Goal: Task Accomplishment & Management: Complete application form

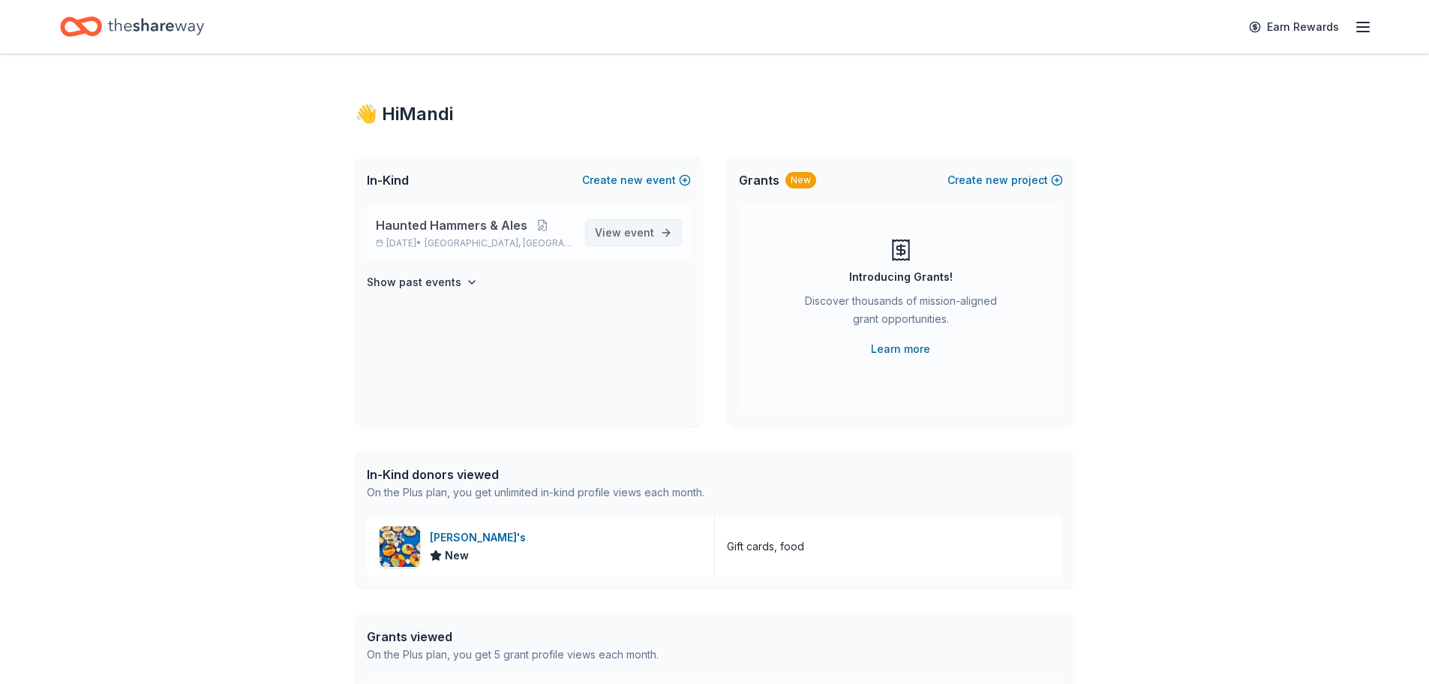
click at [631, 228] on span "event" at bounding box center [639, 232] width 30 height 13
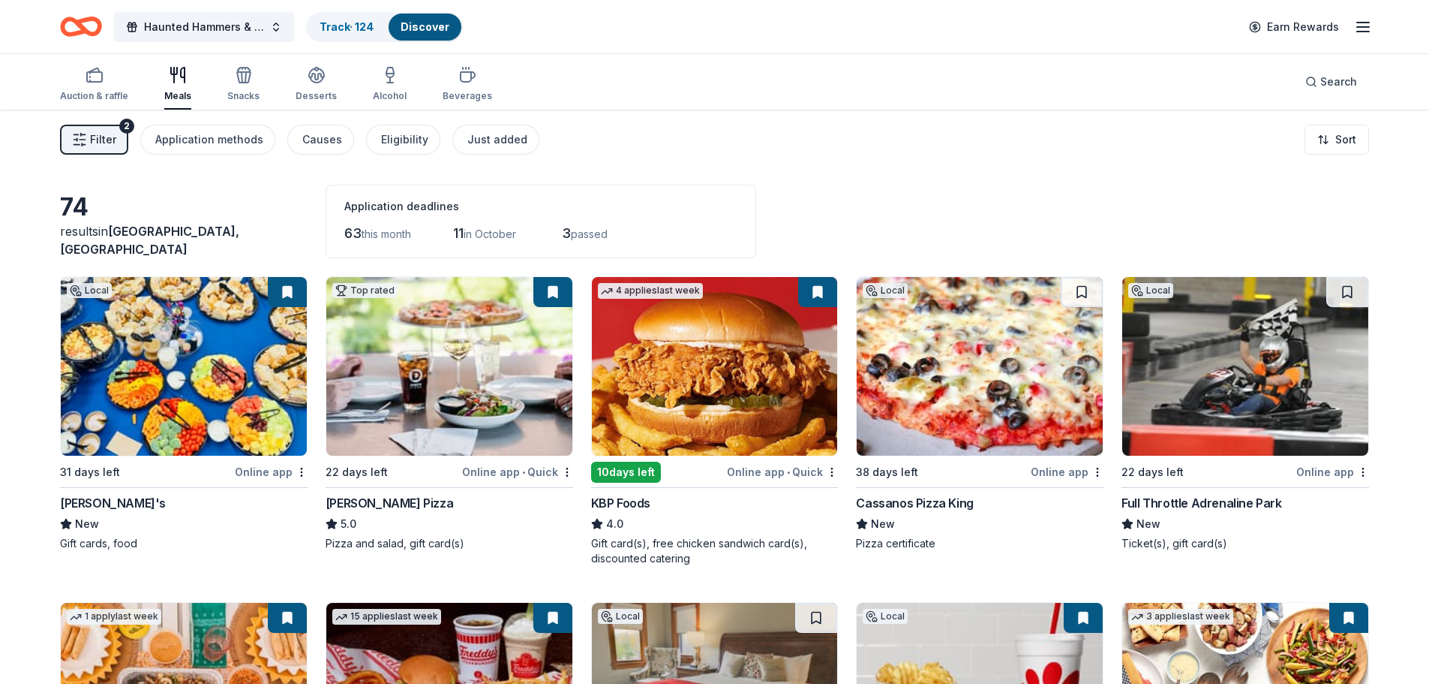
click at [92, 134] on span "Filter" at bounding box center [103, 140] width 26 height 18
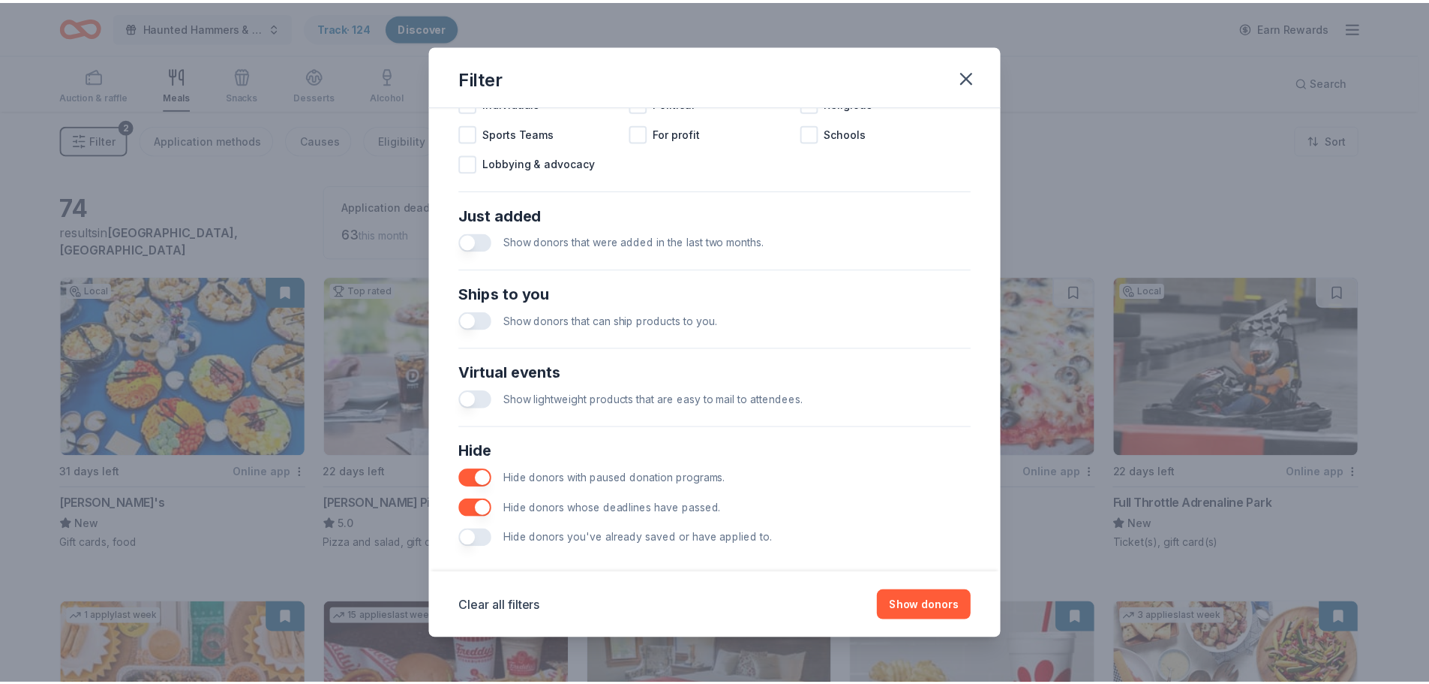
scroll to position [522, 0]
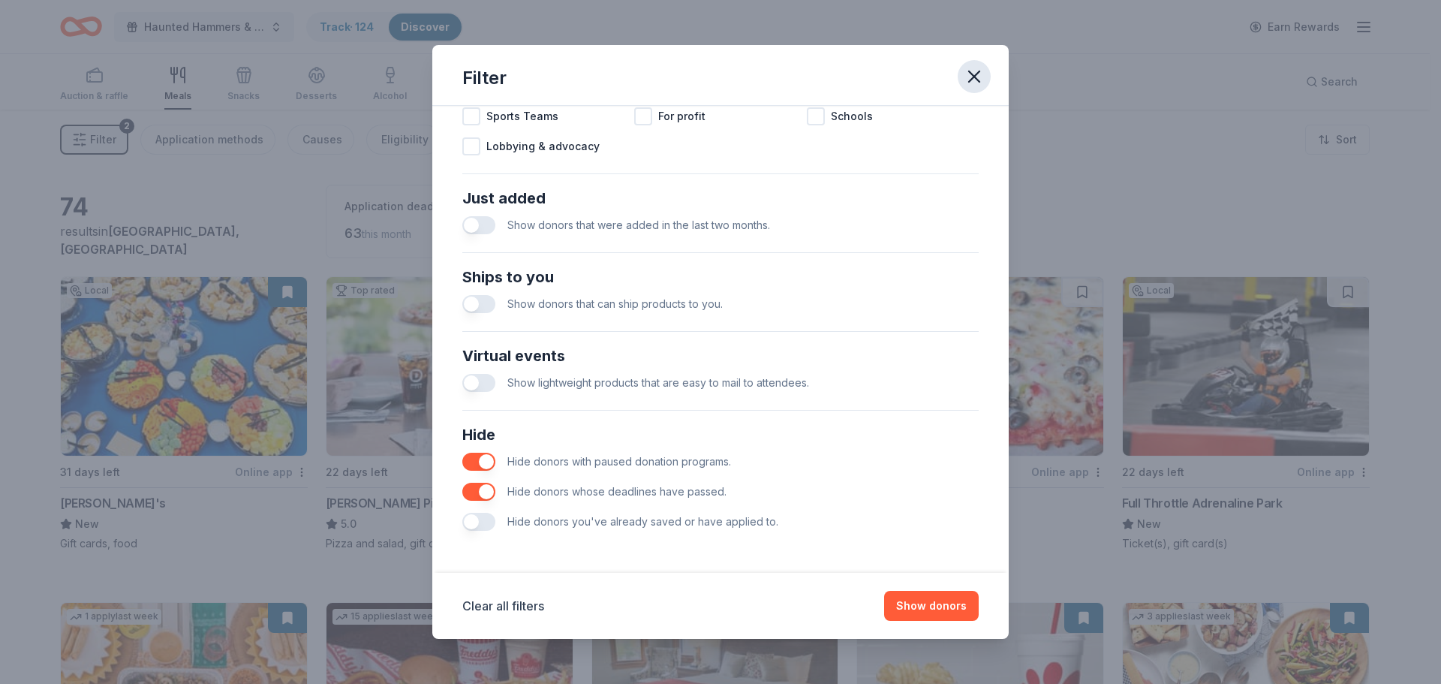
click at [972, 77] on icon "button" at bounding box center [973, 76] width 21 height 21
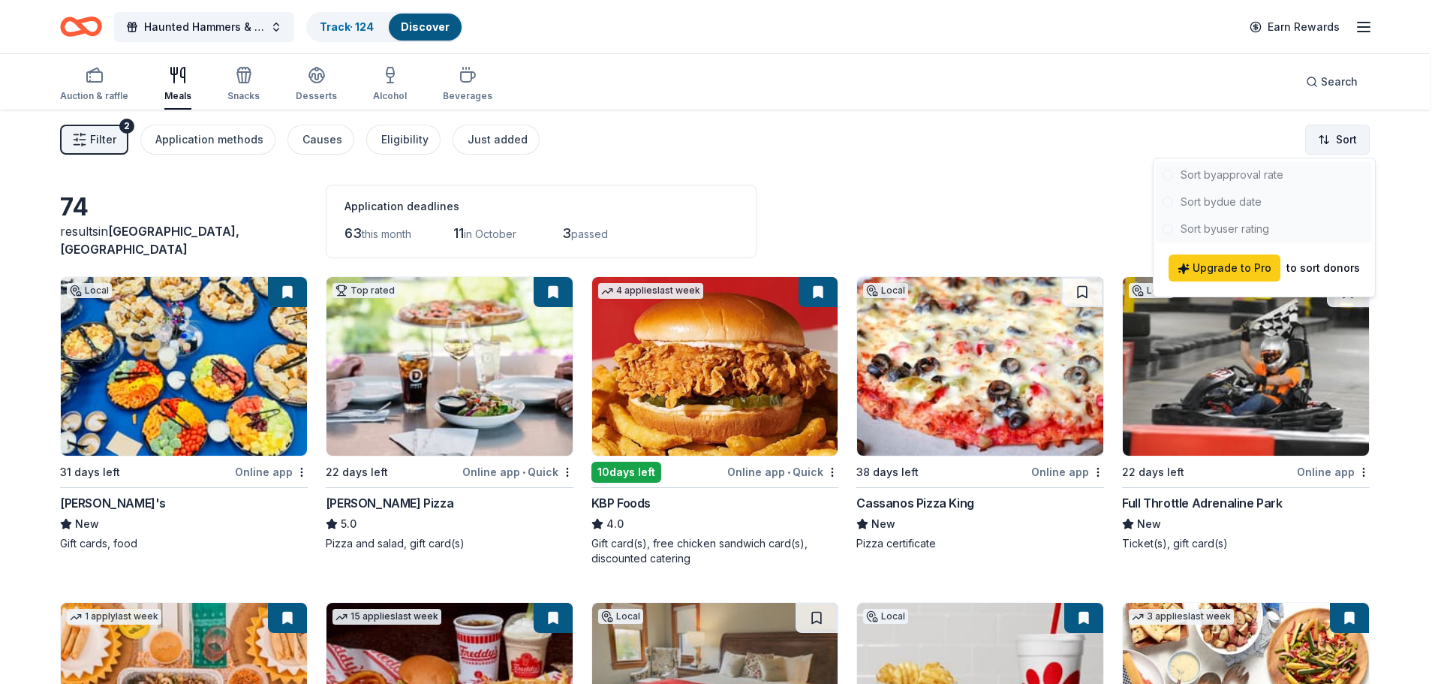
click at [1339, 143] on html "Haunted Hammers & Ales Track · 124 Discover Earn Rewards Auction & raffle Meals…" at bounding box center [720, 342] width 1441 height 684
click at [1303, 197] on div at bounding box center [1263, 201] width 215 height 81
click at [1174, 200] on div at bounding box center [1263, 201] width 215 height 81
click at [1165, 201] on div at bounding box center [1263, 201] width 215 height 81
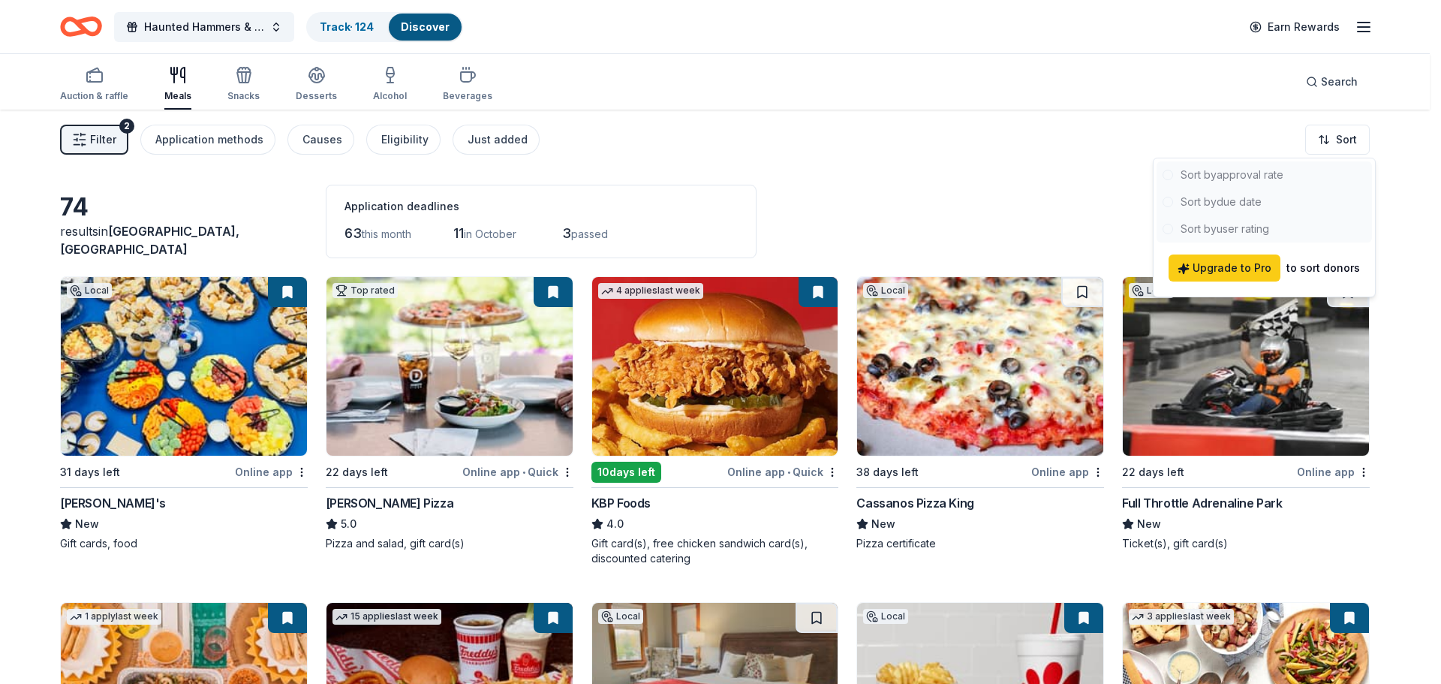
click at [1165, 201] on div at bounding box center [1263, 201] width 215 height 81
click at [1049, 200] on html "Haunted Hammers & Ales Track · 124 Discover Earn Rewards Auction & raffle Meals…" at bounding box center [720, 342] width 1441 height 684
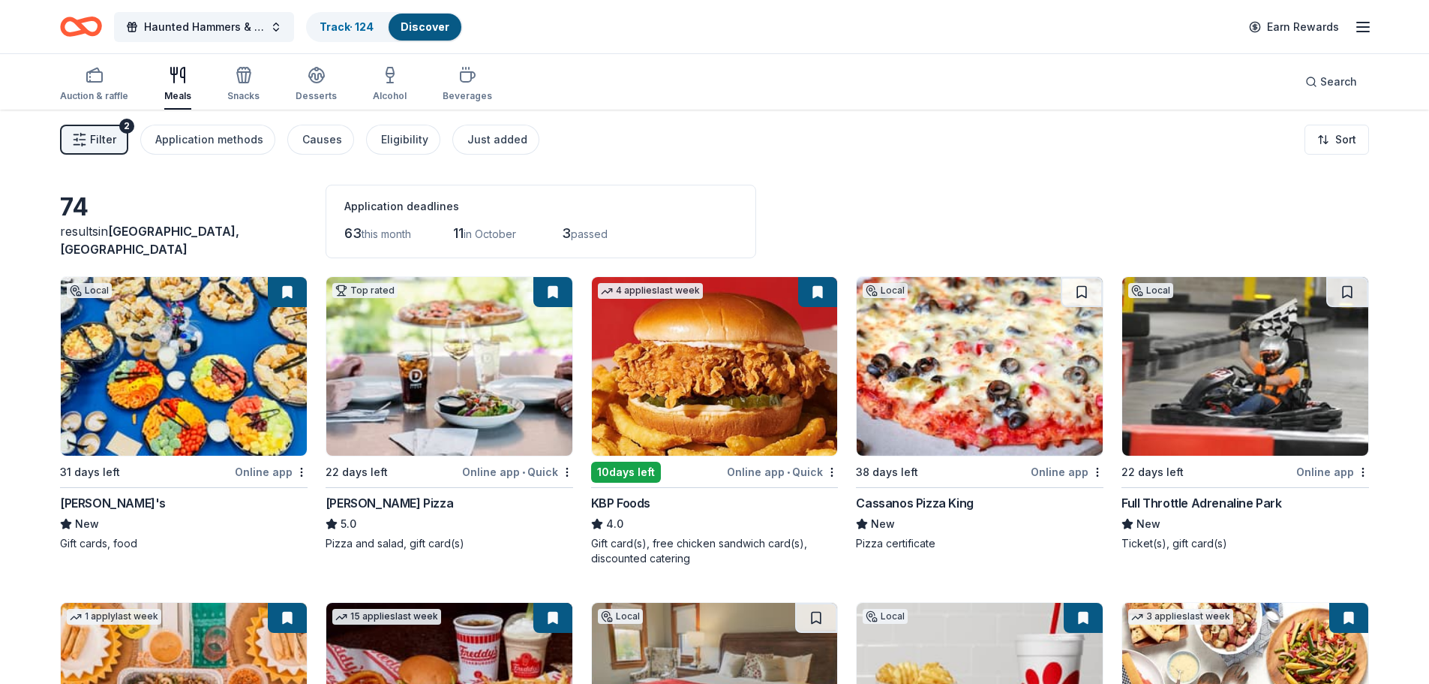
click at [719, 416] on img at bounding box center [715, 366] width 246 height 179
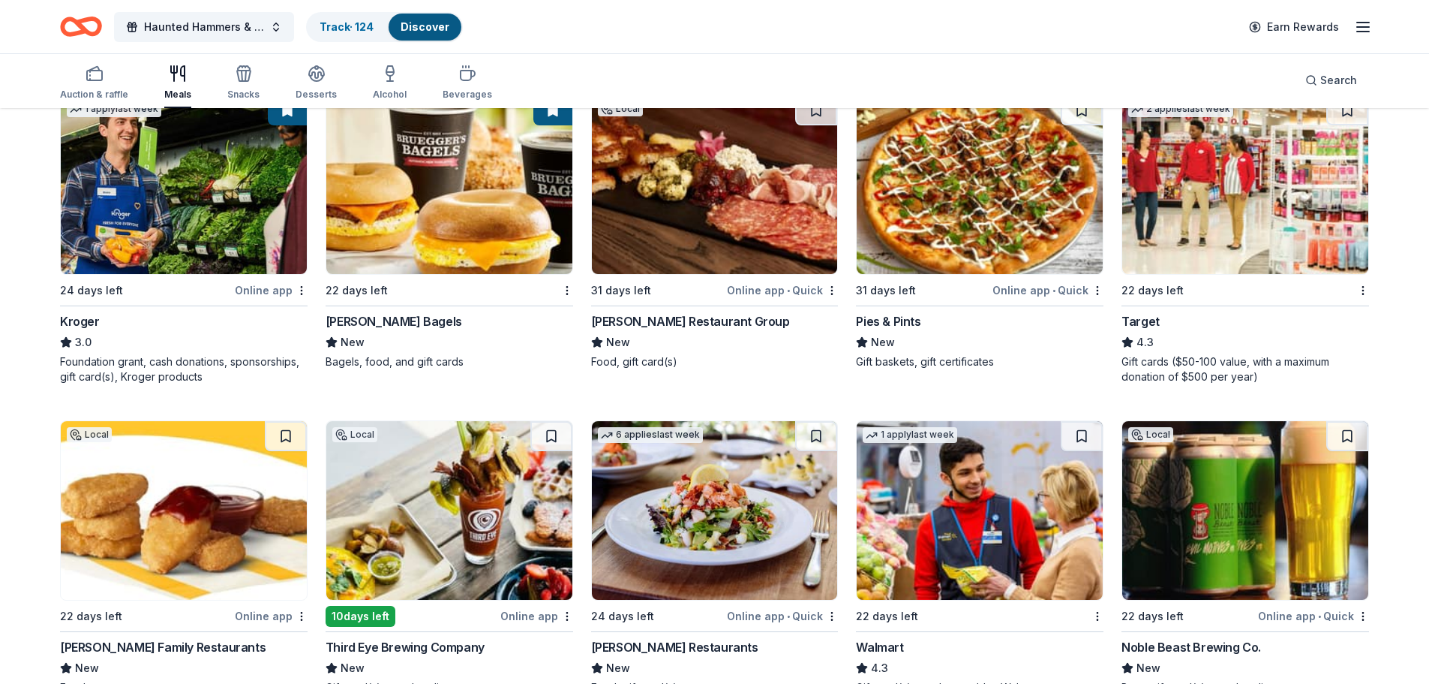
scroll to position [949, 0]
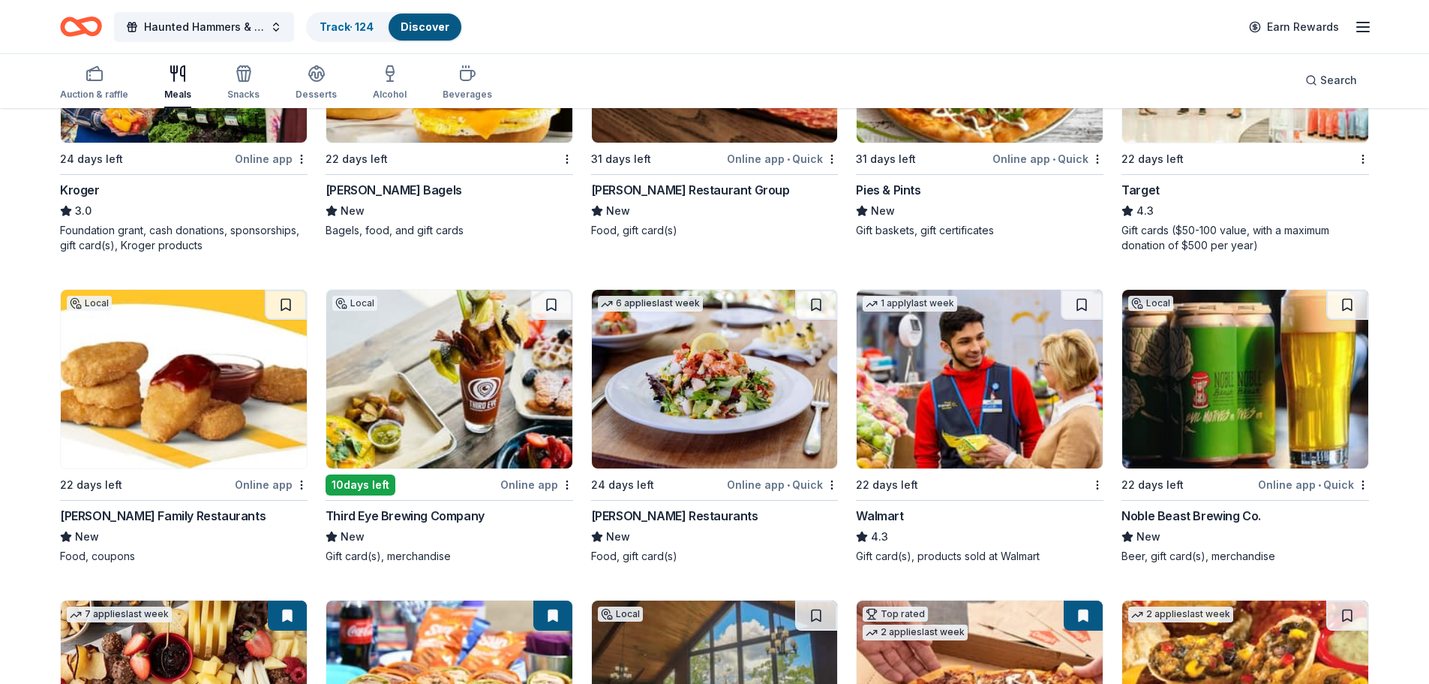
click at [377, 488] on div "10 days left" at bounding box center [361, 484] width 70 height 21
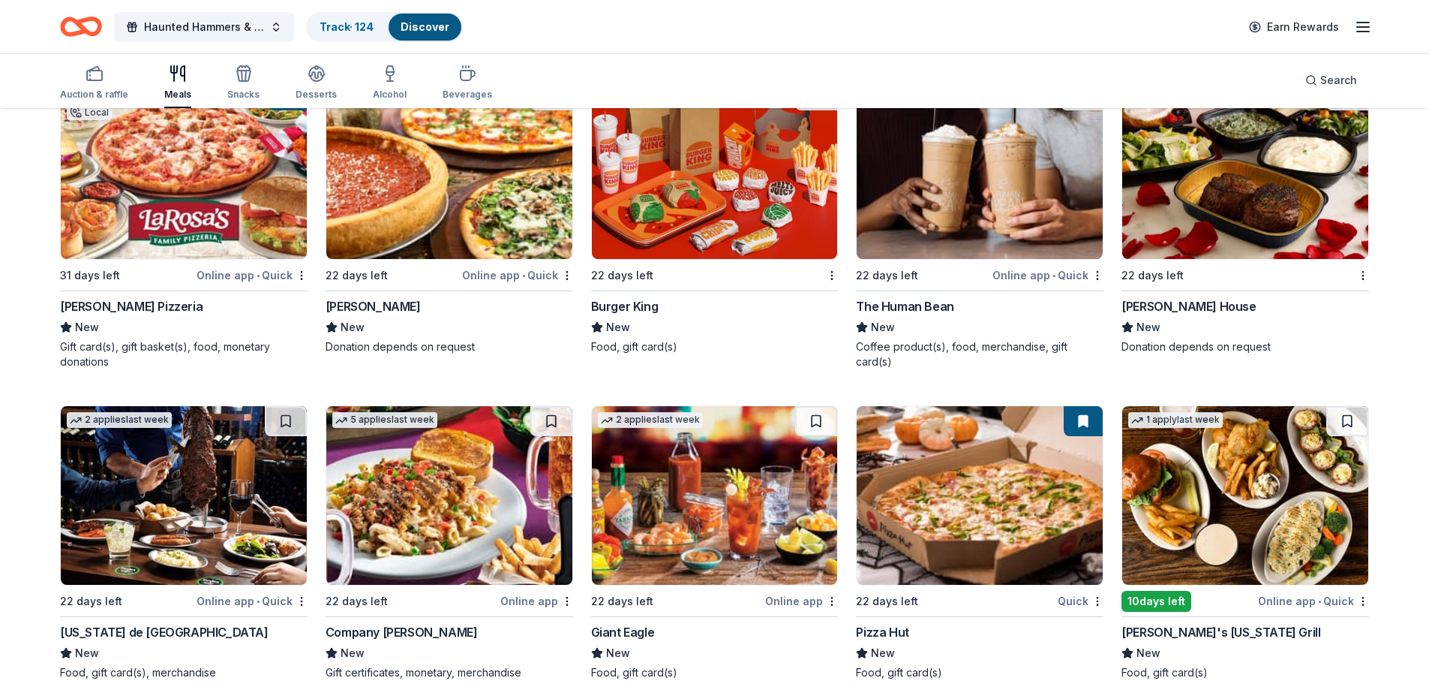
scroll to position [2858, 0]
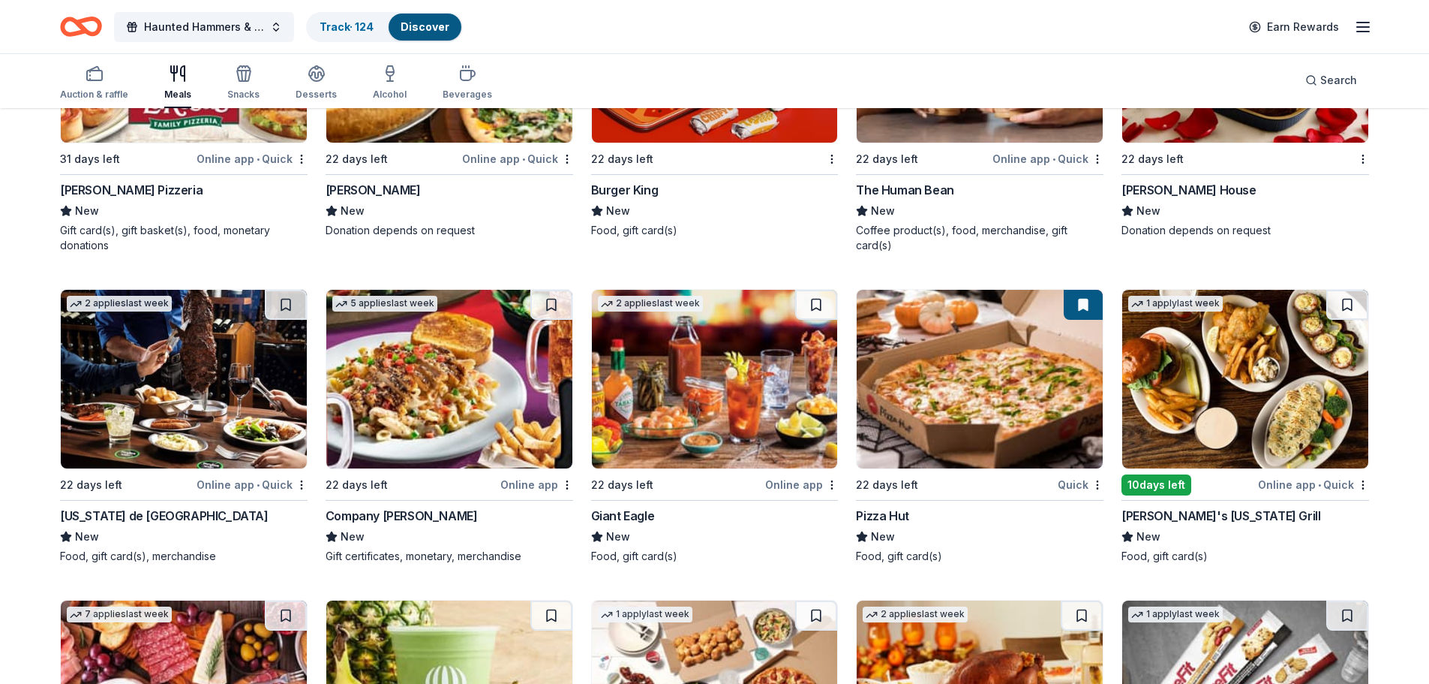
click at [1207, 410] on img at bounding box center [1246, 379] width 246 height 179
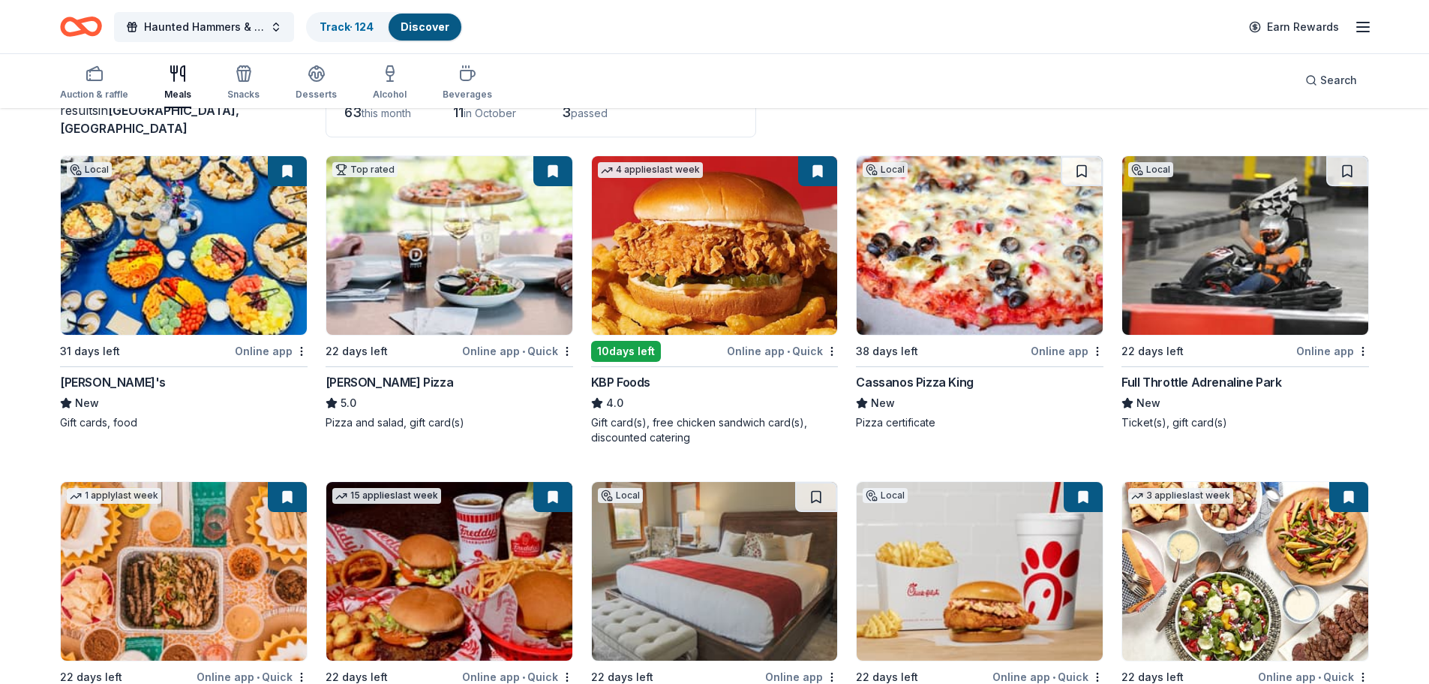
scroll to position [150, 0]
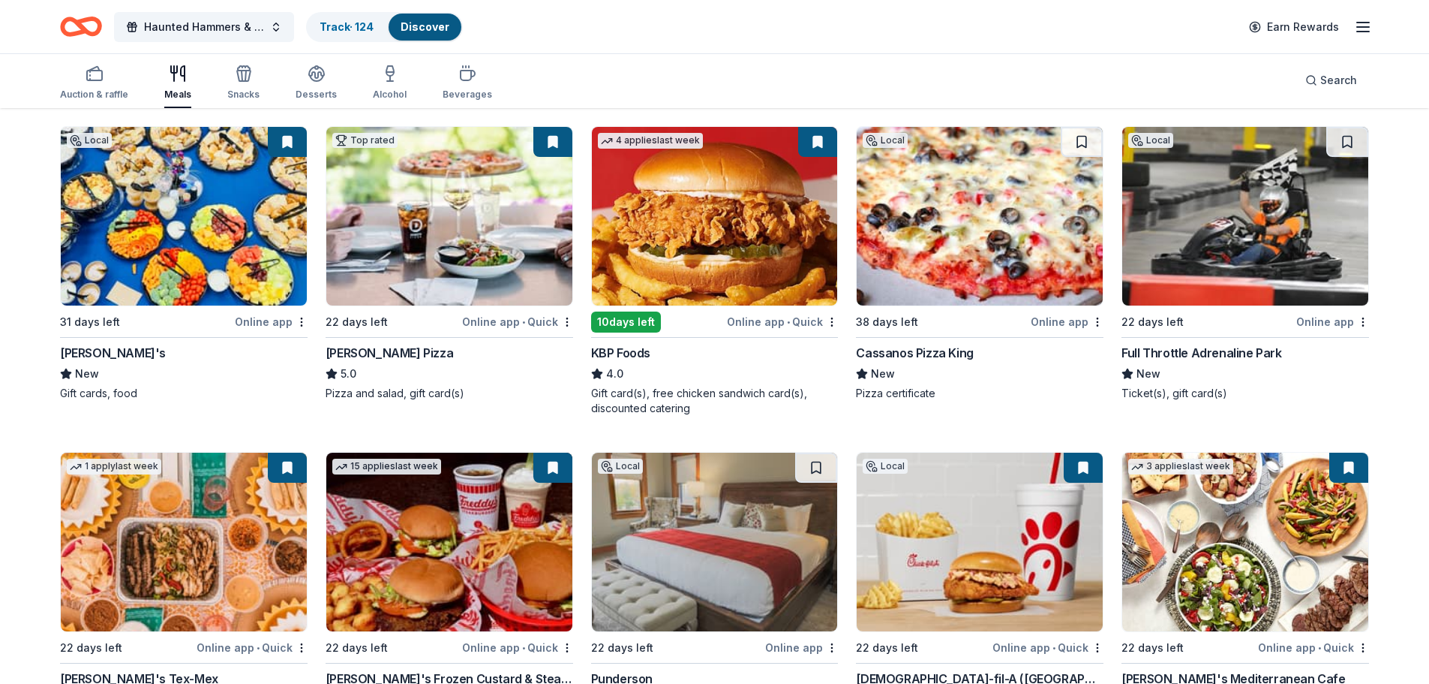
click at [194, 263] on img at bounding box center [184, 216] width 246 height 179
click at [194, 228] on img at bounding box center [184, 216] width 246 height 179
click at [473, 215] on img at bounding box center [449, 216] width 246 height 179
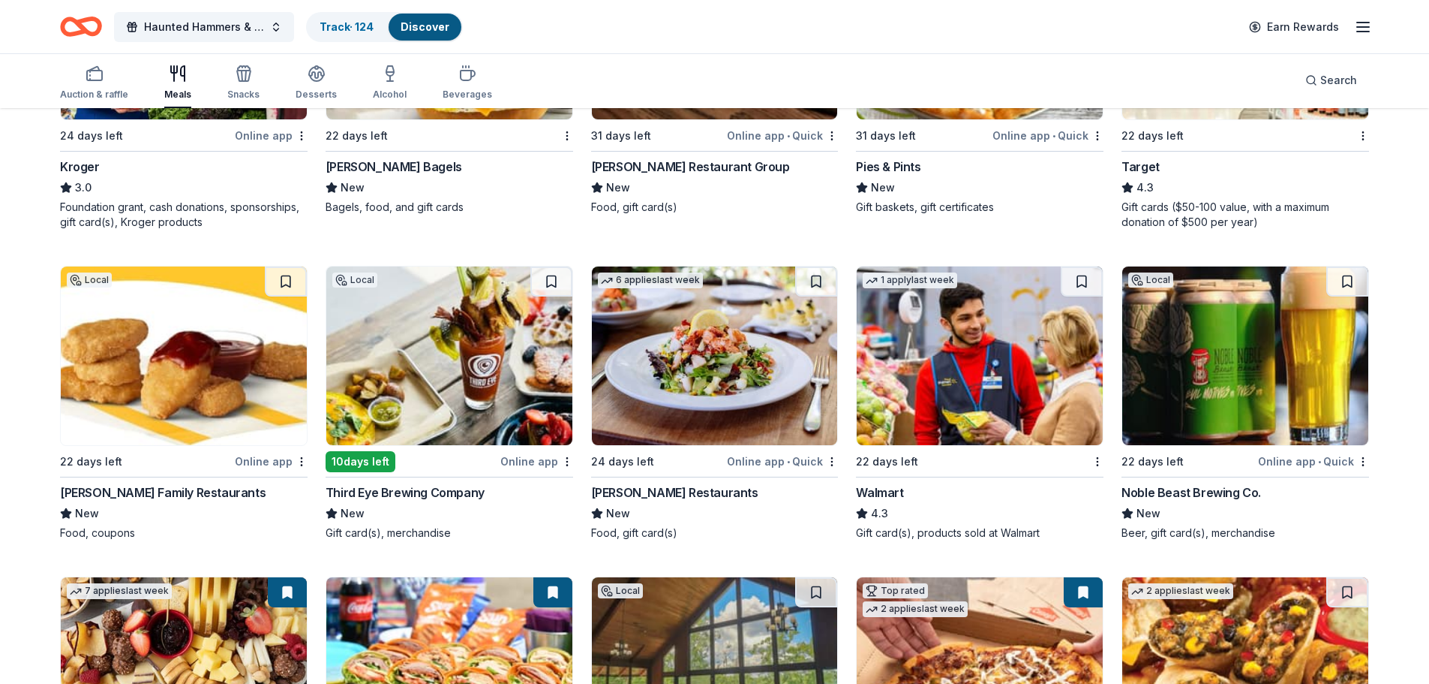
scroll to position [945, 0]
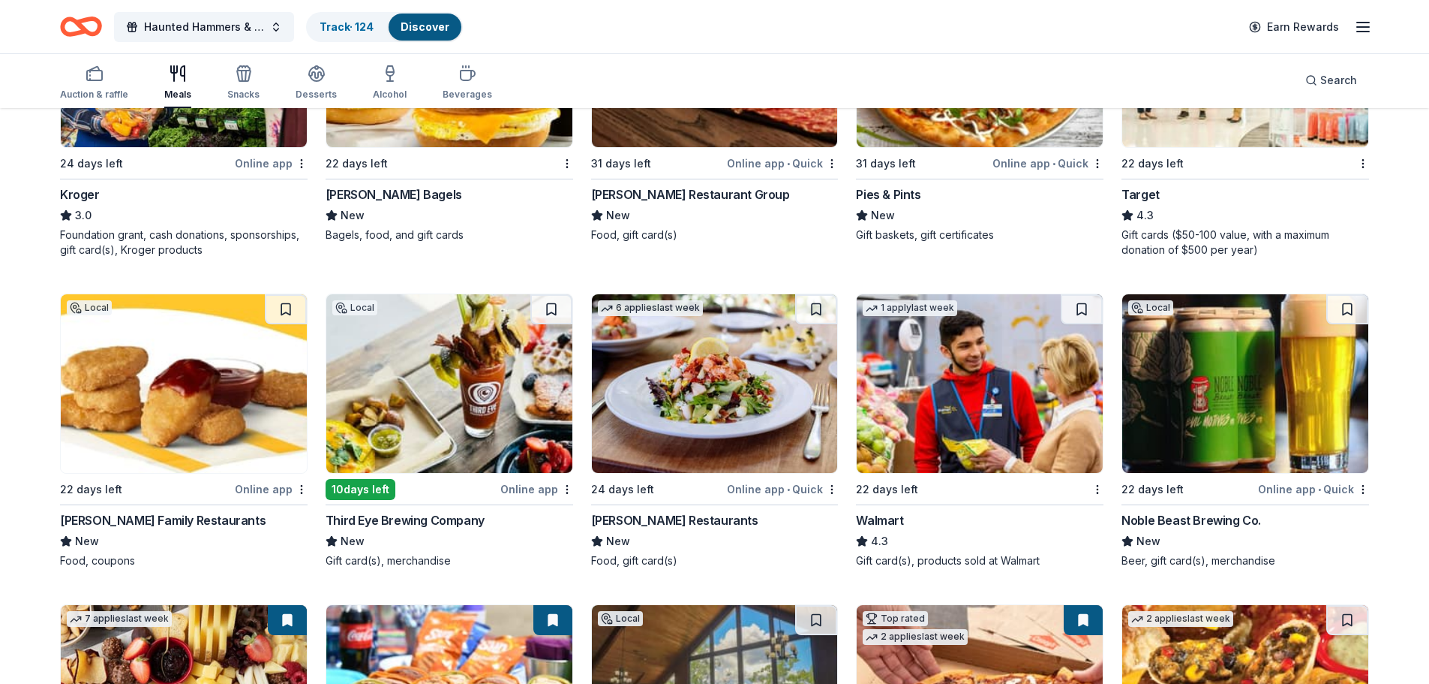
click at [439, 412] on img at bounding box center [449, 383] width 246 height 179
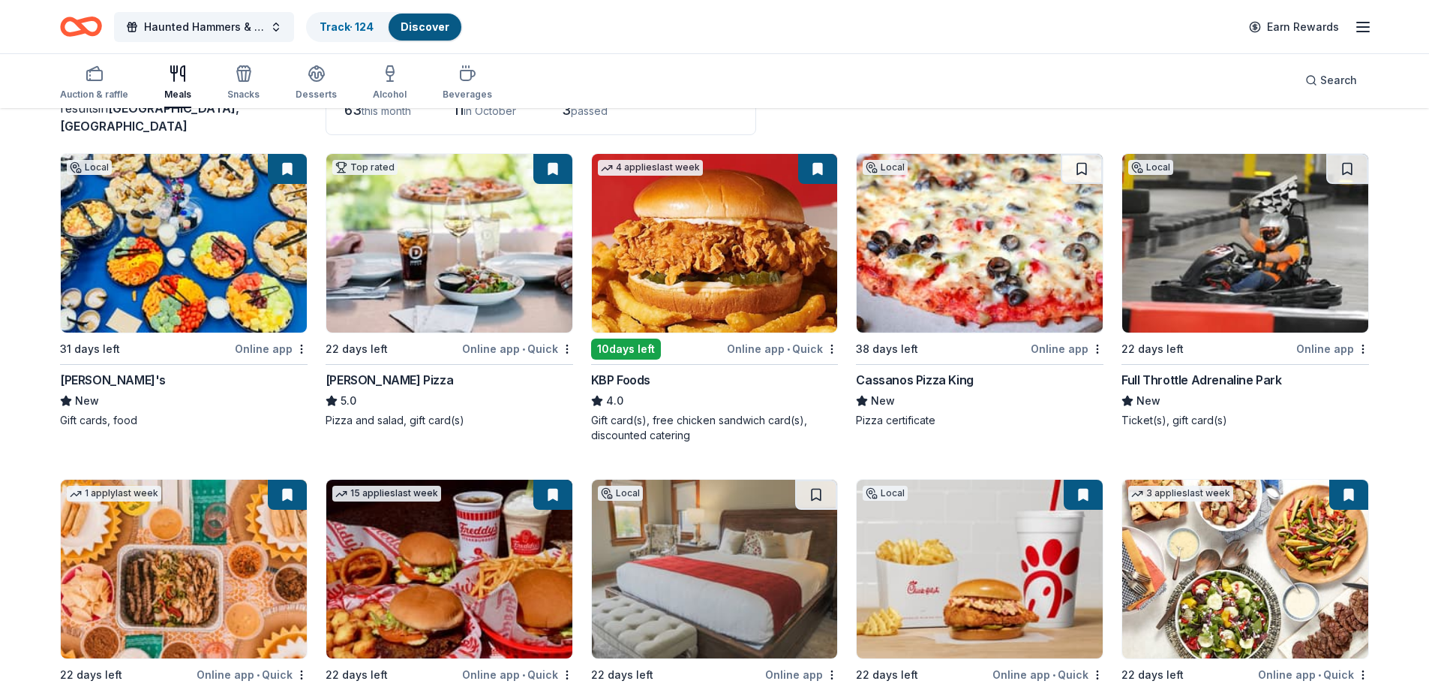
scroll to position [150, 0]
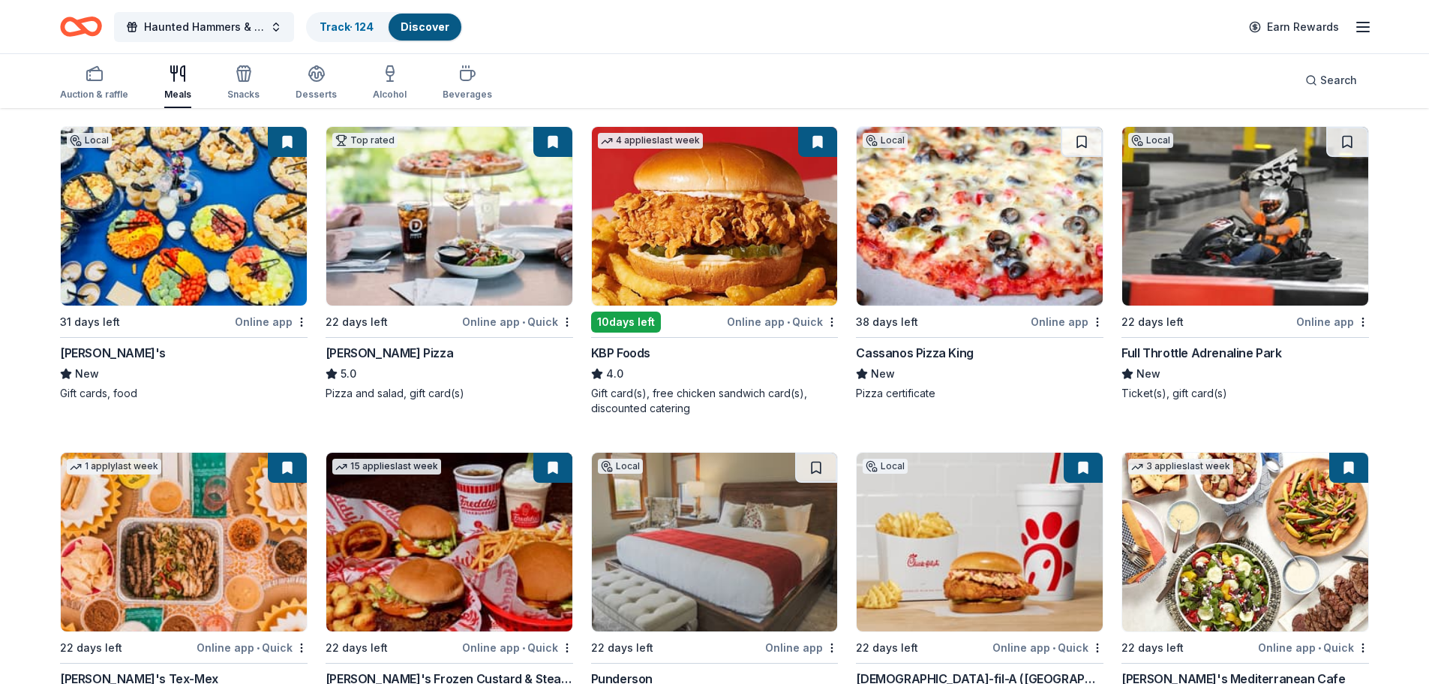
click at [1018, 215] on img at bounding box center [980, 216] width 246 height 179
click at [182, 210] on img at bounding box center [184, 216] width 246 height 179
click at [438, 232] on img at bounding box center [449, 216] width 246 height 179
click at [407, 235] on img at bounding box center [449, 216] width 246 height 179
click at [1223, 222] on img at bounding box center [1246, 216] width 246 height 179
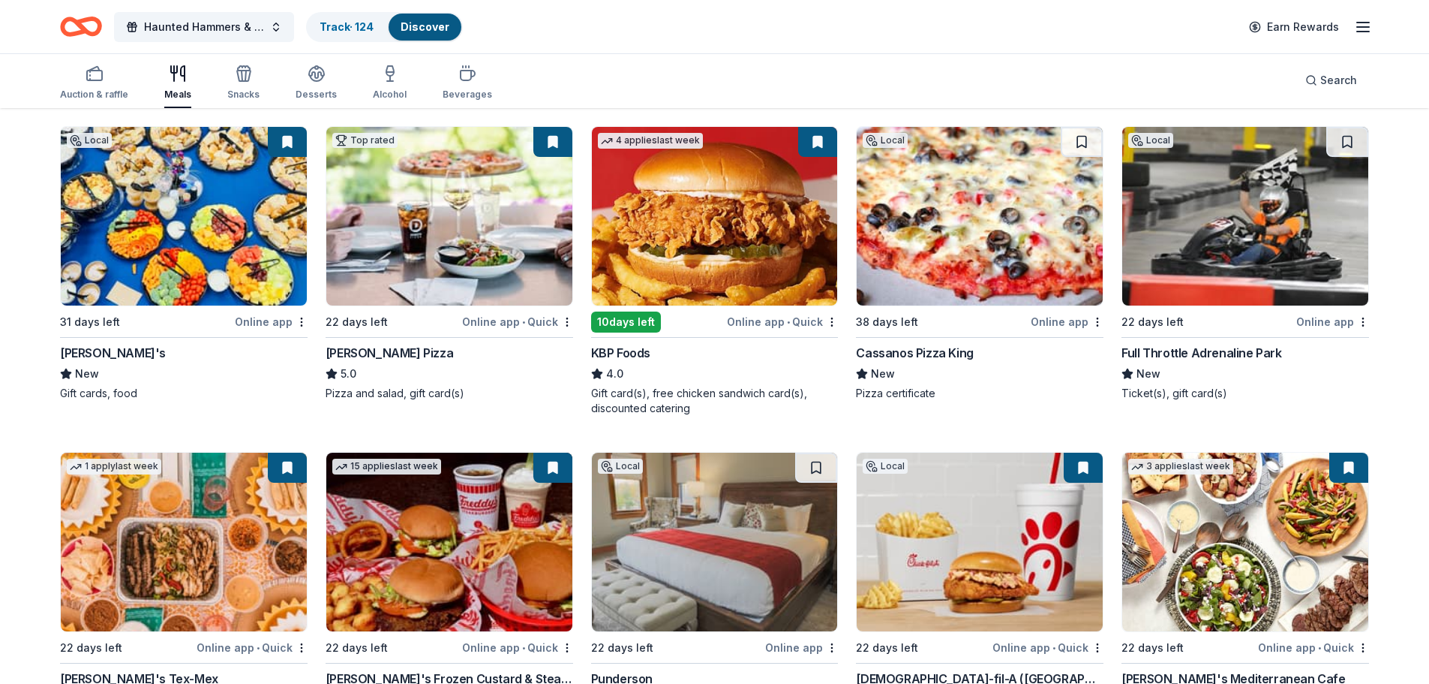
click at [1204, 278] on img at bounding box center [1246, 216] width 246 height 179
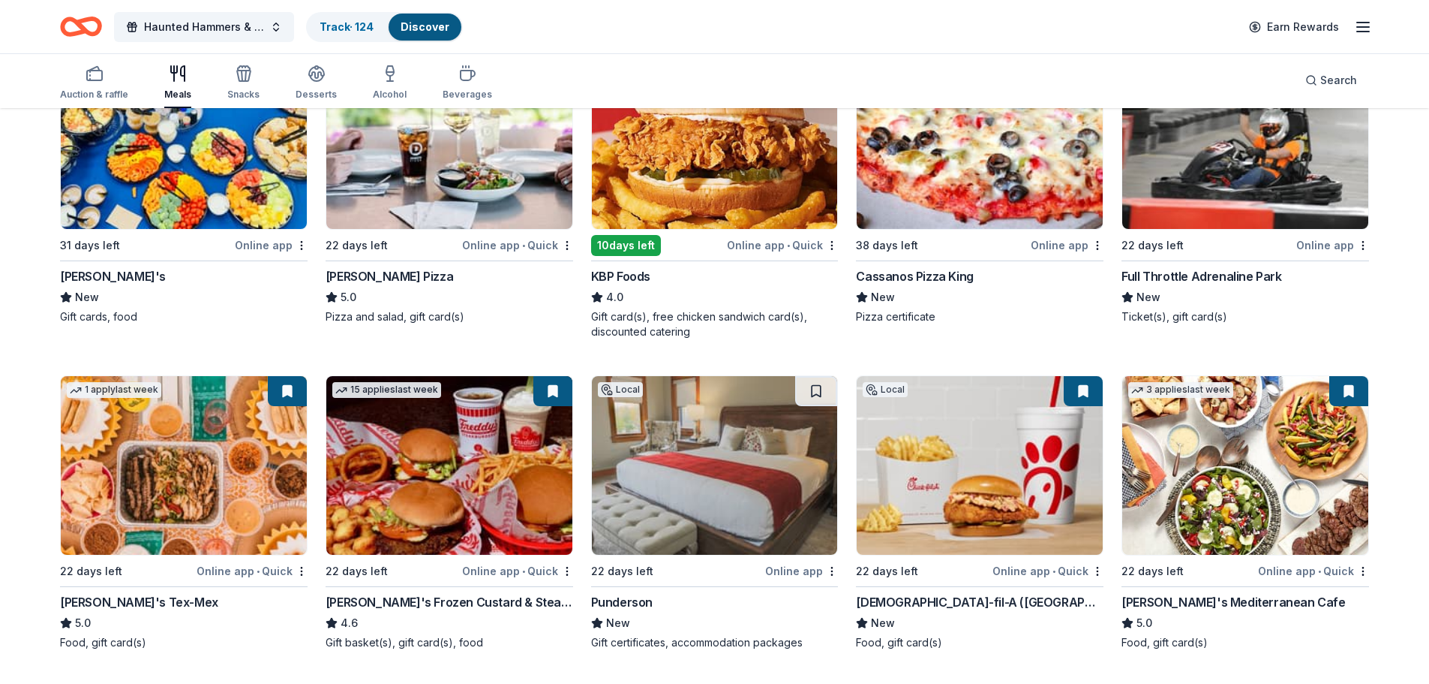
scroll to position [225, 0]
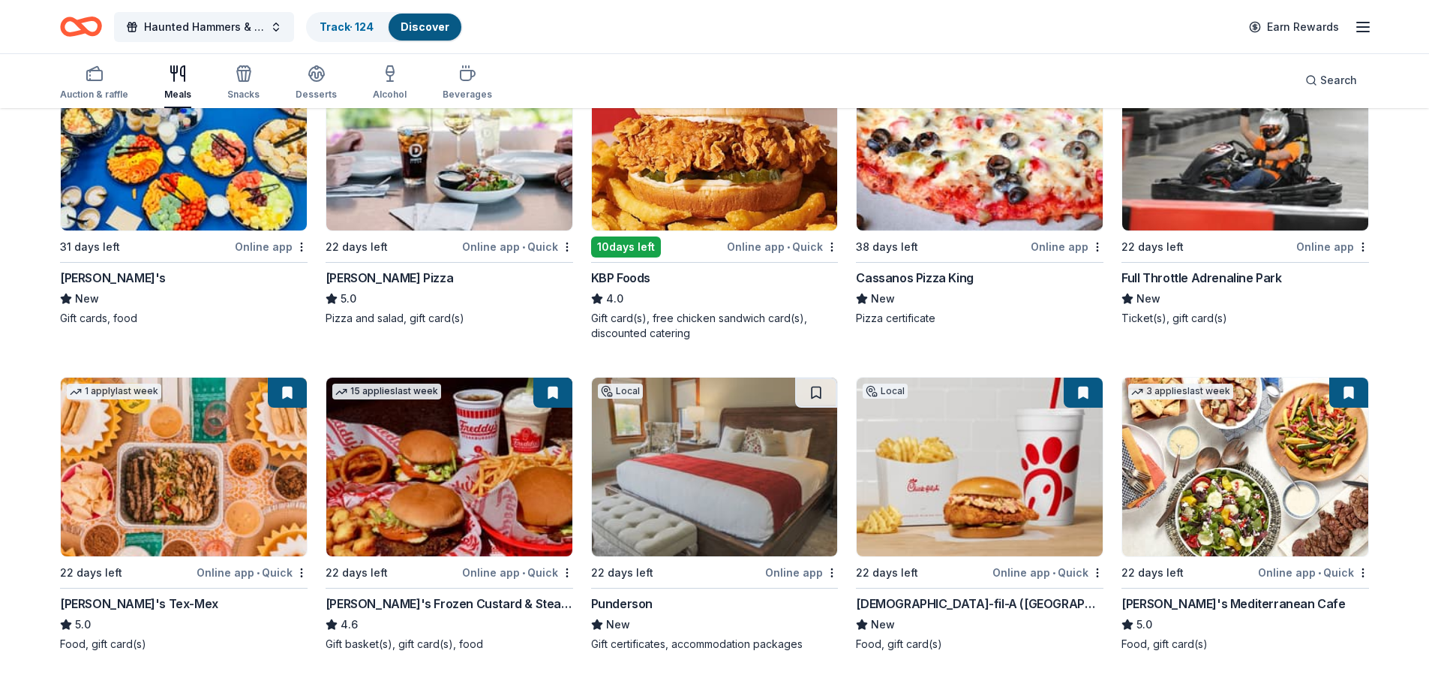
click at [194, 491] on img at bounding box center [184, 466] width 246 height 179
click at [460, 498] on img at bounding box center [449, 466] width 246 height 179
click at [694, 497] on img at bounding box center [715, 466] width 246 height 179
click at [996, 470] on img at bounding box center [980, 466] width 246 height 179
click at [1232, 470] on img at bounding box center [1246, 466] width 246 height 179
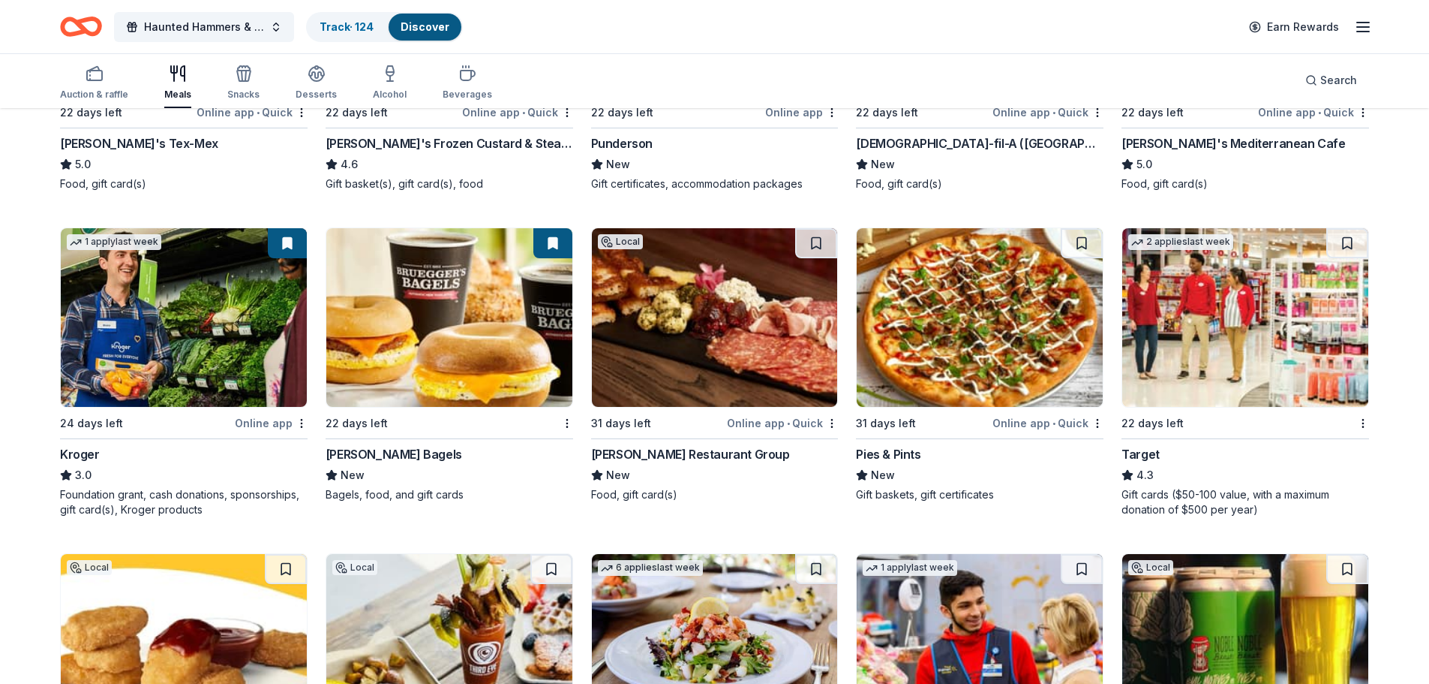
scroll to position [750, 0]
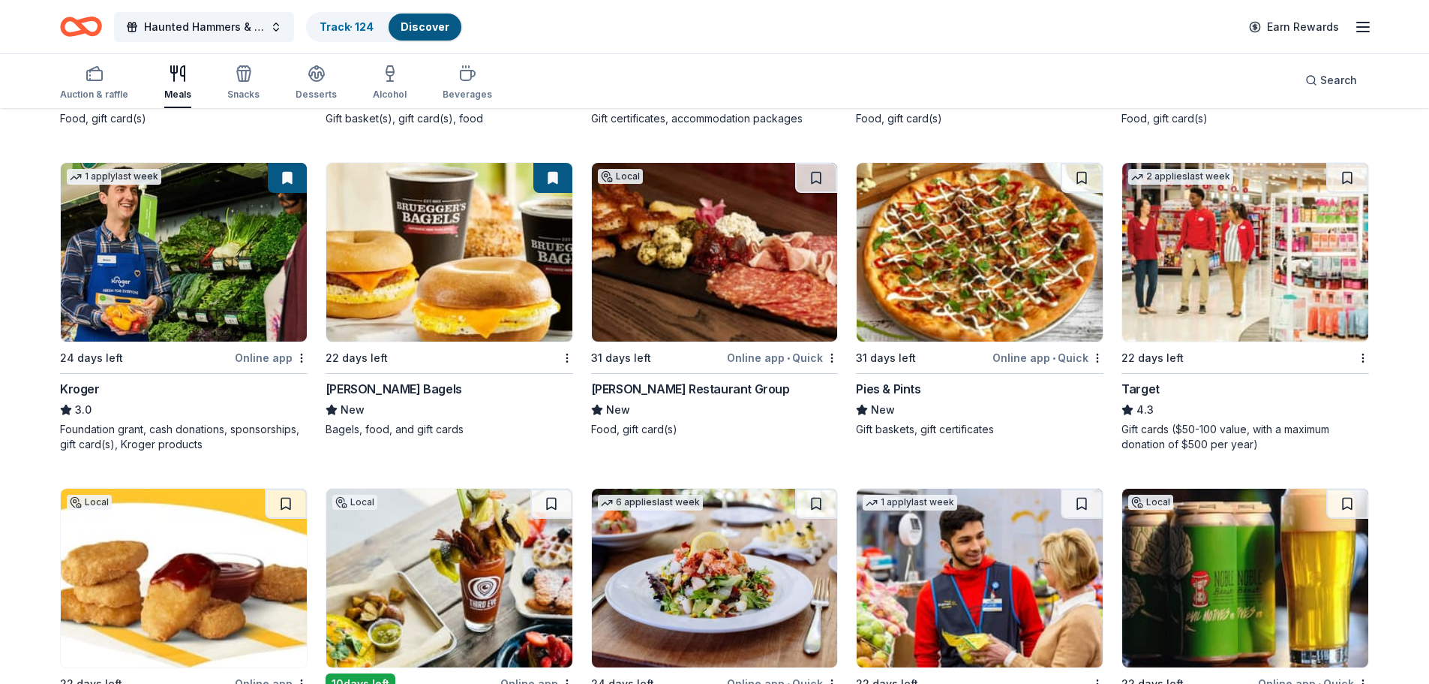
click at [171, 283] on img at bounding box center [184, 252] width 246 height 179
click at [473, 252] on img at bounding box center [449, 252] width 246 height 179
click at [721, 291] on img at bounding box center [715, 252] width 246 height 179
click at [955, 285] on img at bounding box center [980, 252] width 246 height 179
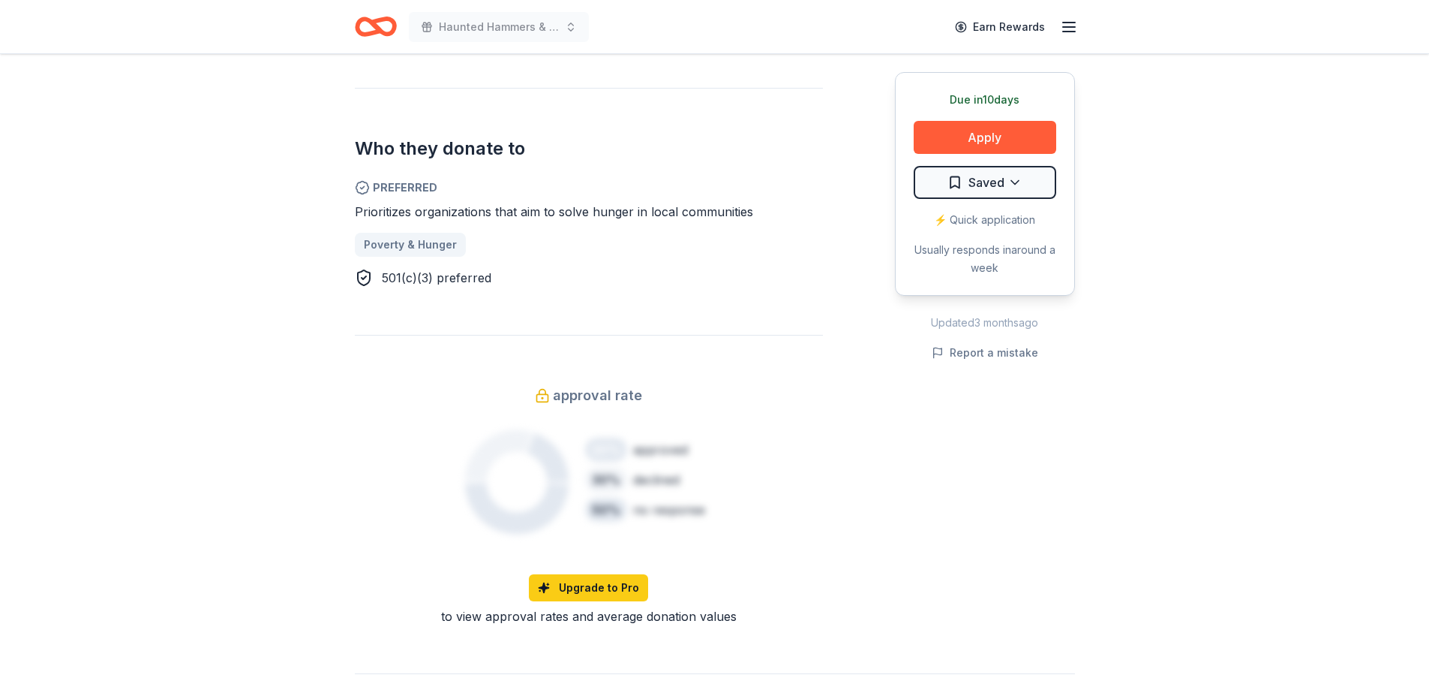
scroll to position [525, 0]
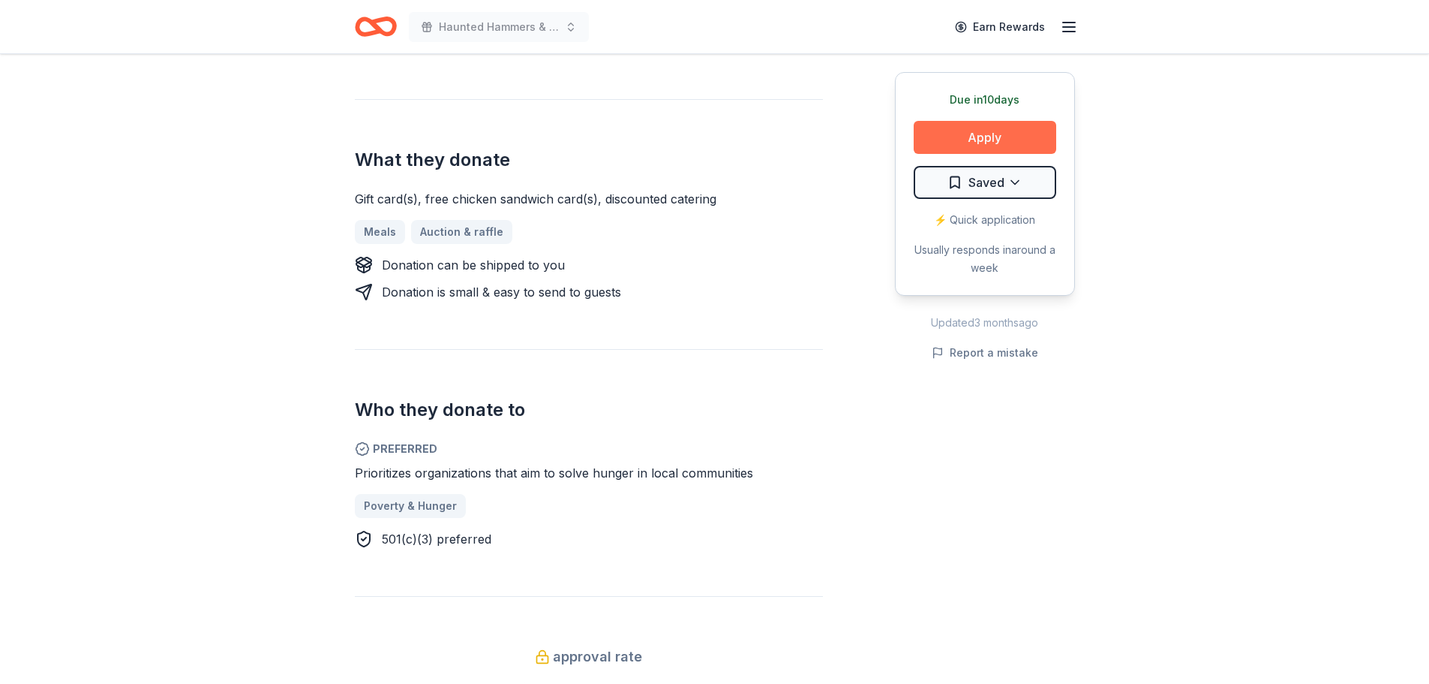
click at [980, 128] on button "Apply" at bounding box center [985, 137] width 143 height 33
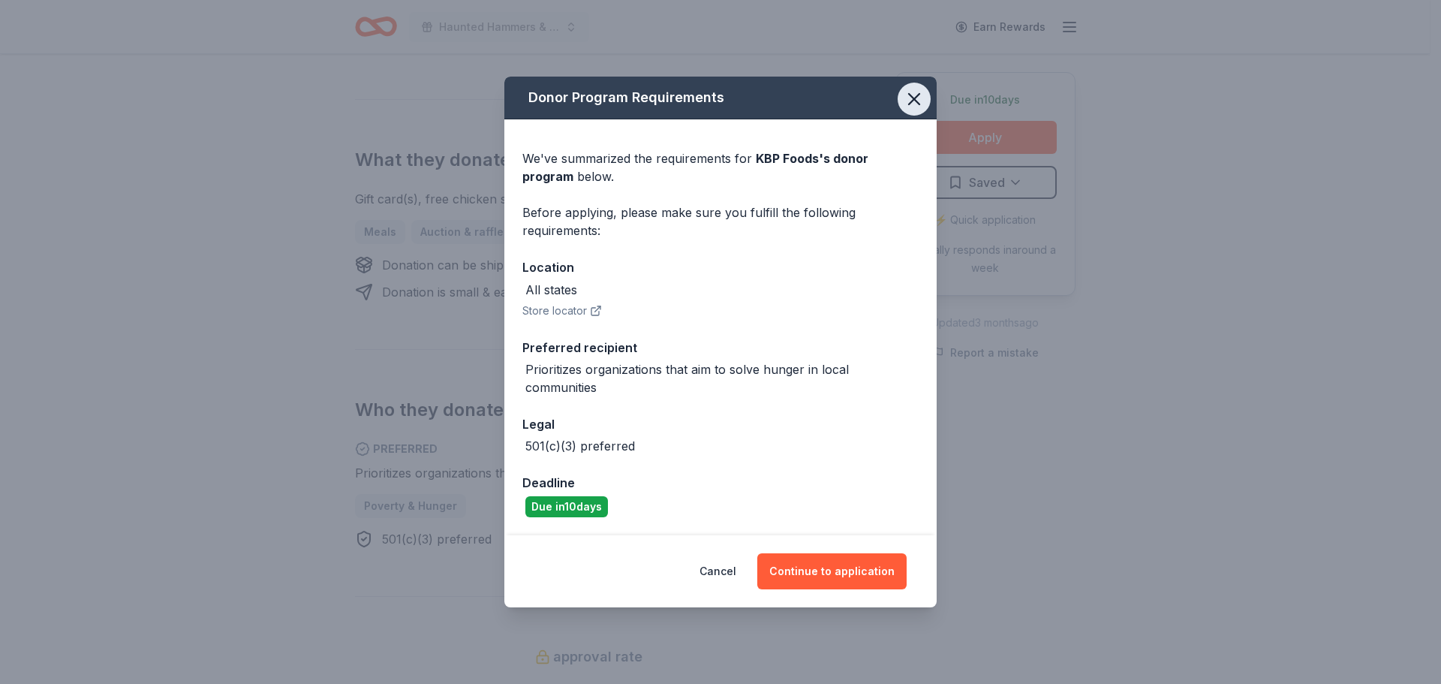
click at [910, 104] on icon "button" at bounding box center [913, 99] width 21 height 21
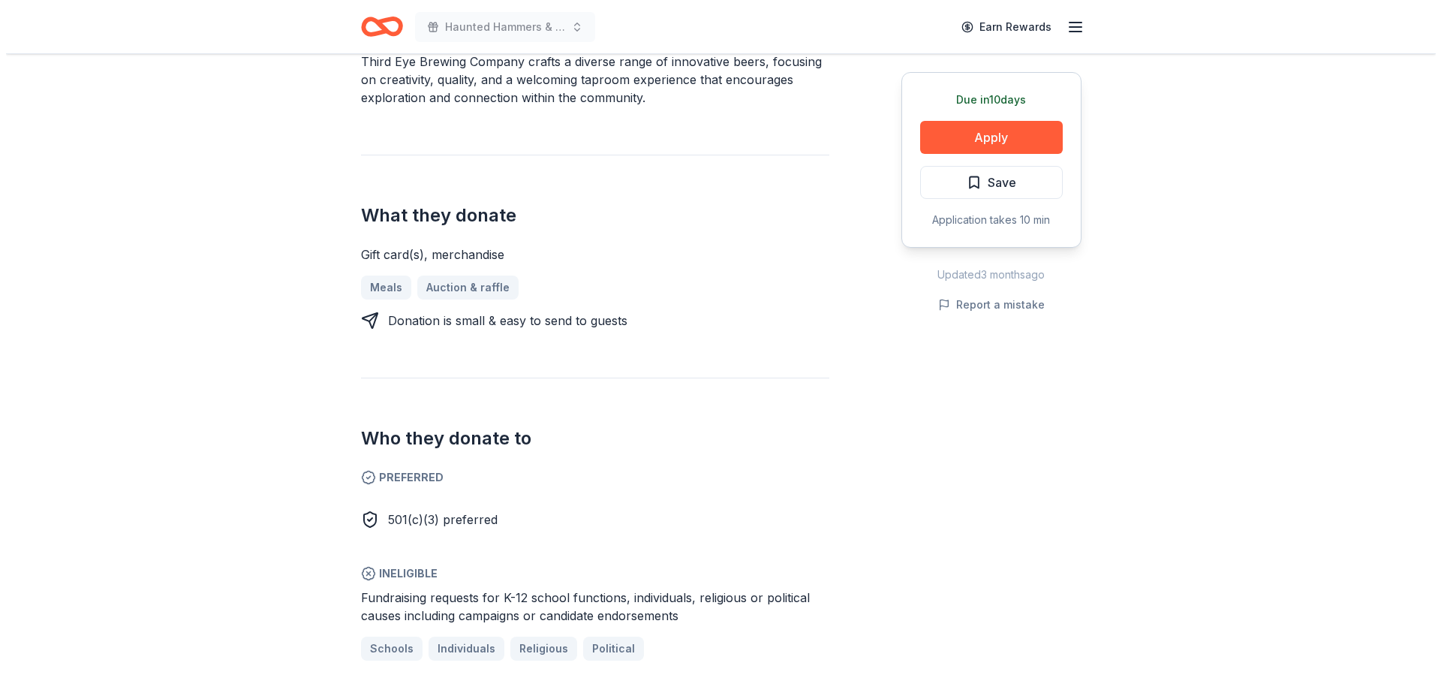
scroll to position [525, 0]
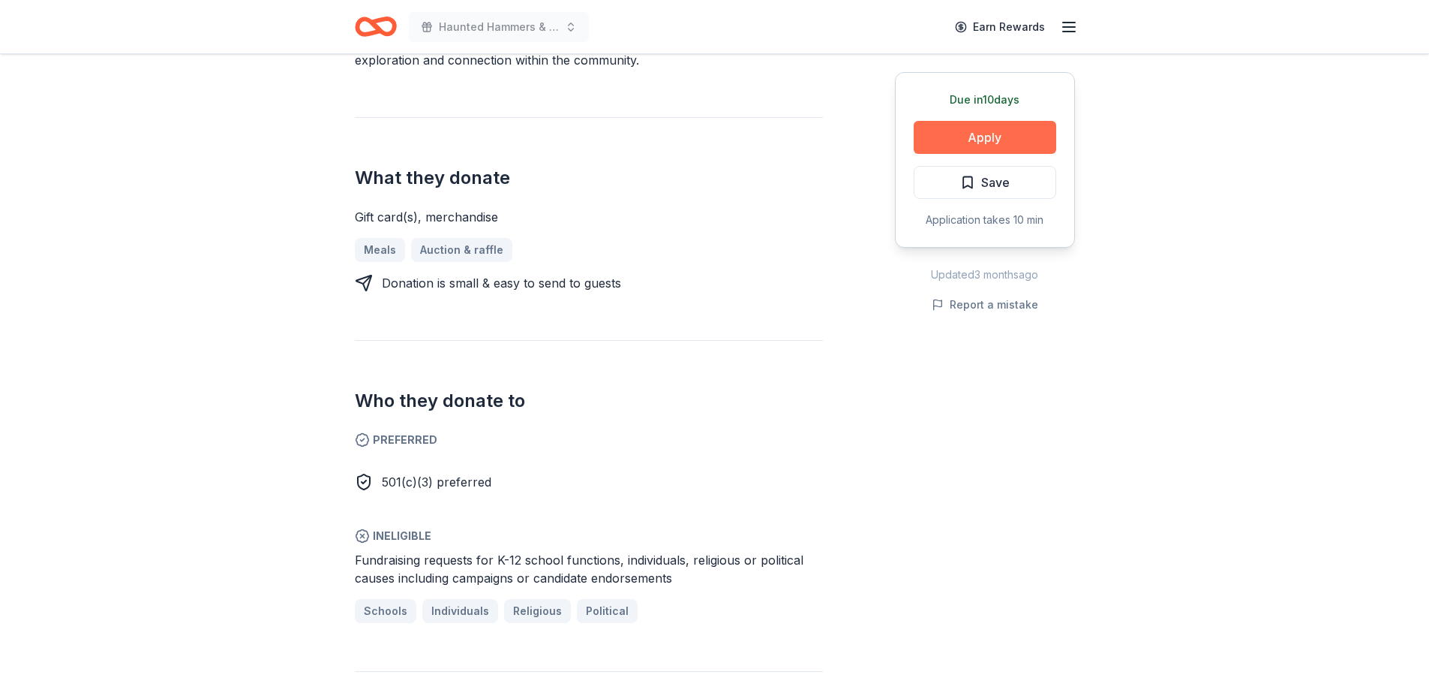
click at [1014, 135] on button "Apply" at bounding box center [985, 137] width 143 height 33
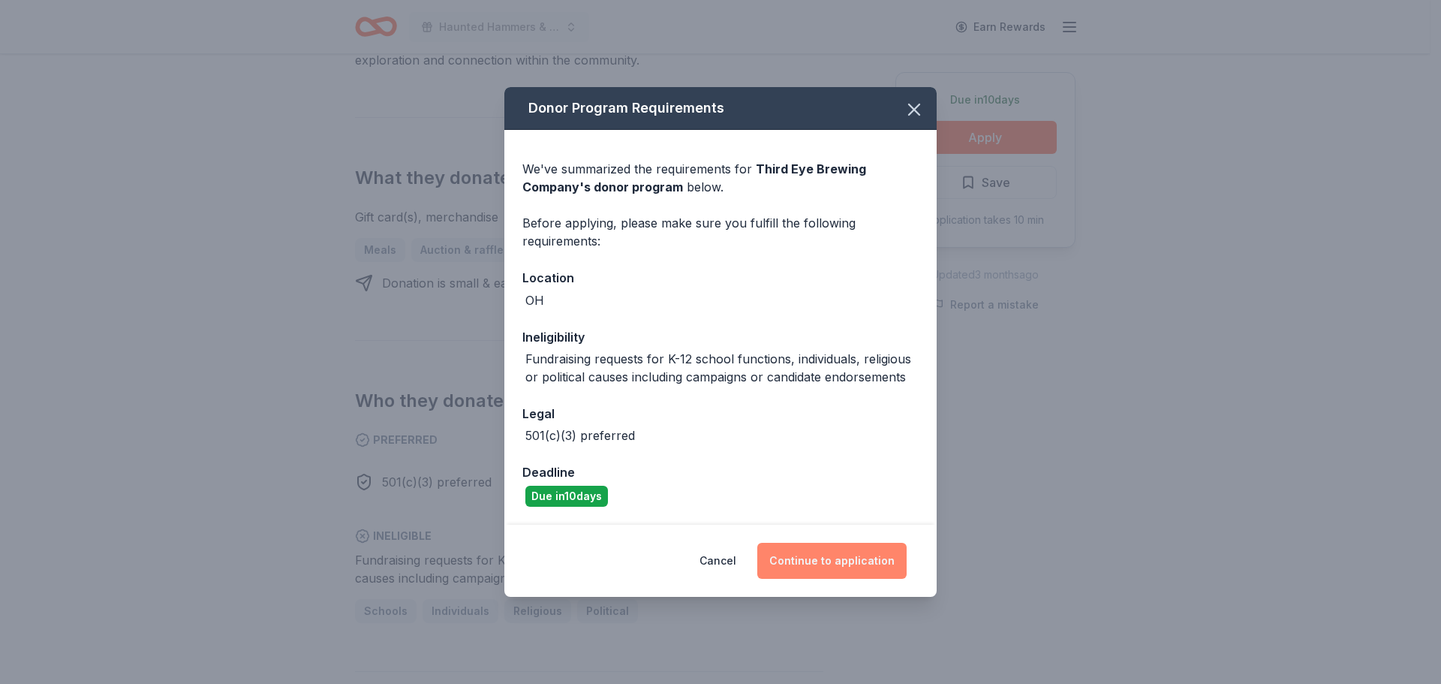
click at [846, 561] on button "Continue to application" at bounding box center [831, 561] width 149 height 36
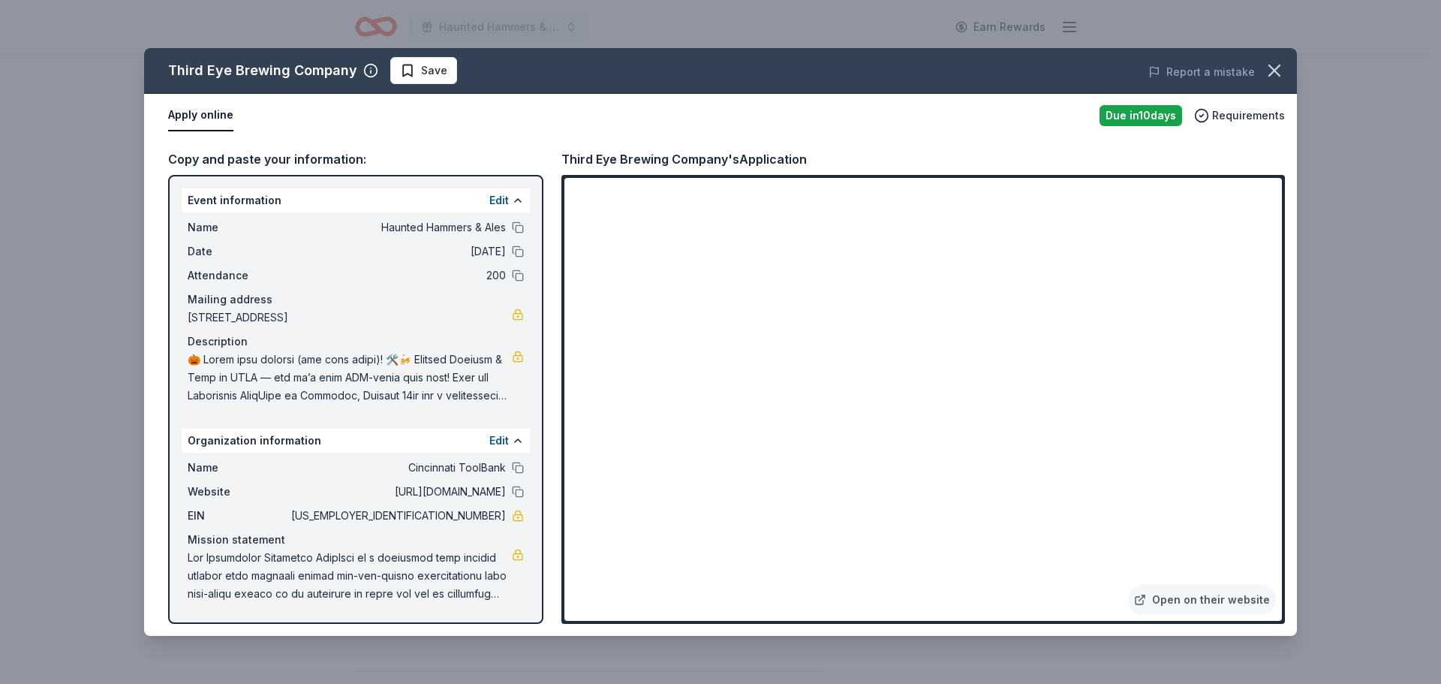
drag, startPoint x: 187, startPoint y: 317, endPoint x: 338, endPoint y: 300, distance: 152.5
click at [362, 286] on div "Name Haunted Hammers & Ales Date 10/30/25 Attendance 200 Mailing address 1682 E…" at bounding box center [356, 311] width 348 height 198
click at [328, 310] on span "[STREET_ADDRESS]" at bounding box center [350, 317] width 324 height 18
drag, startPoint x: 434, startPoint y: 317, endPoint x: 263, endPoint y: 323, distance: 171.2
click at [266, 320] on span "[STREET_ADDRESS]" at bounding box center [350, 317] width 324 height 18
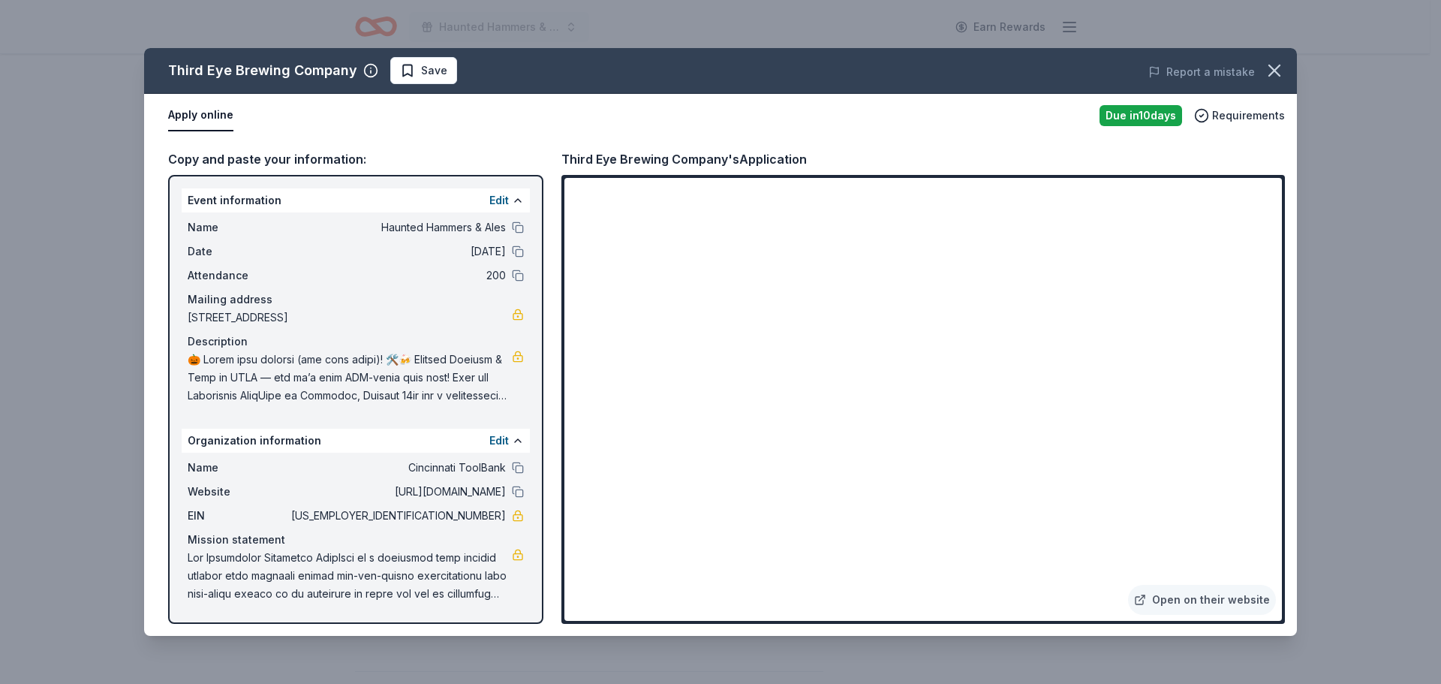
drag, startPoint x: 191, startPoint y: 317, endPoint x: 401, endPoint y: 293, distance: 212.2
click at [412, 290] on div "Mailing address 1682 East Seymour Avenue, Cincinnati, OH 45237" at bounding box center [356, 308] width 336 height 36
drag, startPoint x: 444, startPoint y: 518, endPoint x: 478, endPoint y: 515, distance: 33.9
click at [476, 516] on span "45-2469360" at bounding box center [397, 515] width 218 height 18
drag, startPoint x: 413, startPoint y: 585, endPoint x: 353, endPoint y: 535, distance: 78.3
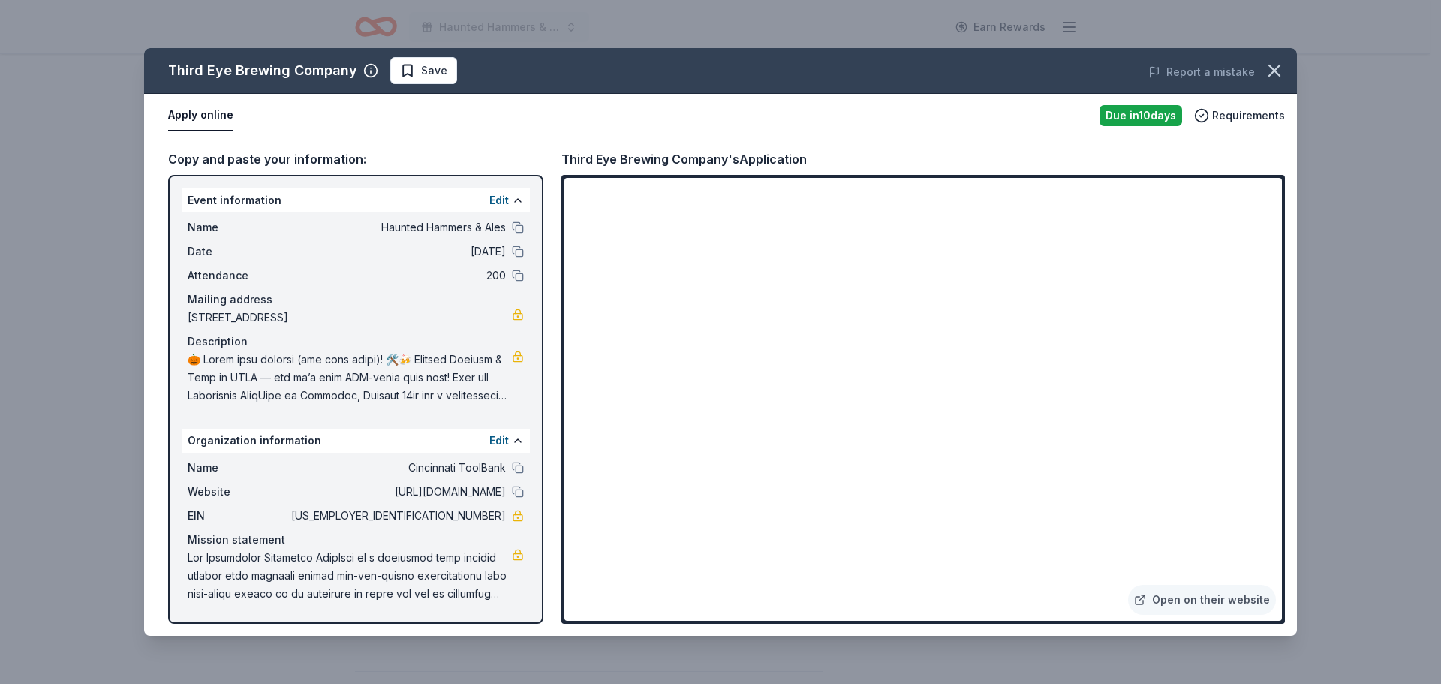
click at [353, 535] on div "Mission statement" at bounding box center [356, 540] width 336 height 18
click at [353, 580] on span at bounding box center [350, 576] width 324 height 54
click at [492, 196] on button "Edit" at bounding box center [499, 200] width 20 height 18
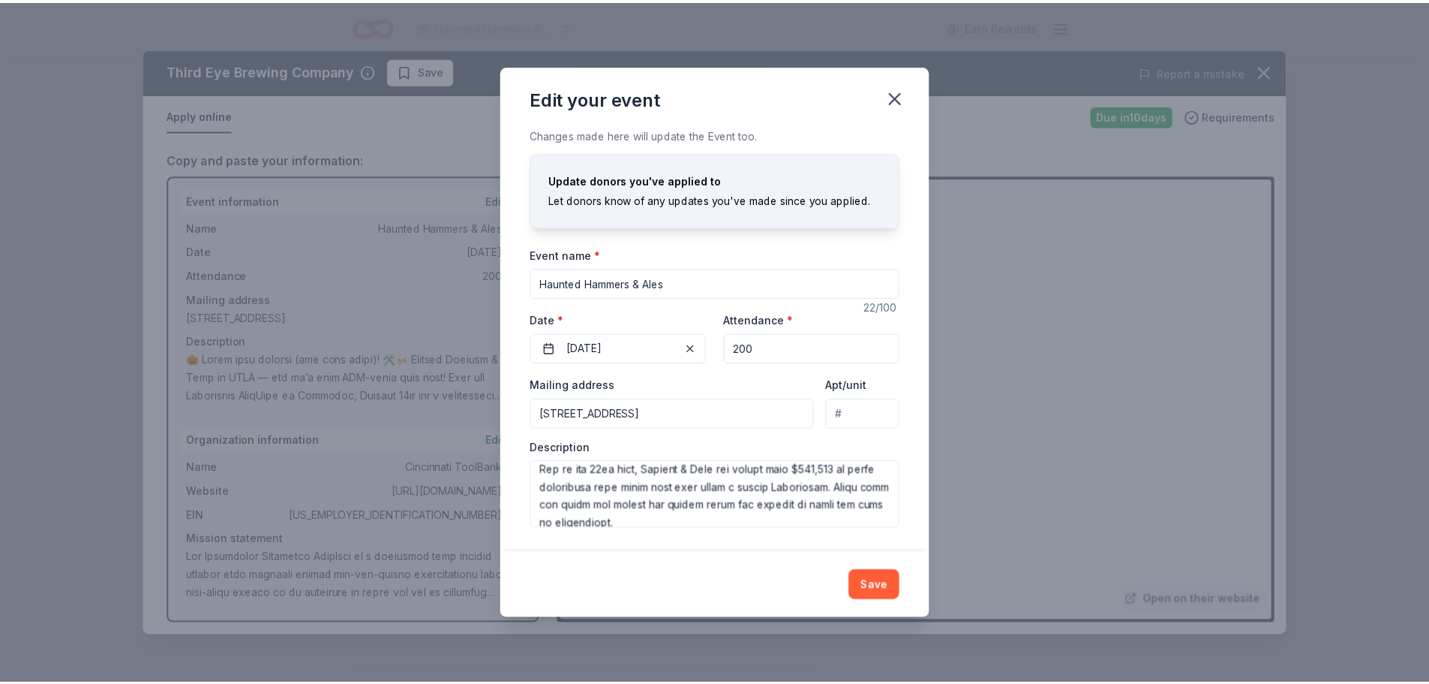
scroll to position [414, 0]
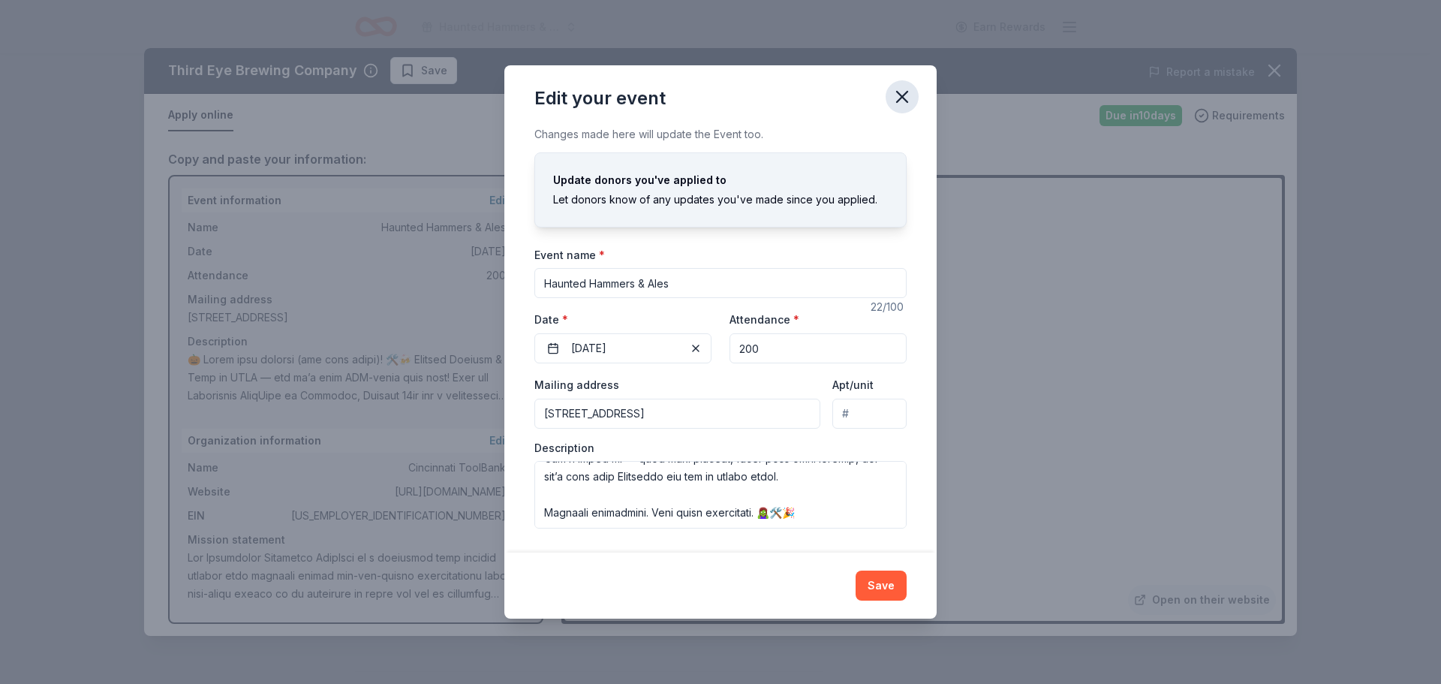
click at [905, 98] on icon "button" at bounding box center [901, 96] width 21 height 21
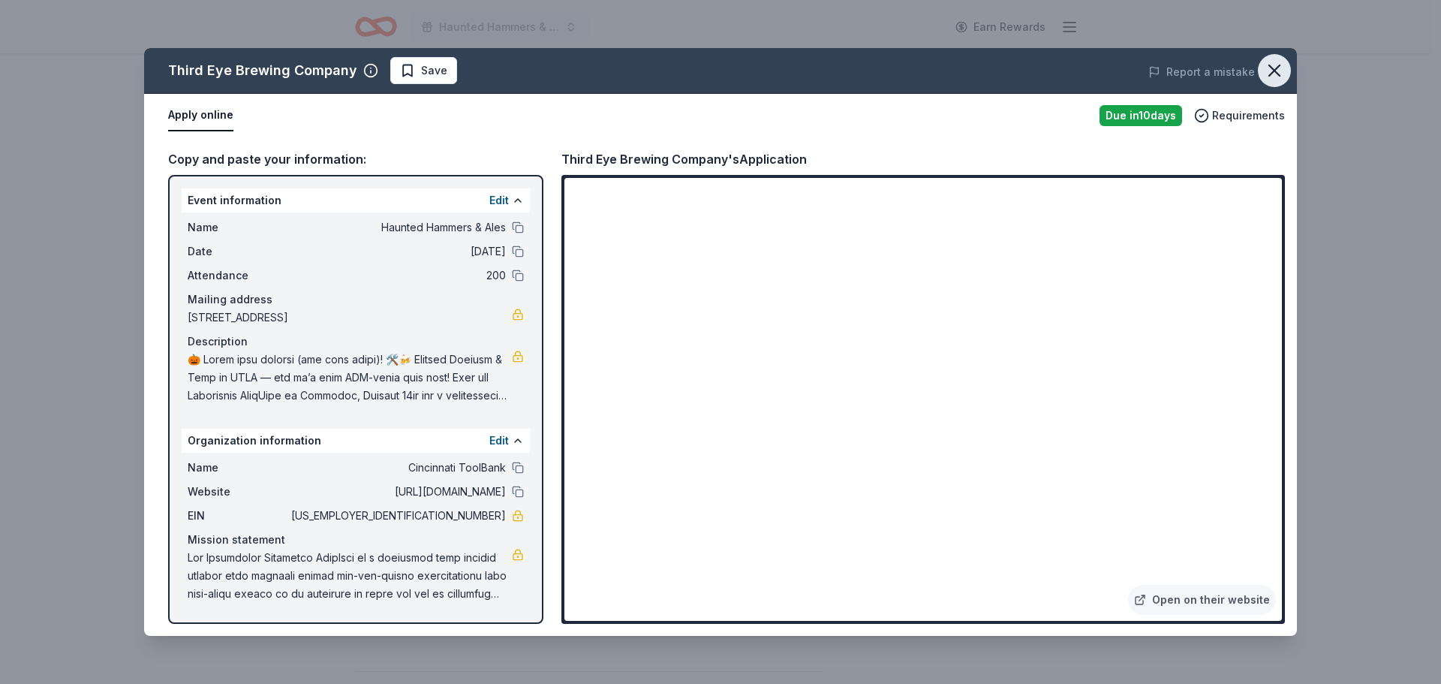
click at [1275, 73] on icon "button" at bounding box center [1274, 70] width 21 height 21
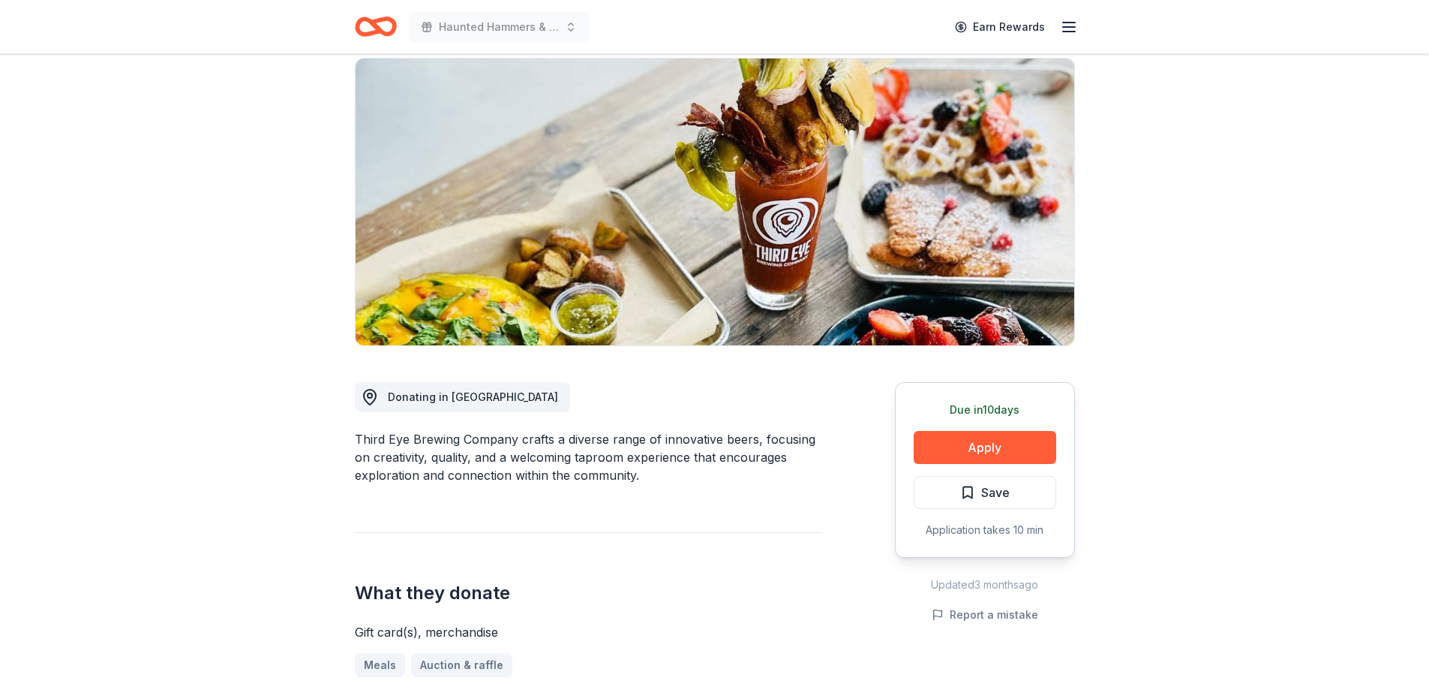
scroll to position [0, 0]
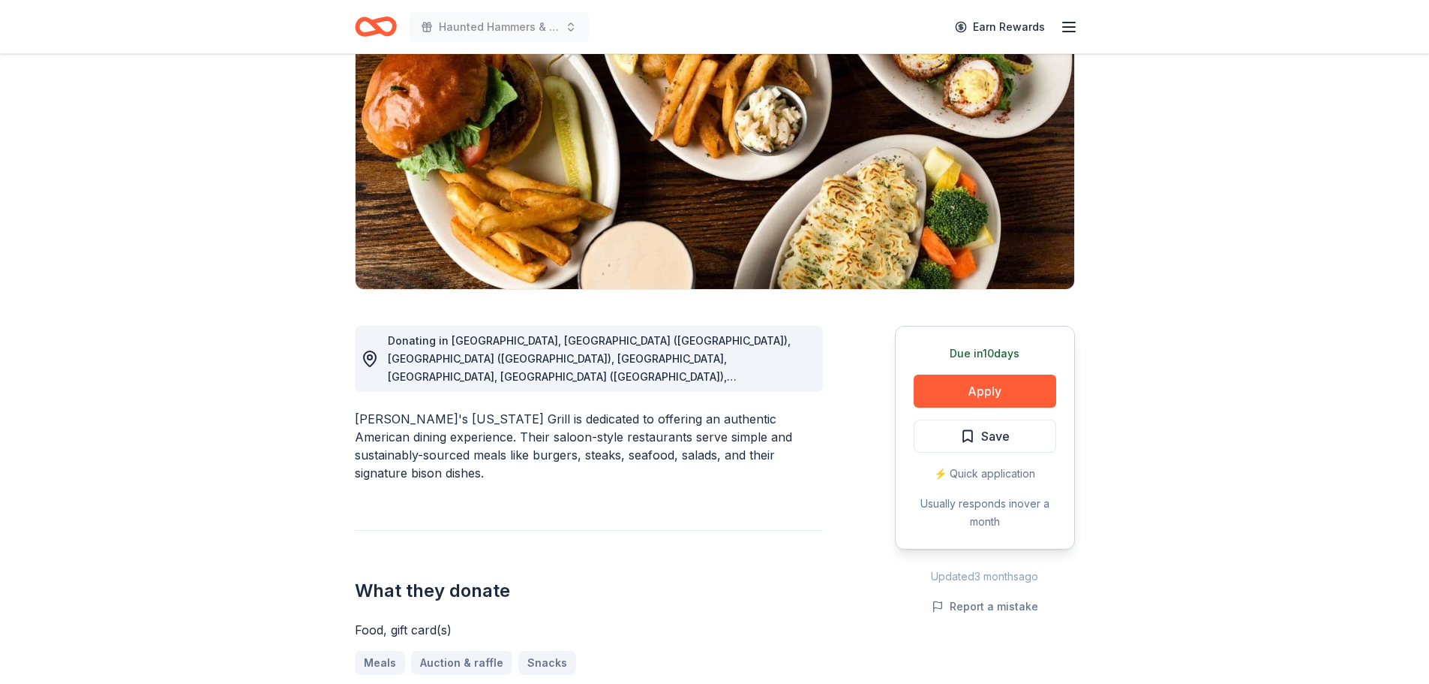
scroll to position [150, 0]
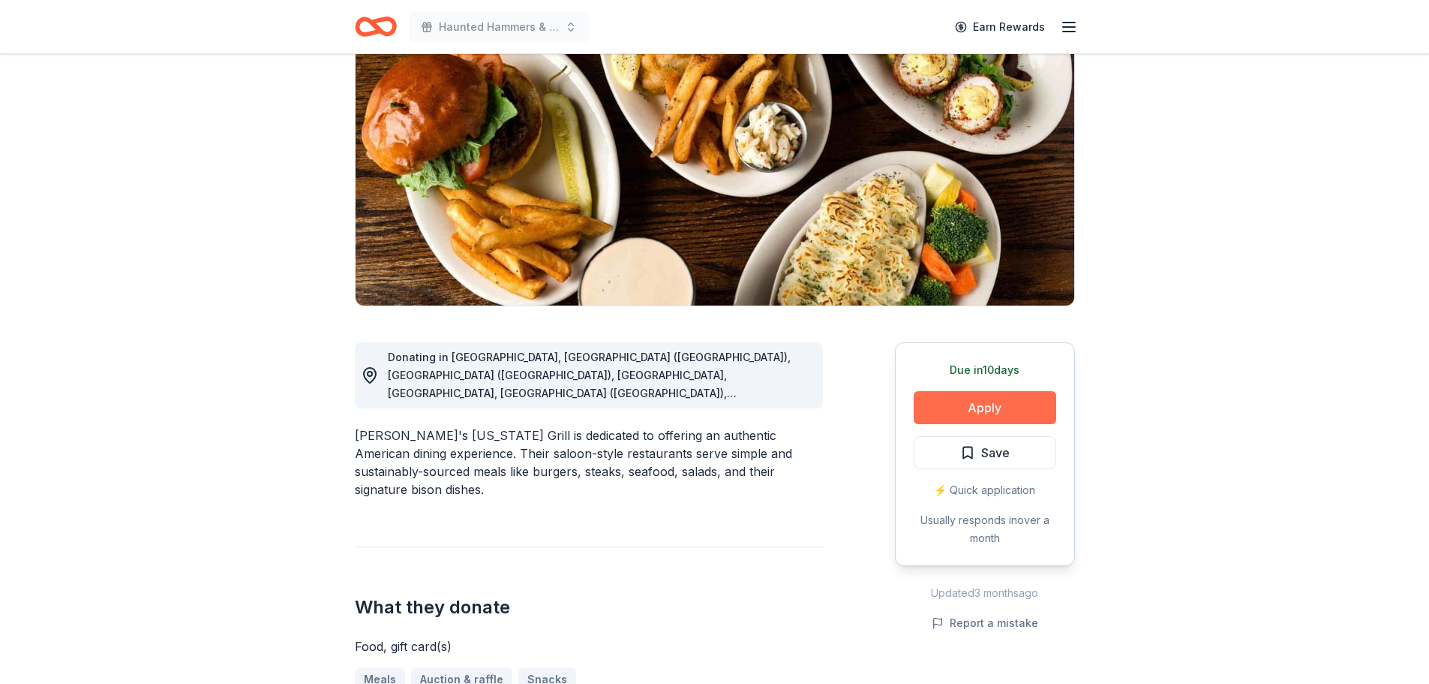
click at [1017, 405] on button "Apply" at bounding box center [985, 407] width 143 height 33
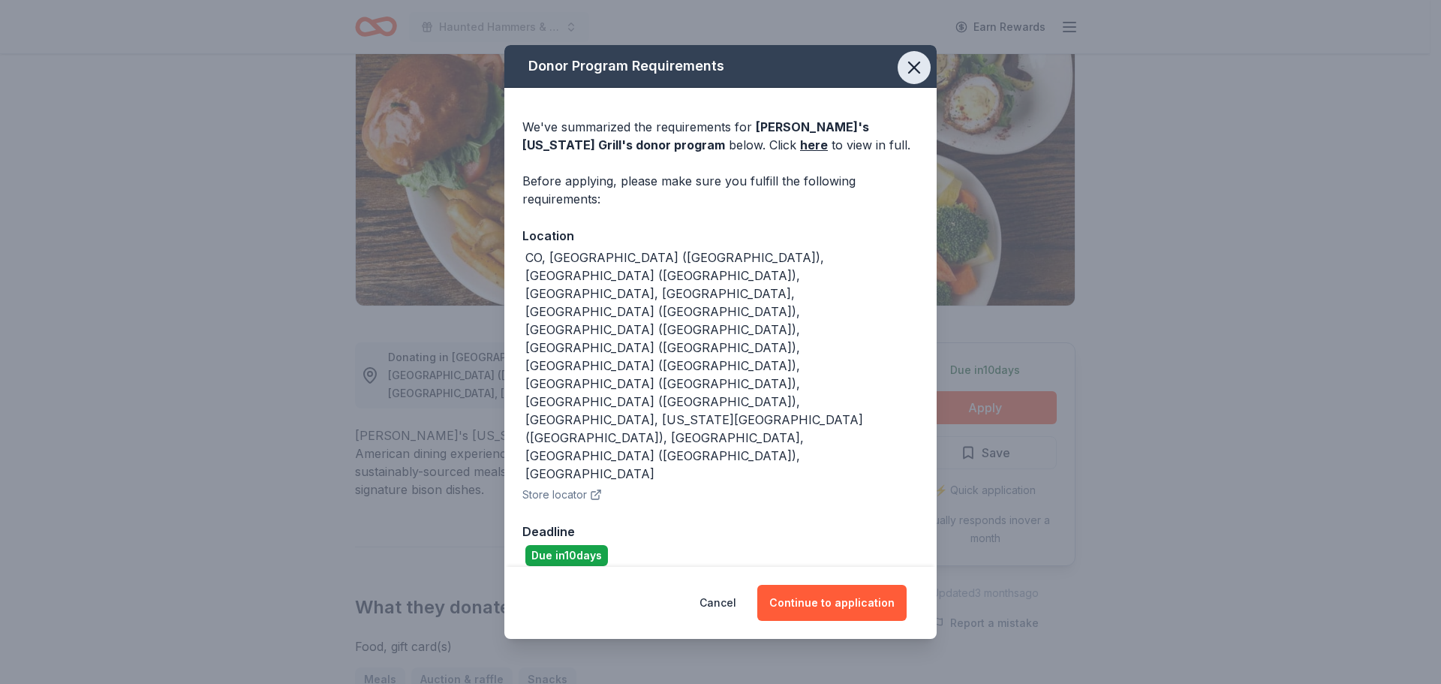
click at [916, 73] on icon "button" at bounding box center [914, 67] width 11 height 11
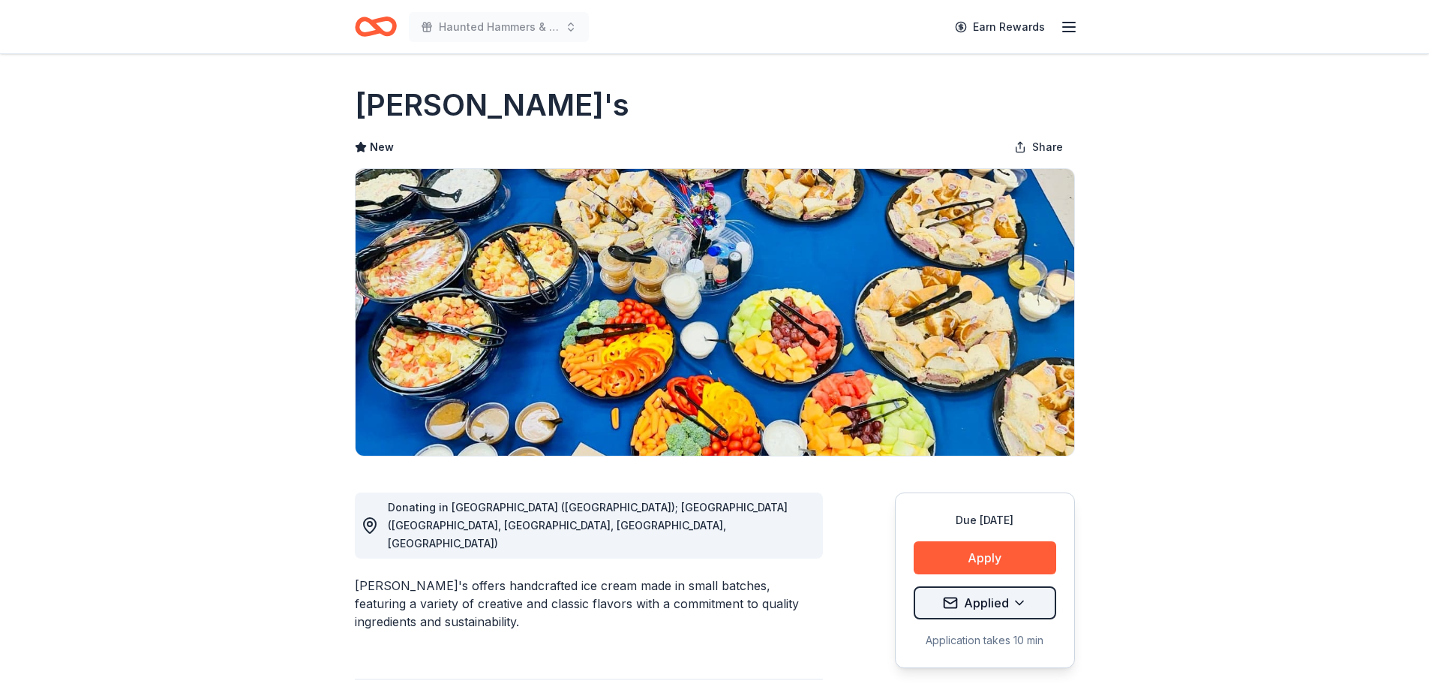
click at [1018, 607] on html "Haunted Hammers & Ales Earn Rewards Due [DATE] Share [PERSON_NAME]'s New Share …" at bounding box center [714, 342] width 1429 height 684
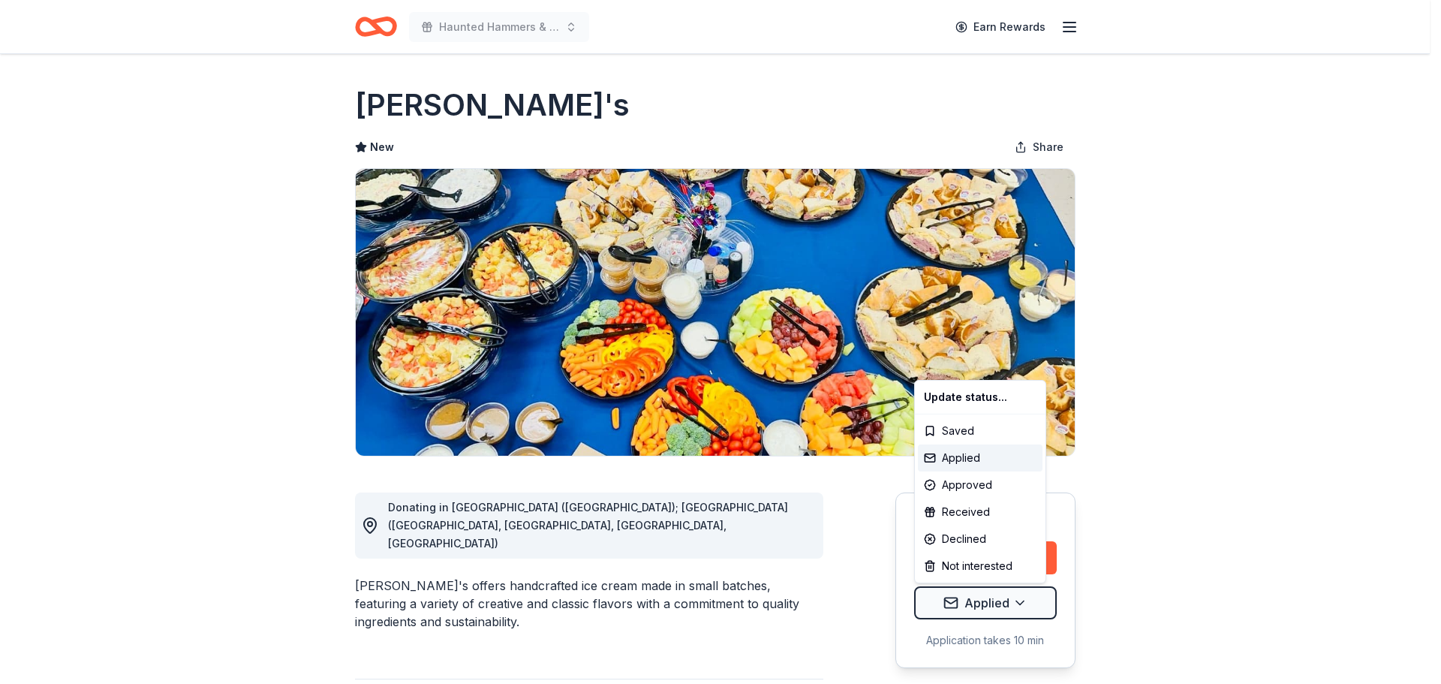
click at [1018, 609] on html "Haunted Hammers & Ales Earn Rewards Due in 31 days Share Izzy's New Share Donat…" at bounding box center [720, 342] width 1441 height 684
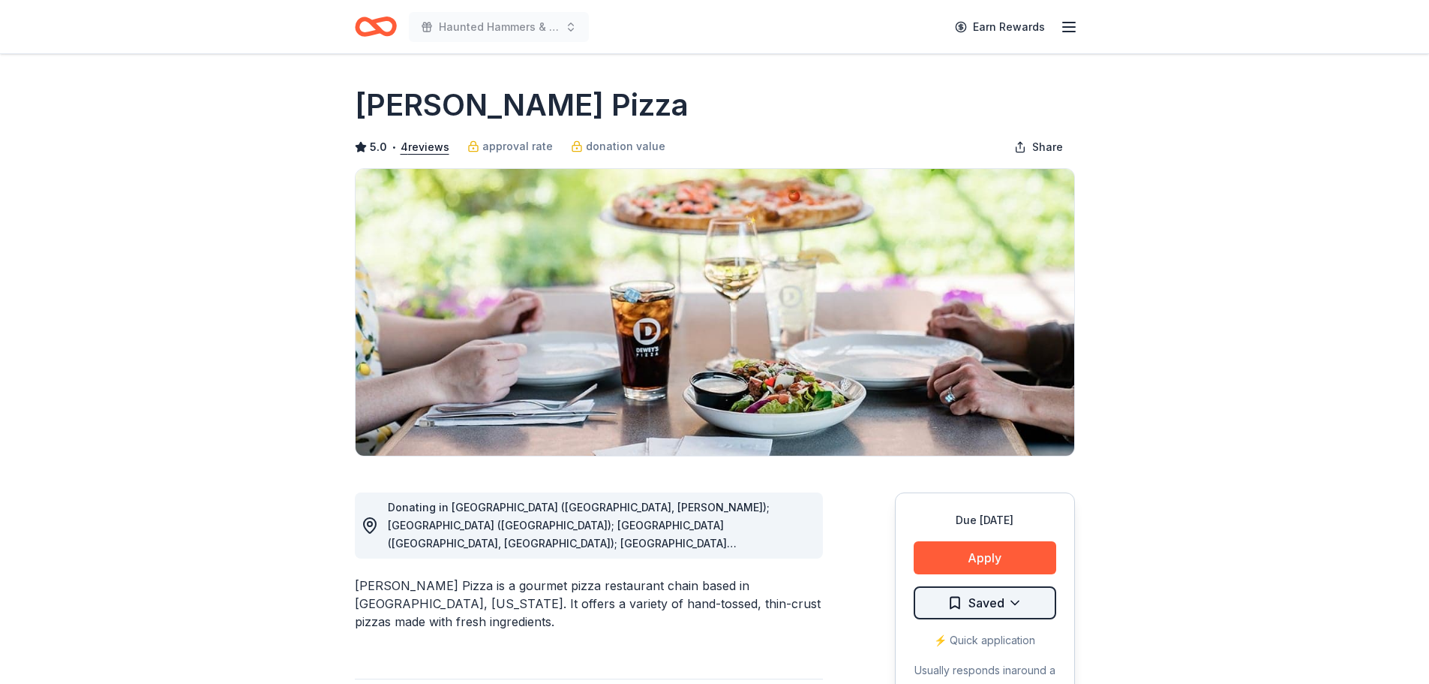
click at [1007, 604] on html "Haunted Hammers & Ales Earn Rewards Due [DATE] Share [PERSON_NAME] Pizza 5.0 • …" at bounding box center [714, 342] width 1429 height 684
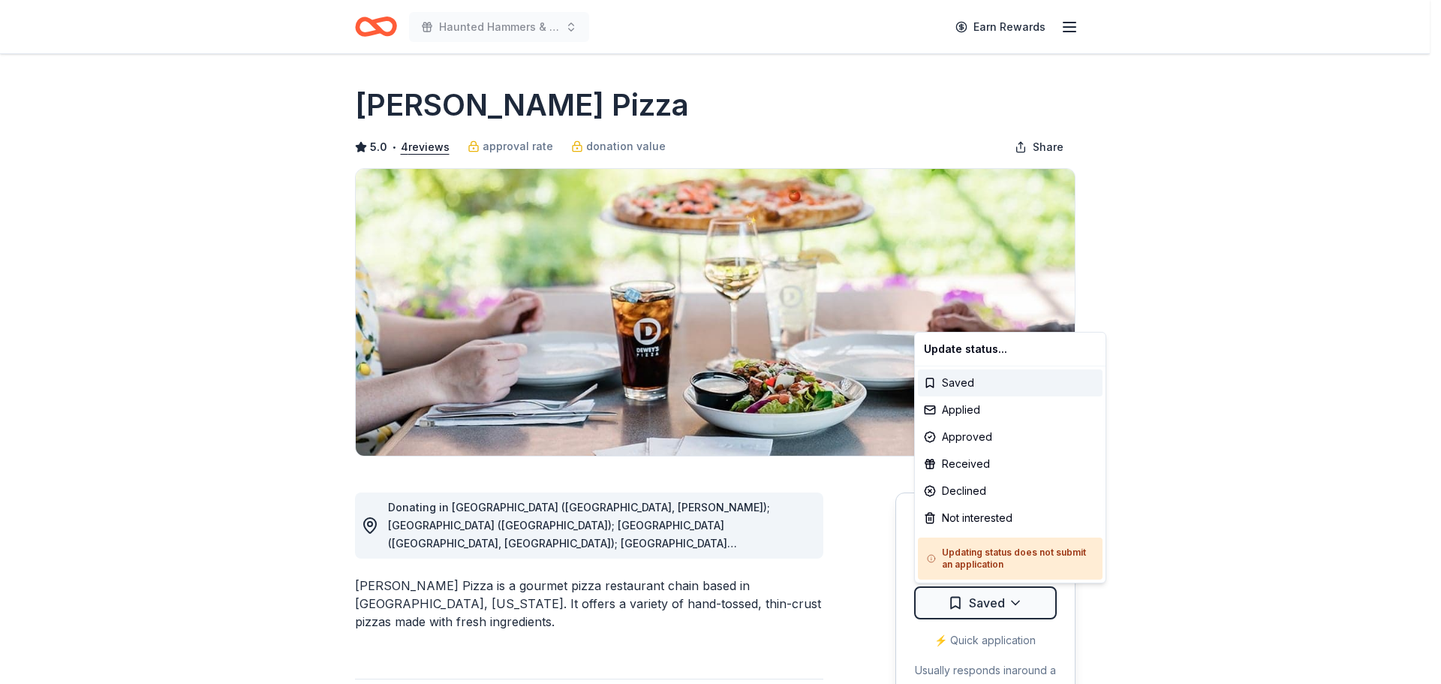
click at [1010, 604] on html "Haunted Hammers & Ales Earn Rewards Due in 22 days Share Dewey's Pizza 5.0 • 4 …" at bounding box center [720, 342] width 1441 height 684
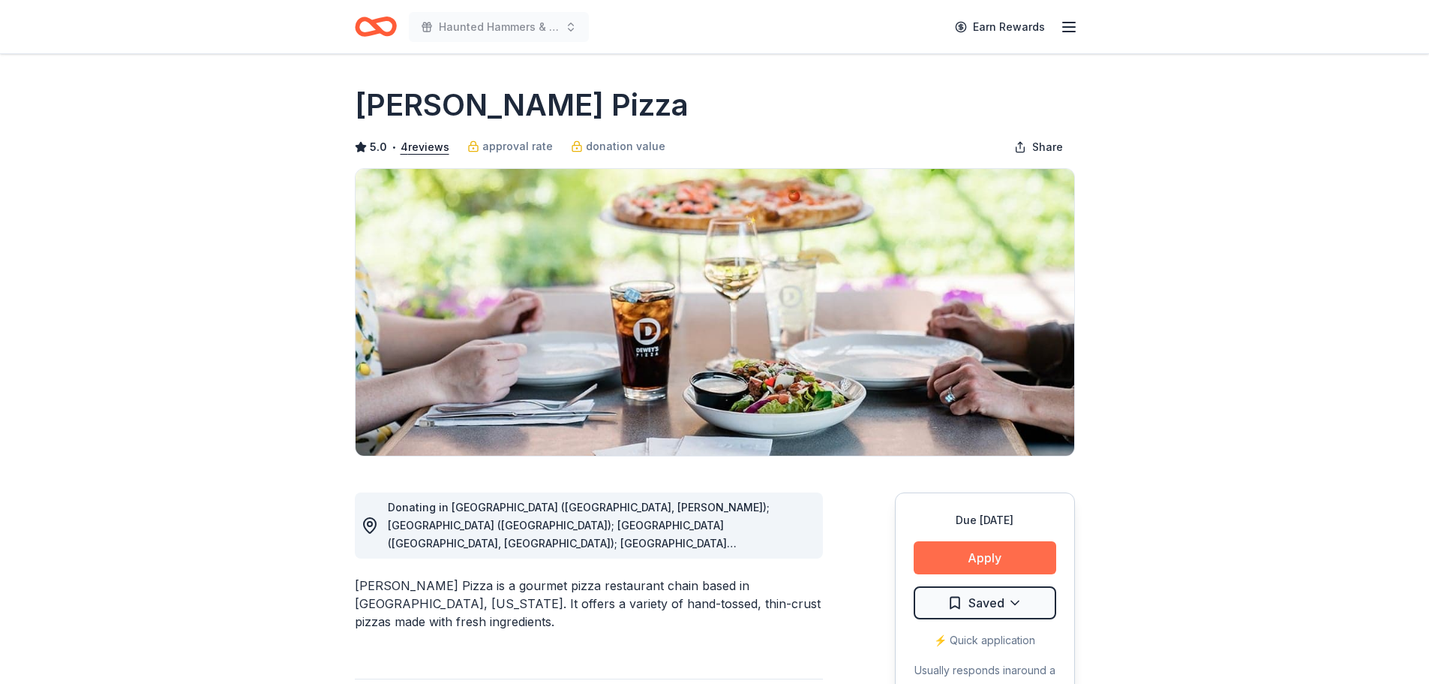
click at [1002, 555] on button "Apply" at bounding box center [985, 557] width 143 height 33
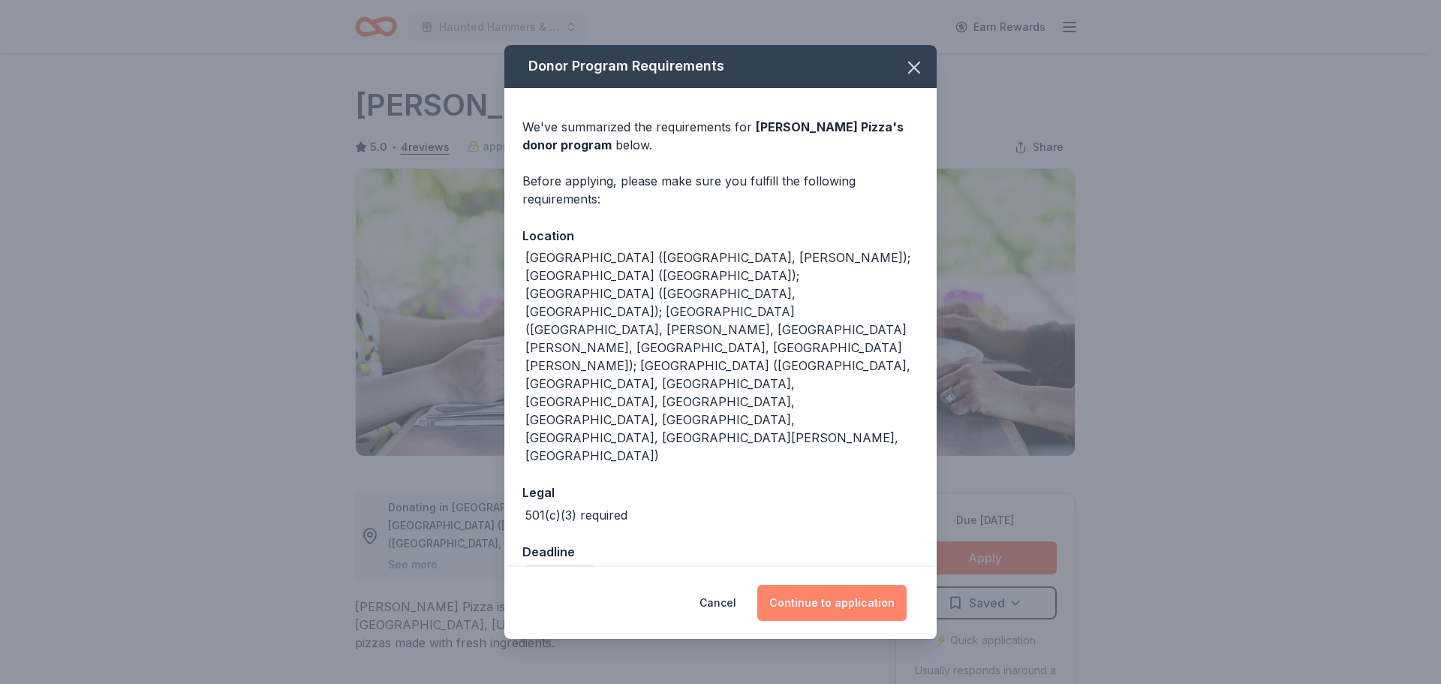
click at [822, 585] on button "Continue to application" at bounding box center [831, 603] width 149 height 36
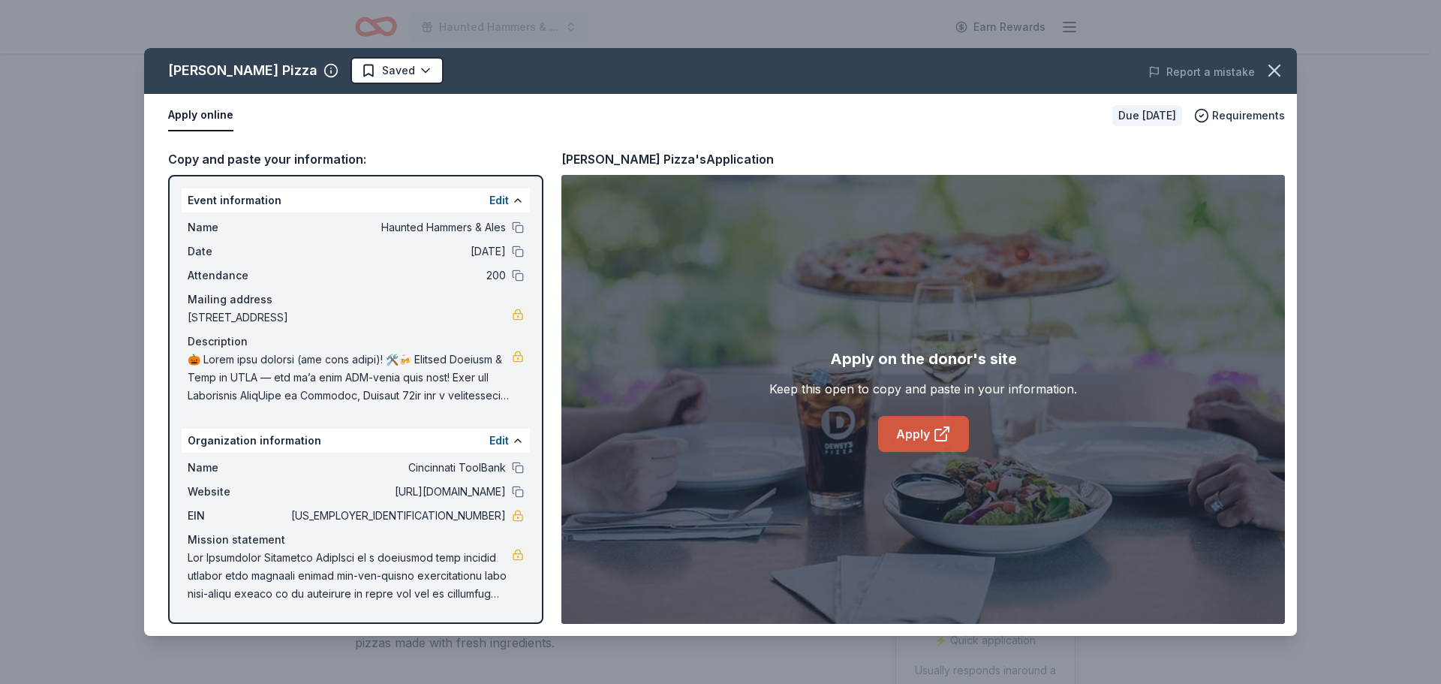
click at [920, 432] on link "Apply" at bounding box center [923, 434] width 91 height 36
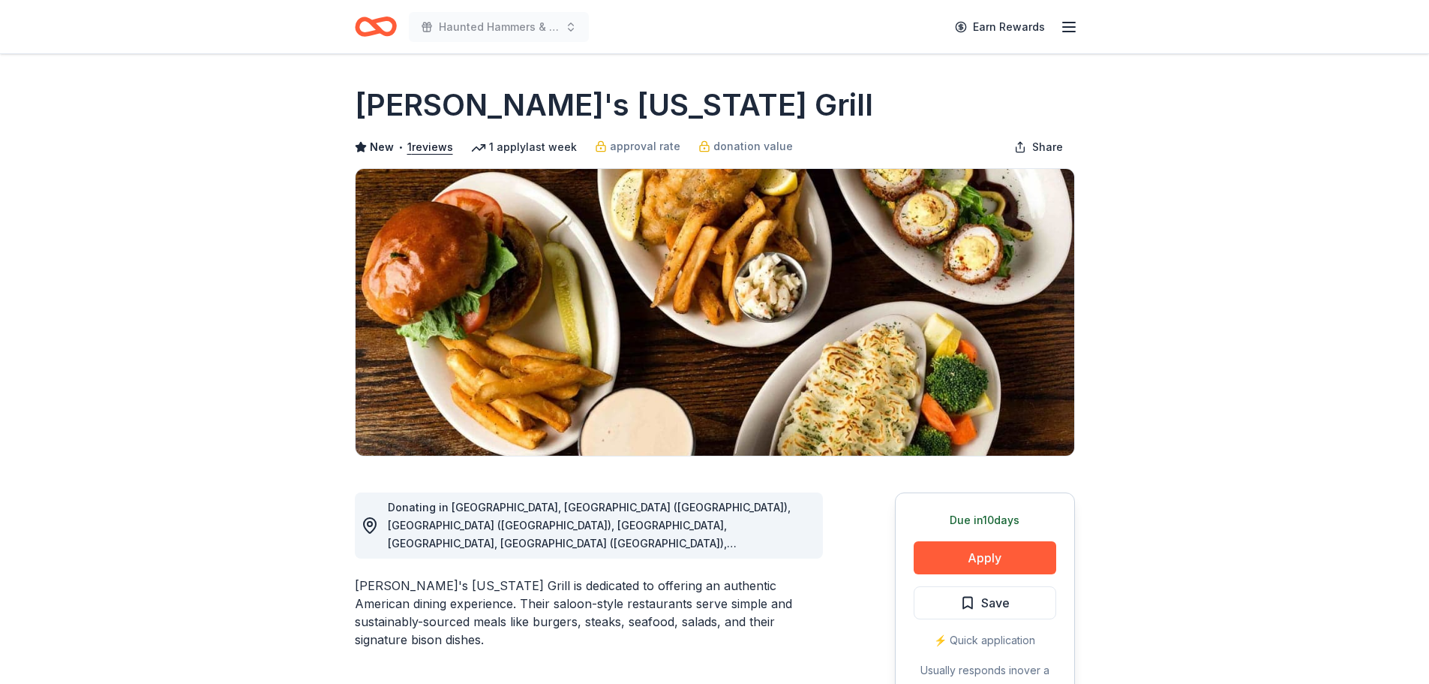
scroll to position [150, 0]
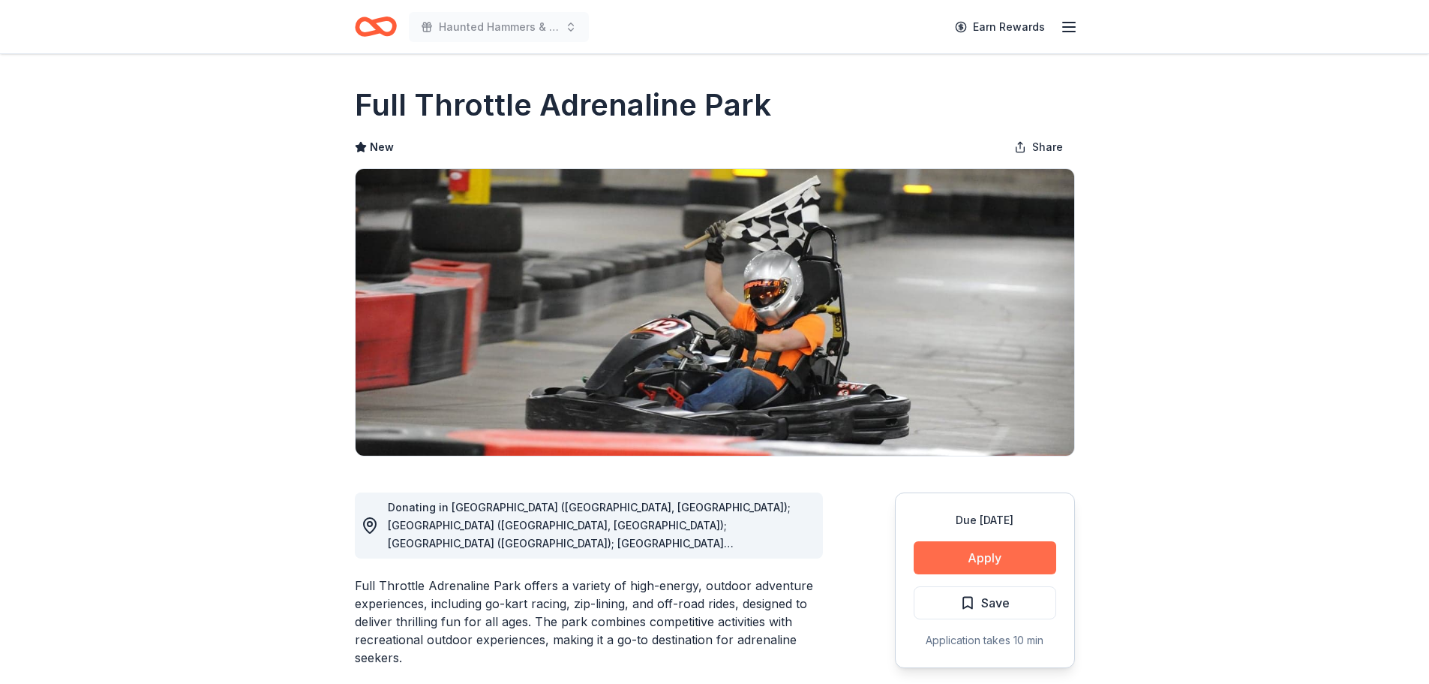
click at [954, 557] on button "Apply" at bounding box center [985, 557] width 143 height 33
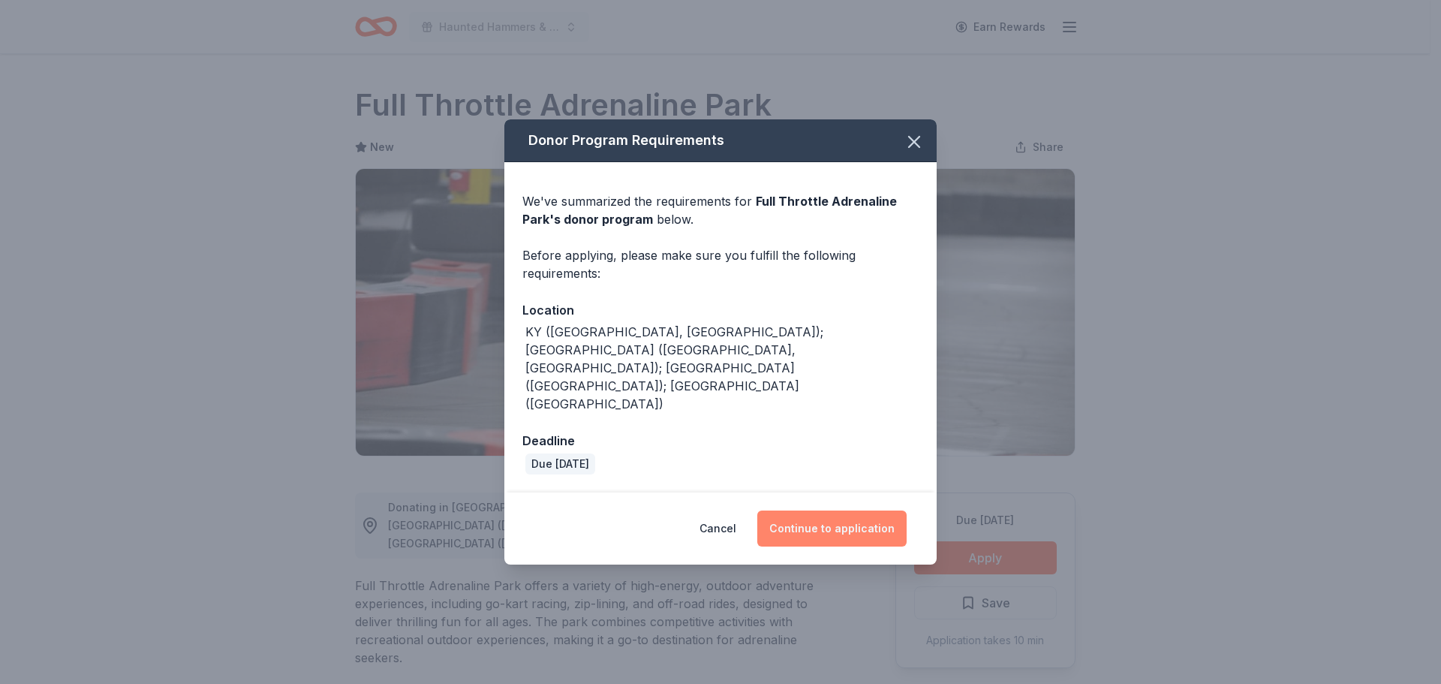
click at [837, 510] on button "Continue to application" at bounding box center [831, 528] width 149 height 36
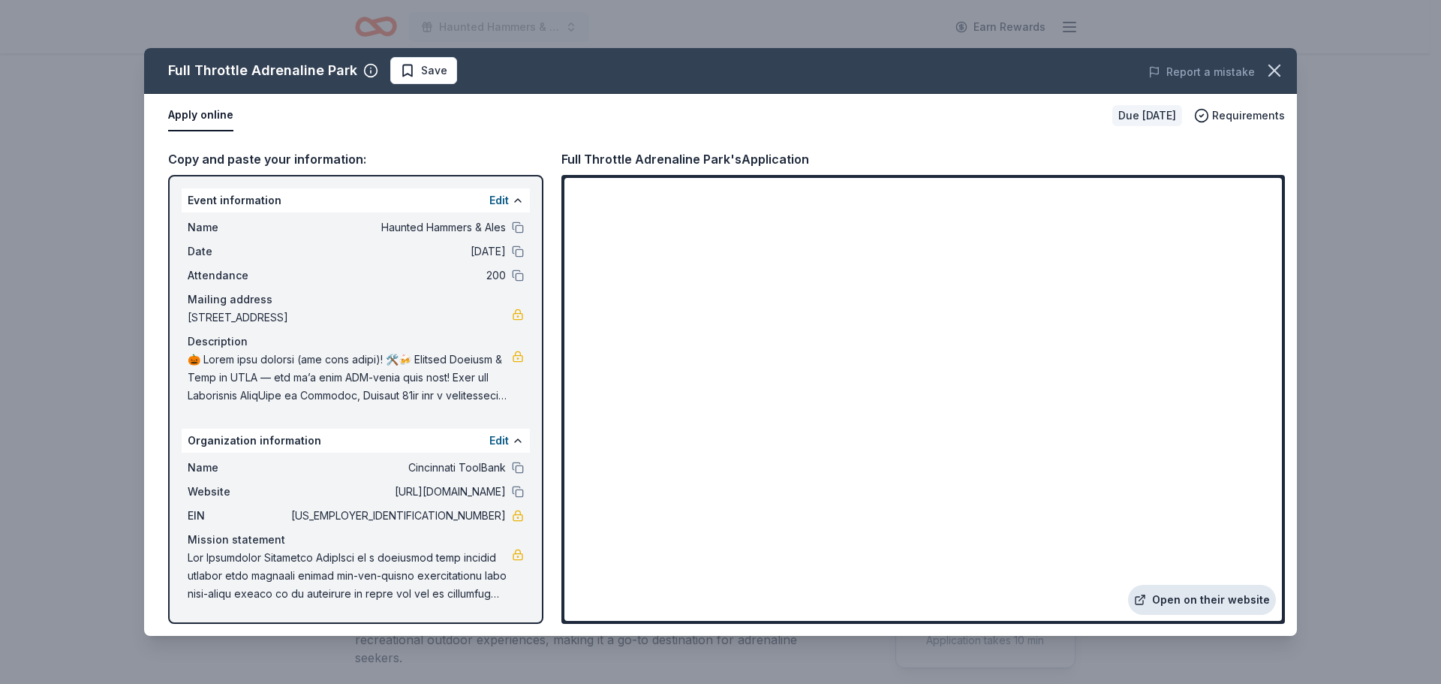
click at [1198, 600] on link "Open on their website" at bounding box center [1202, 600] width 148 height 30
click at [1189, 590] on link "Open on their website" at bounding box center [1202, 600] width 148 height 30
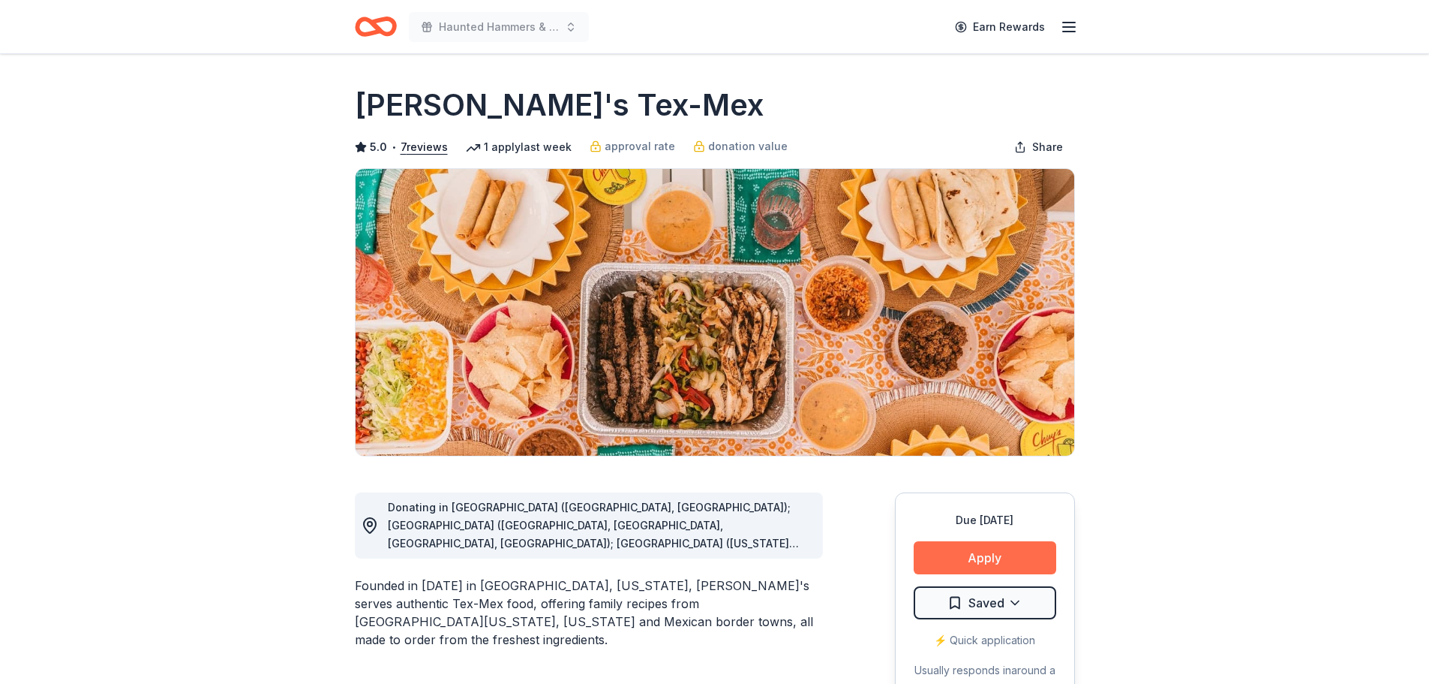
click at [972, 564] on button "Apply" at bounding box center [985, 557] width 143 height 33
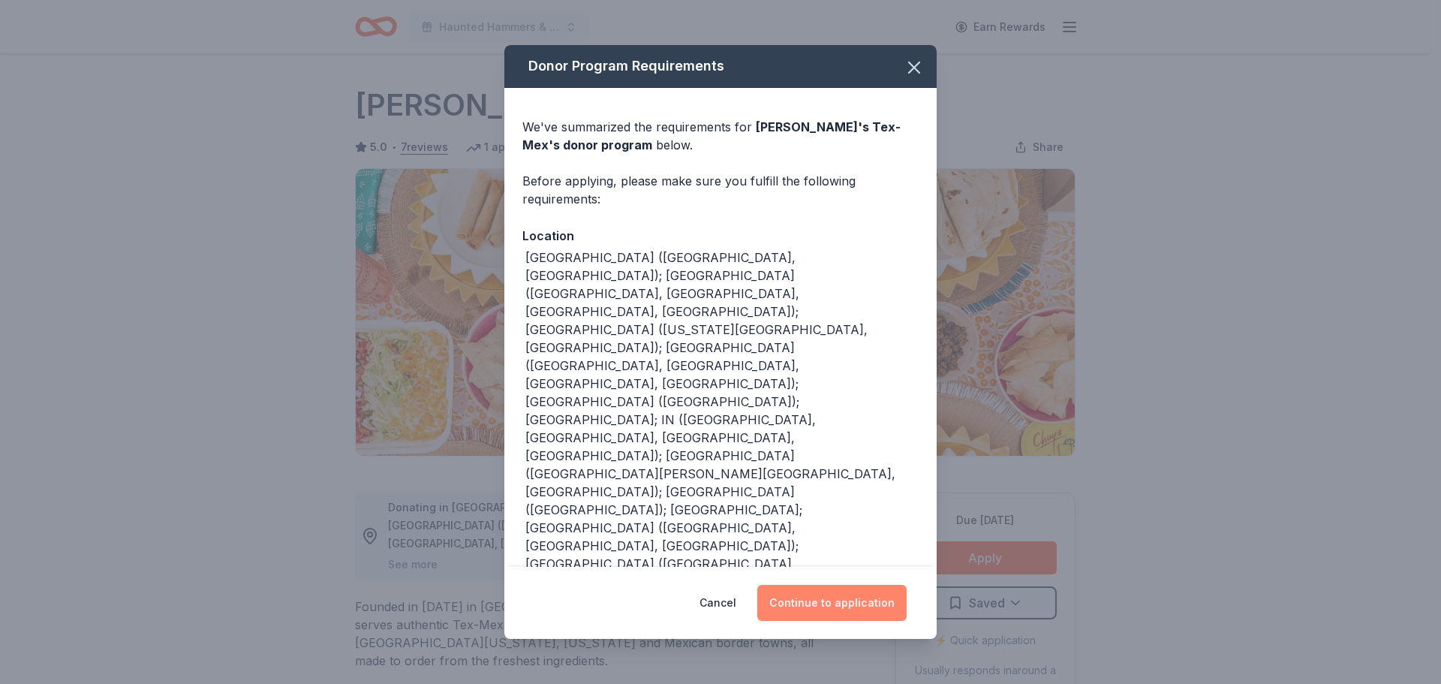
click at [825, 585] on button "Continue to application" at bounding box center [831, 603] width 149 height 36
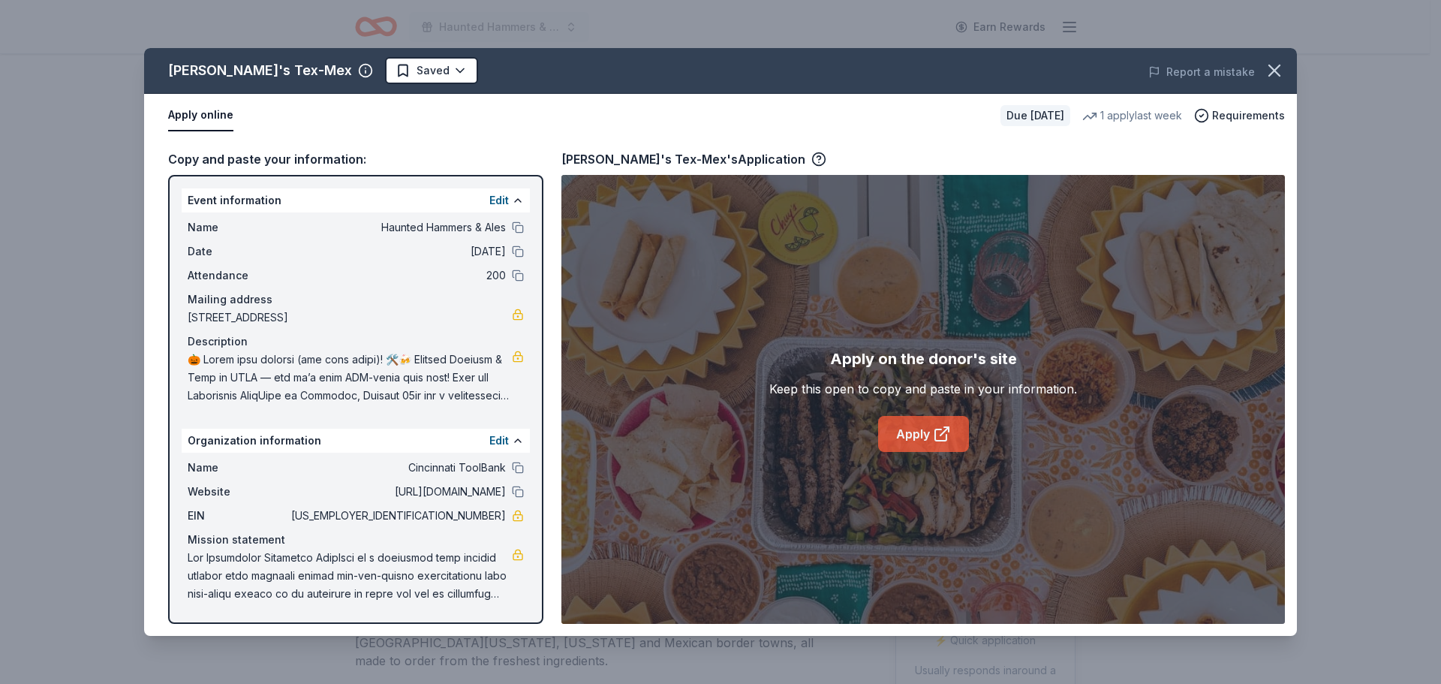
click at [921, 434] on link "Apply" at bounding box center [923, 434] width 91 height 36
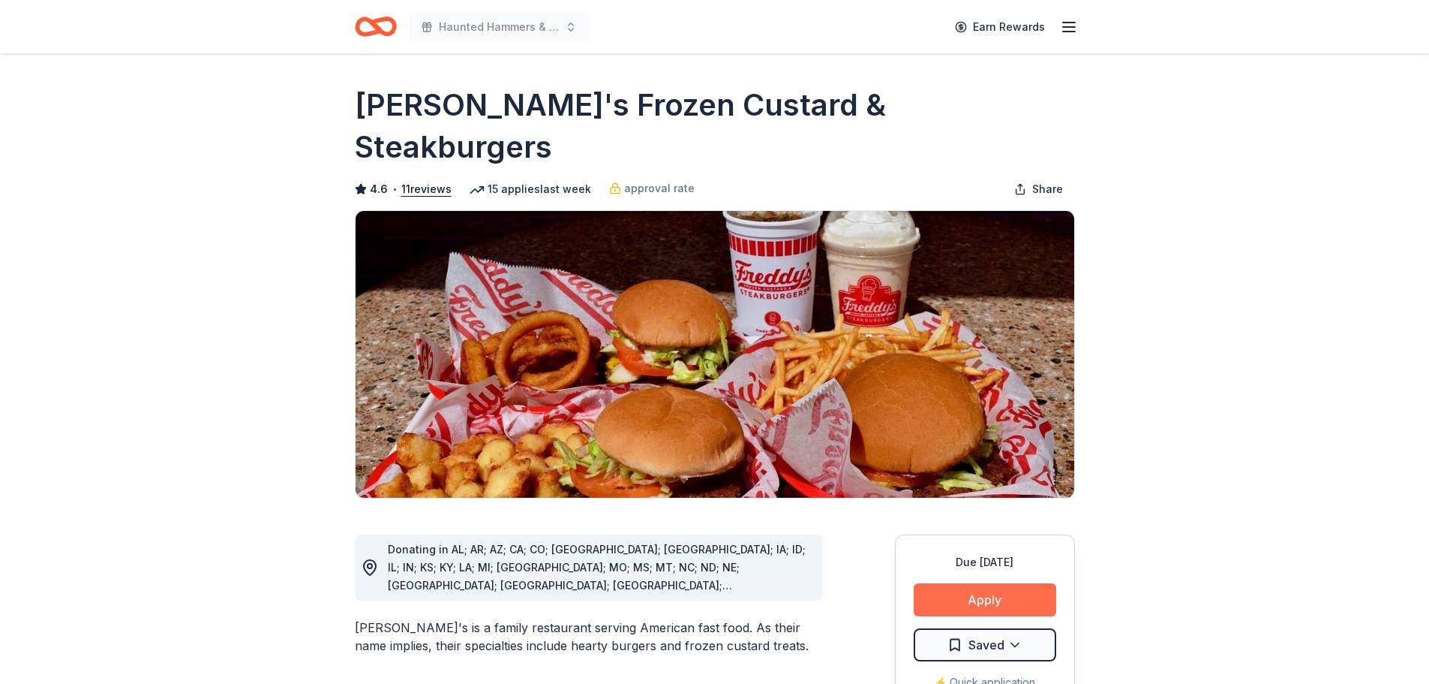
click at [983, 583] on button "Apply" at bounding box center [985, 599] width 143 height 33
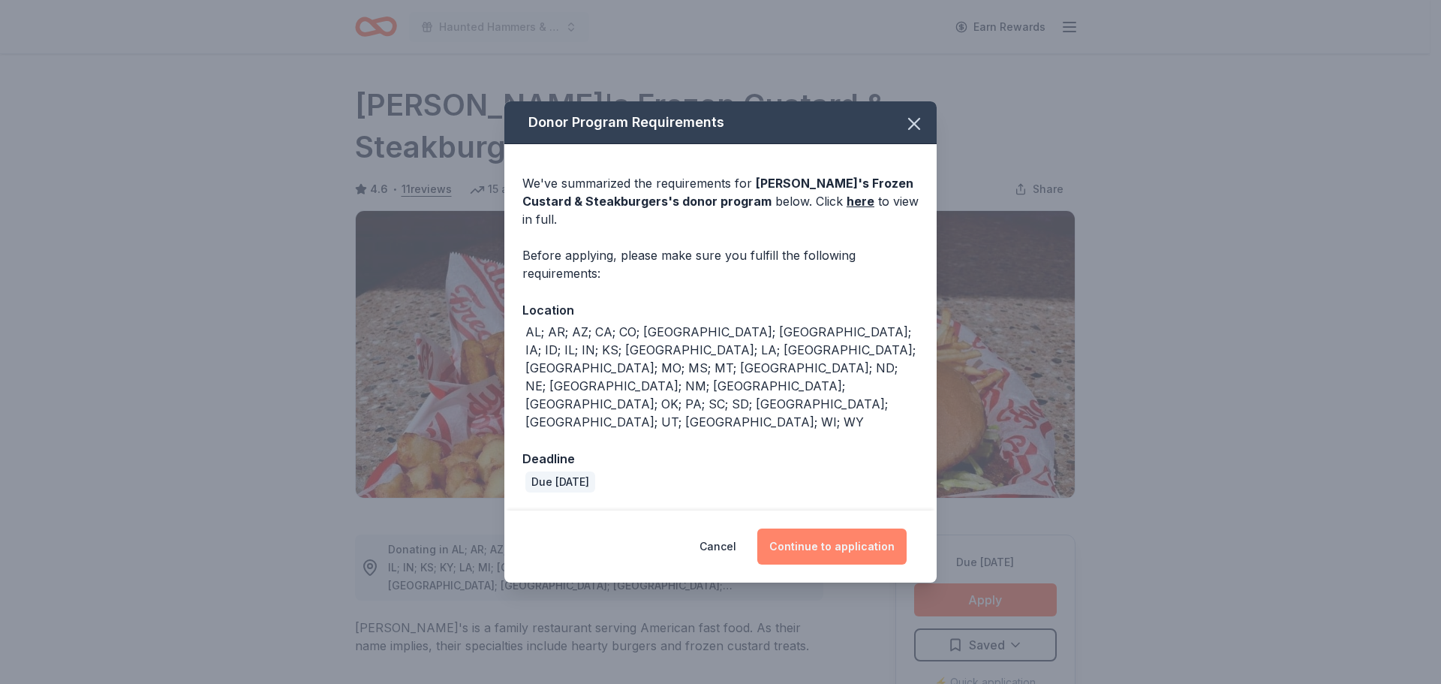
click at [858, 528] on button "Continue to application" at bounding box center [831, 546] width 149 height 36
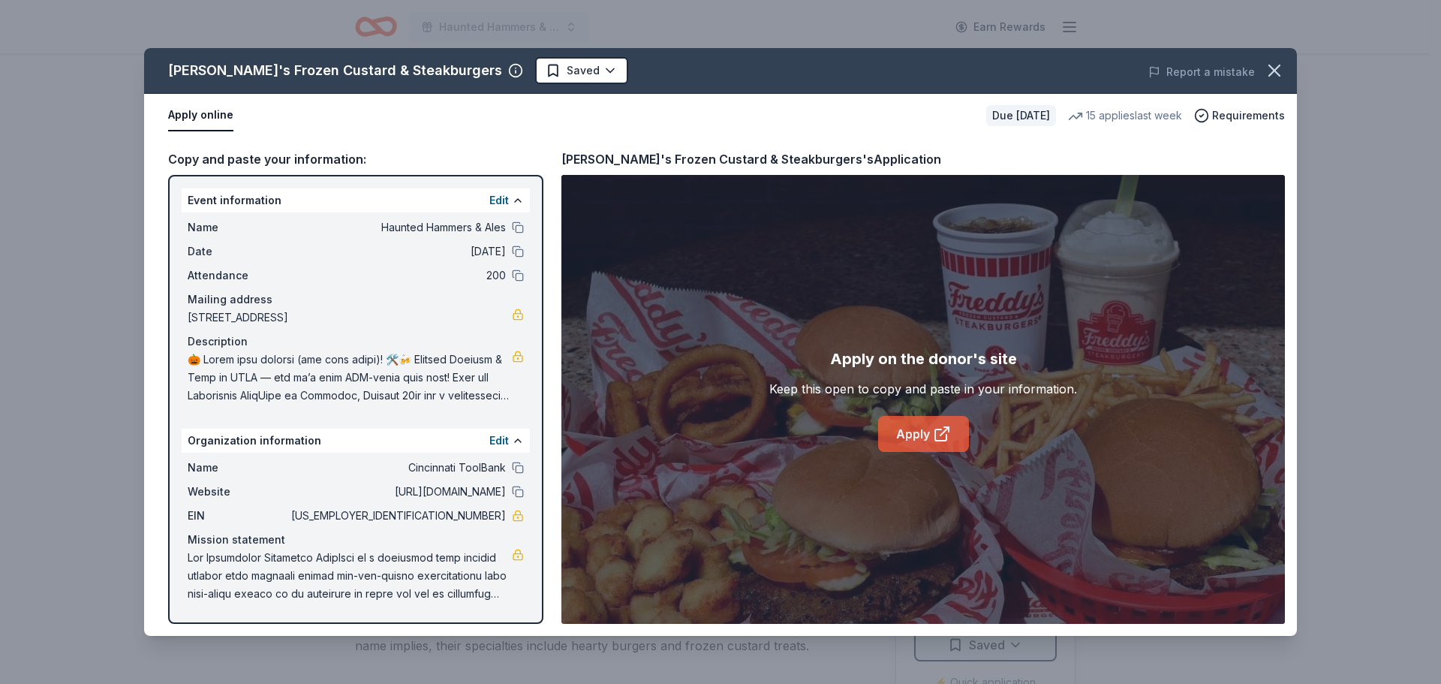
click at [897, 428] on link "Apply" at bounding box center [923, 434] width 91 height 36
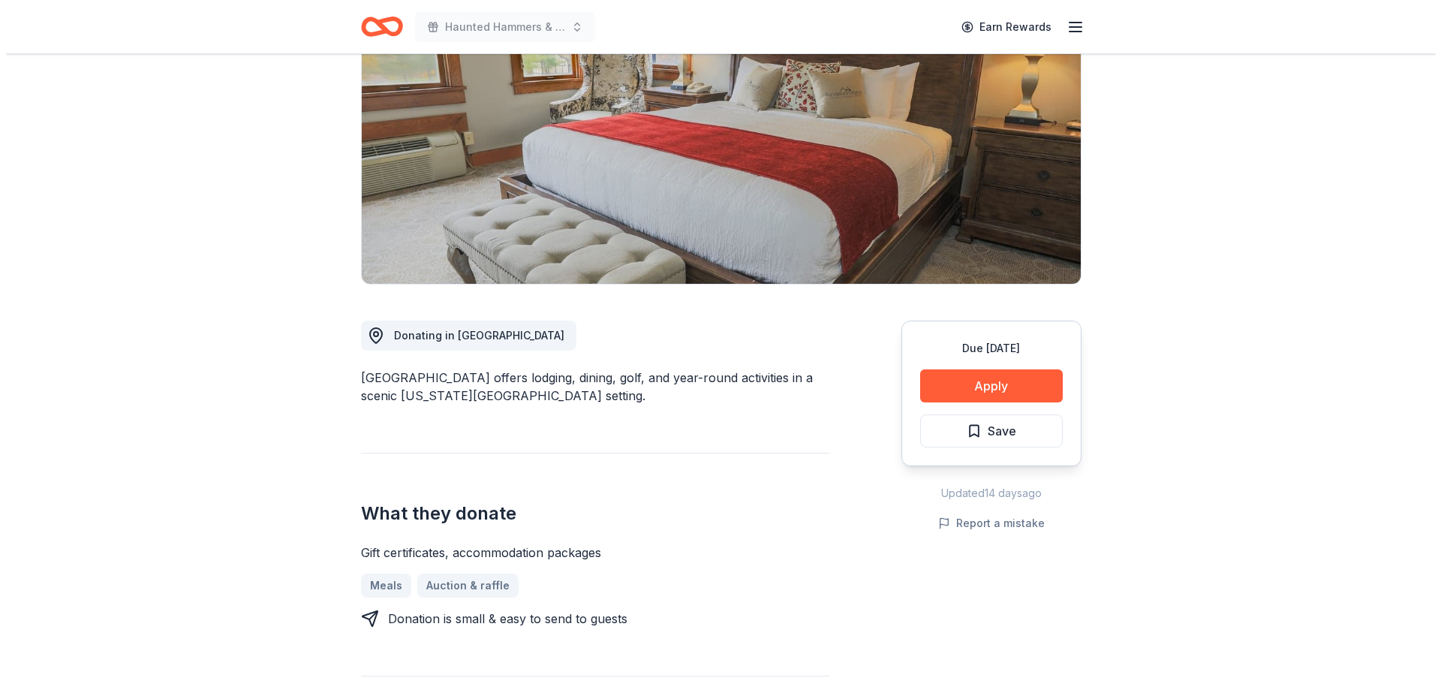
scroll to position [225, 0]
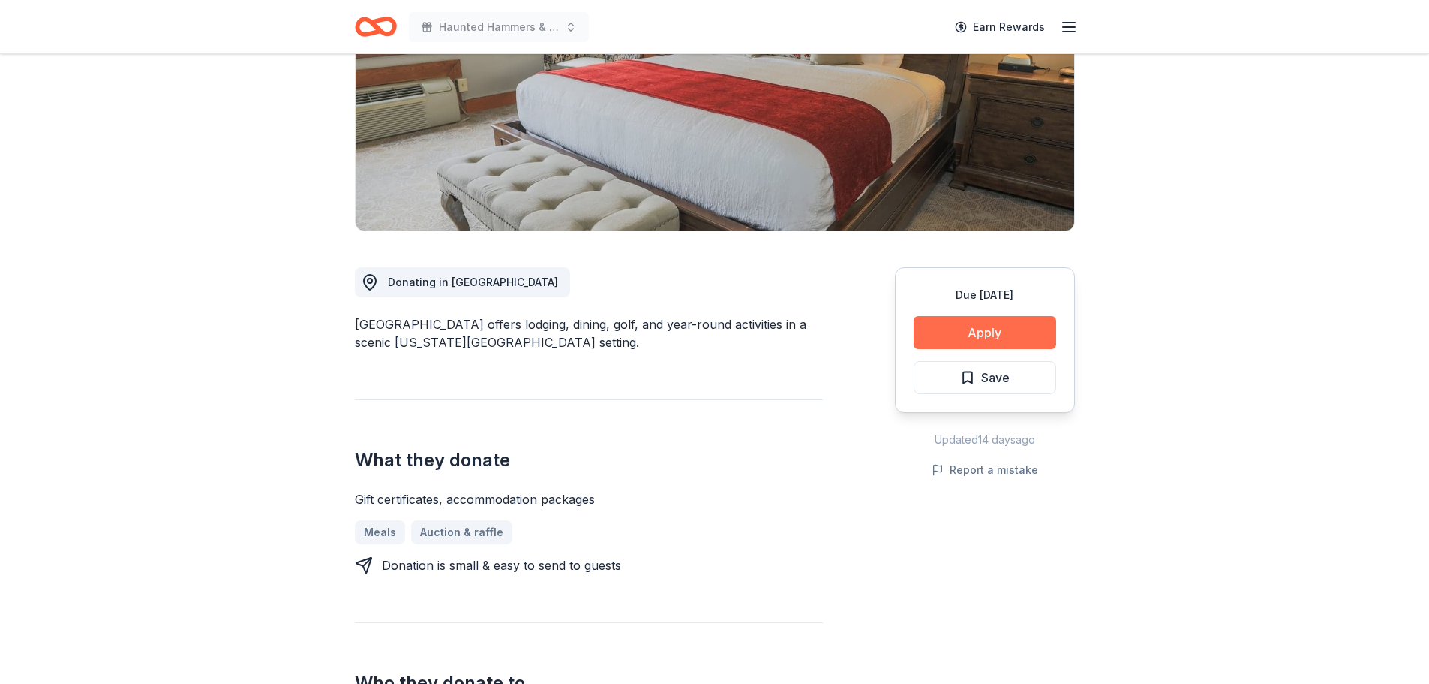
click at [980, 328] on button "Apply" at bounding box center [985, 332] width 143 height 33
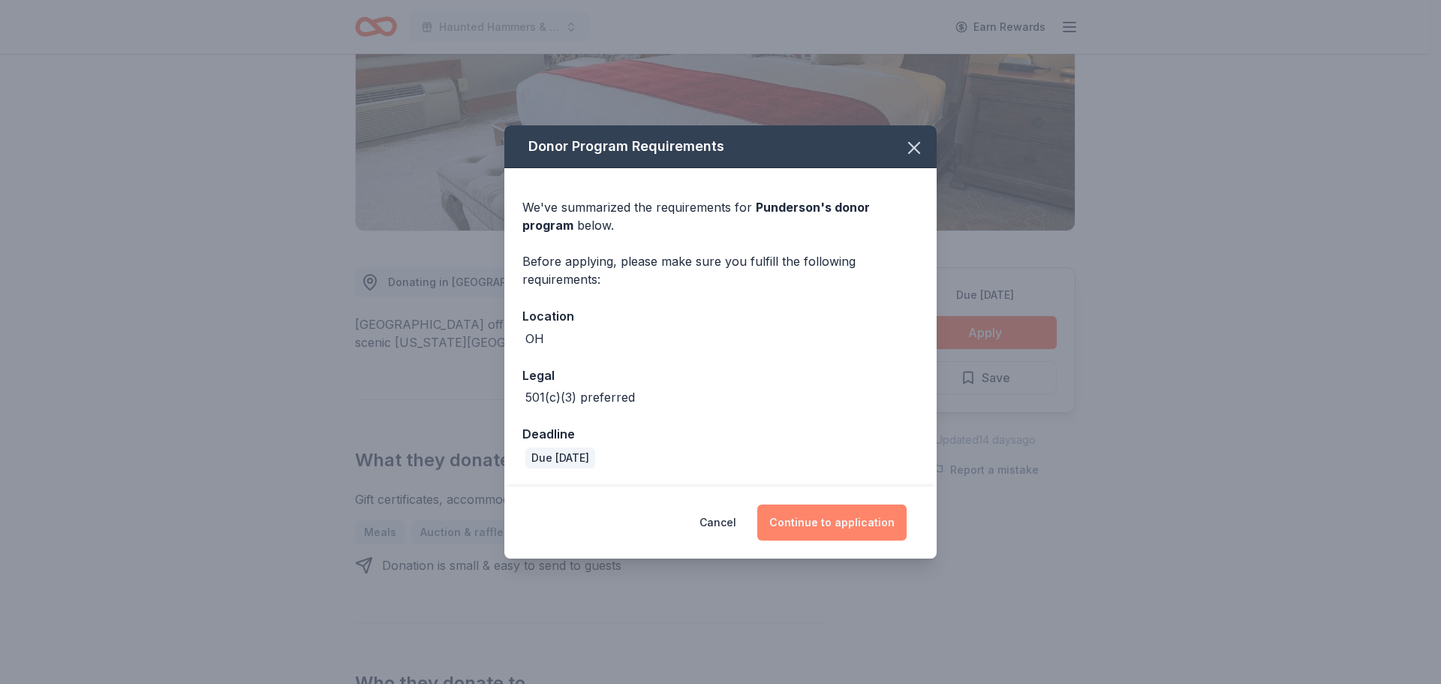
click at [867, 521] on button "Continue to application" at bounding box center [831, 522] width 149 height 36
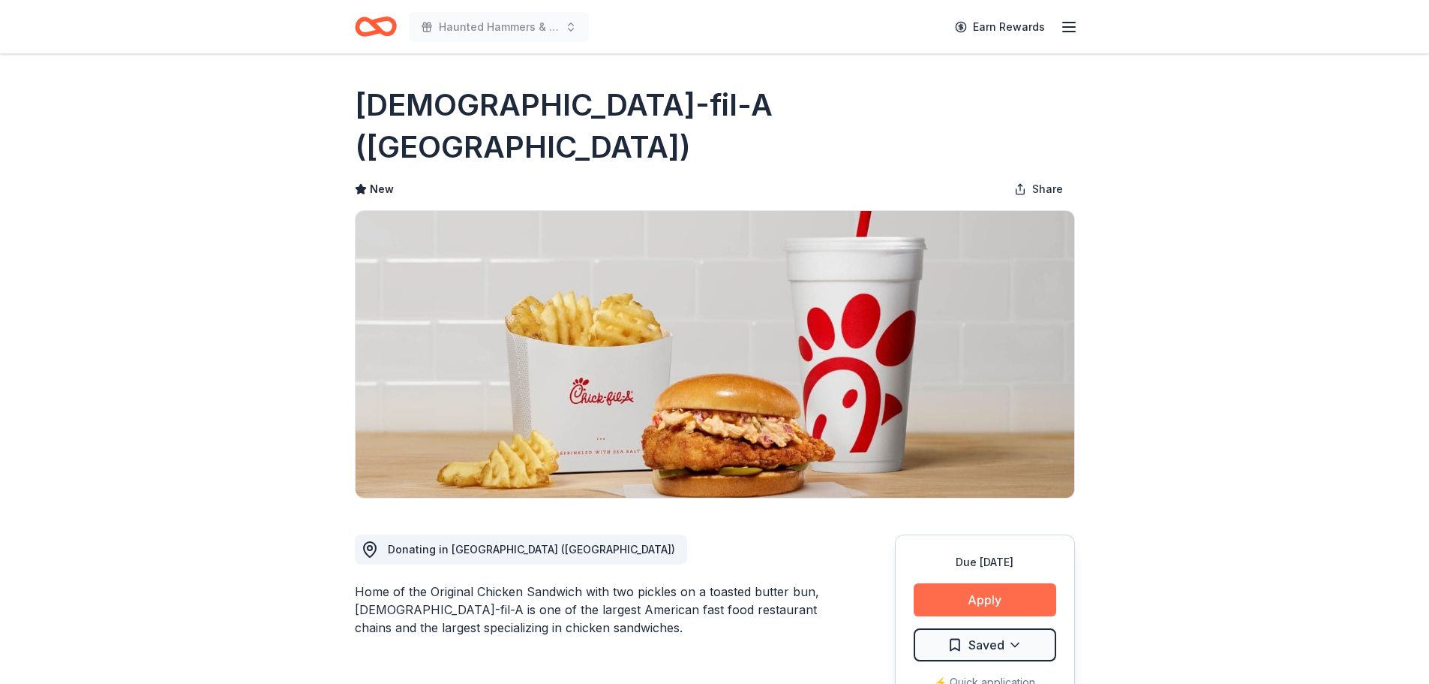
click at [998, 583] on button "Apply" at bounding box center [985, 599] width 143 height 33
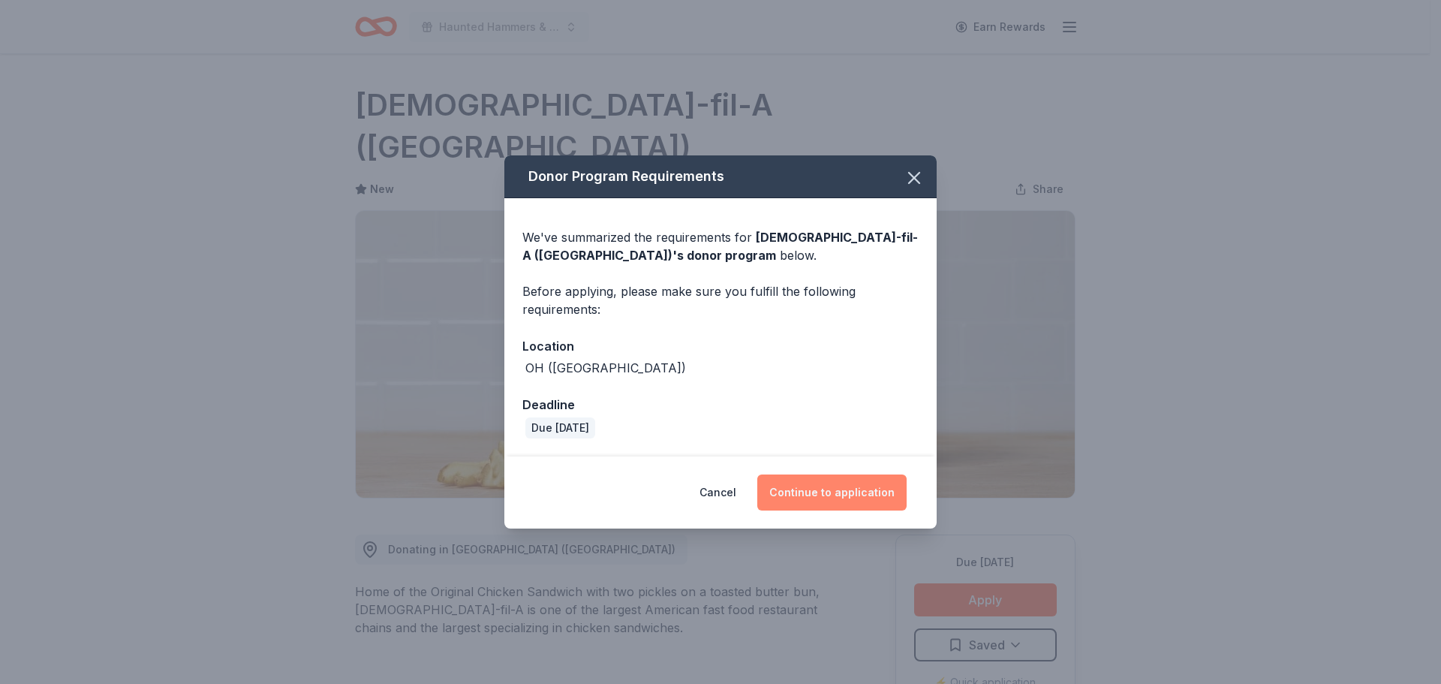
click at [834, 494] on button "Continue to application" at bounding box center [831, 492] width 149 height 36
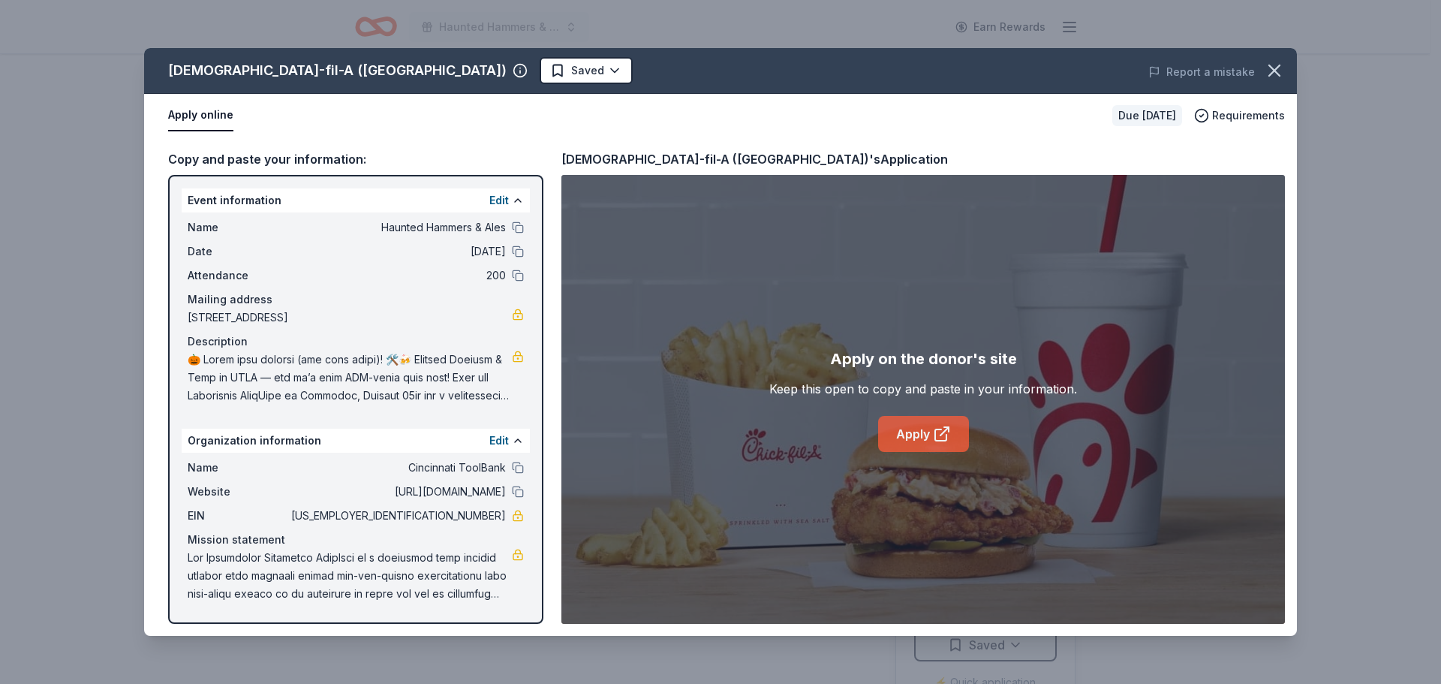
click at [903, 443] on link "Apply" at bounding box center [923, 434] width 91 height 36
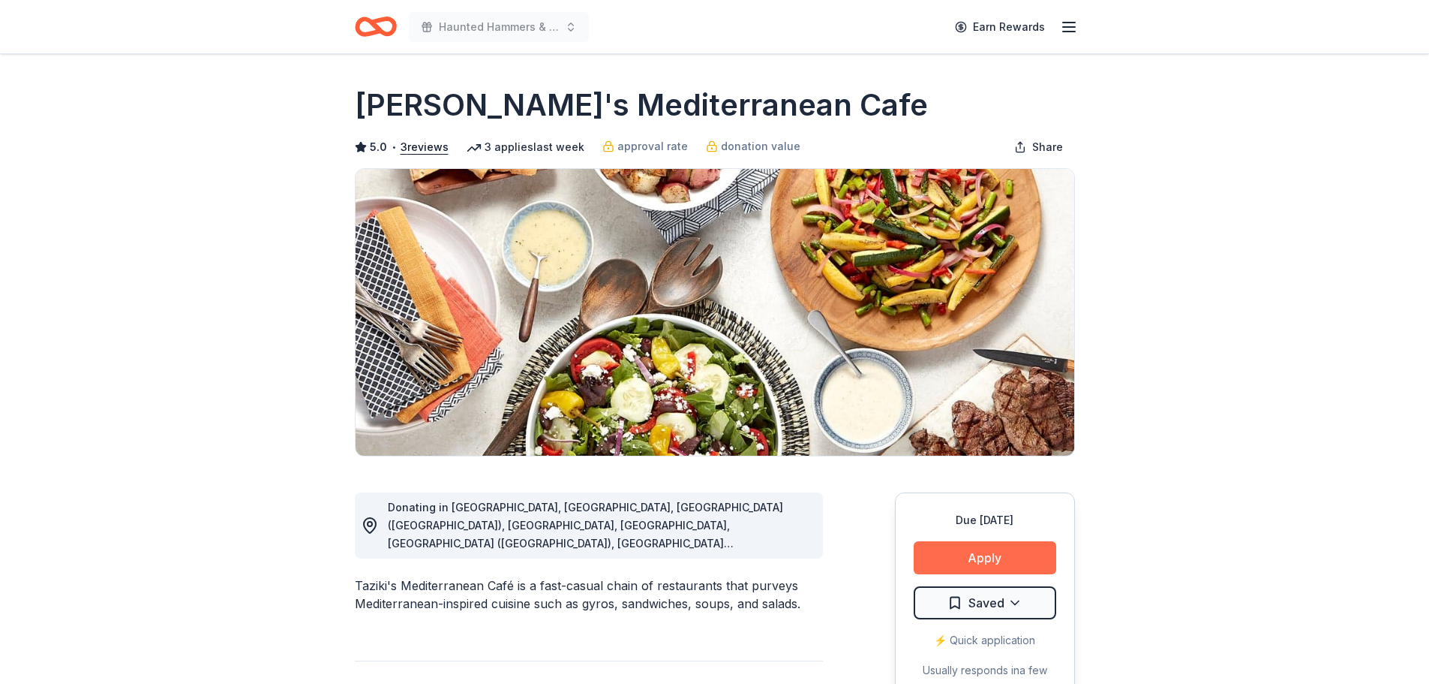
click at [967, 558] on button "Apply" at bounding box center [985, 557] width 143 height 33
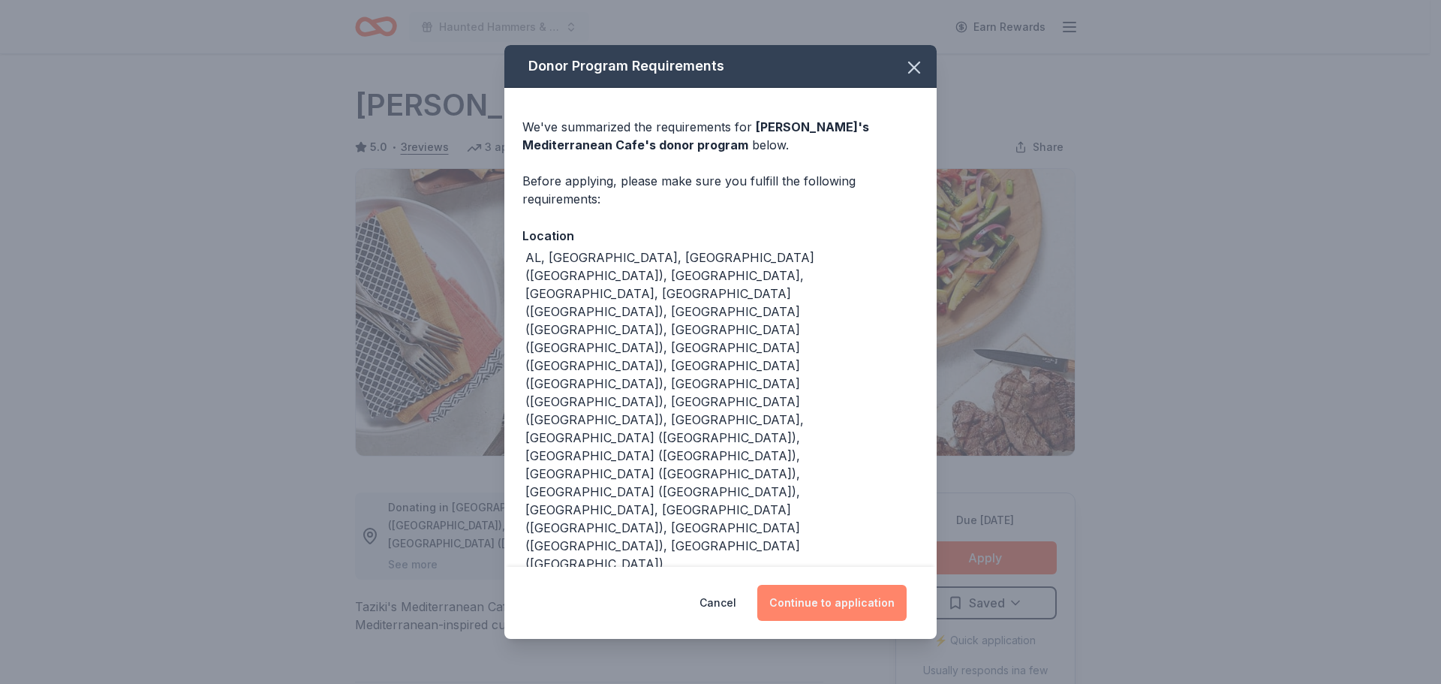
drag, startPoint x: 819, startPoint y: 532, endPoint x: 823, endPoint y: 520, distance: 12.6
click at [820, 585] on button "Continue to application" at bounding box center [831, 603] width 149 height 36
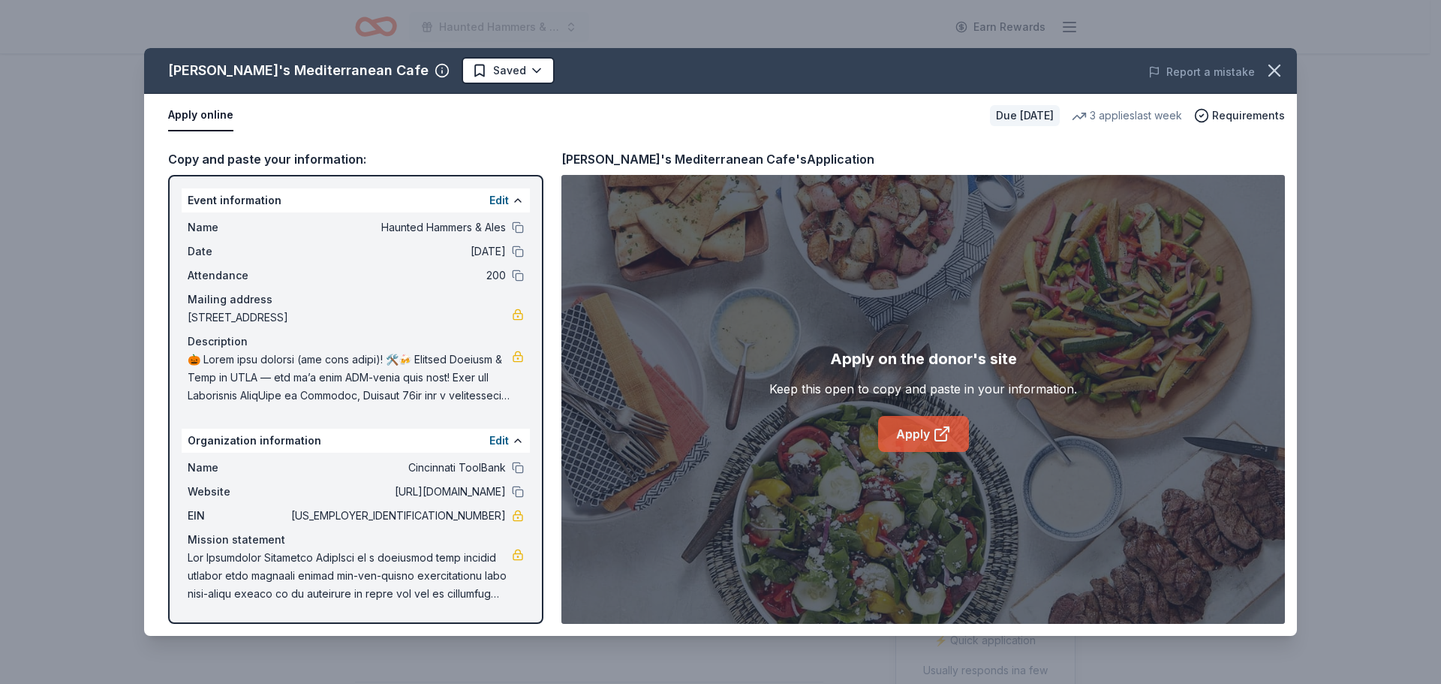
click at [930, 446] on link "Apply" at bounding box center [923, 434] width 91 height 36
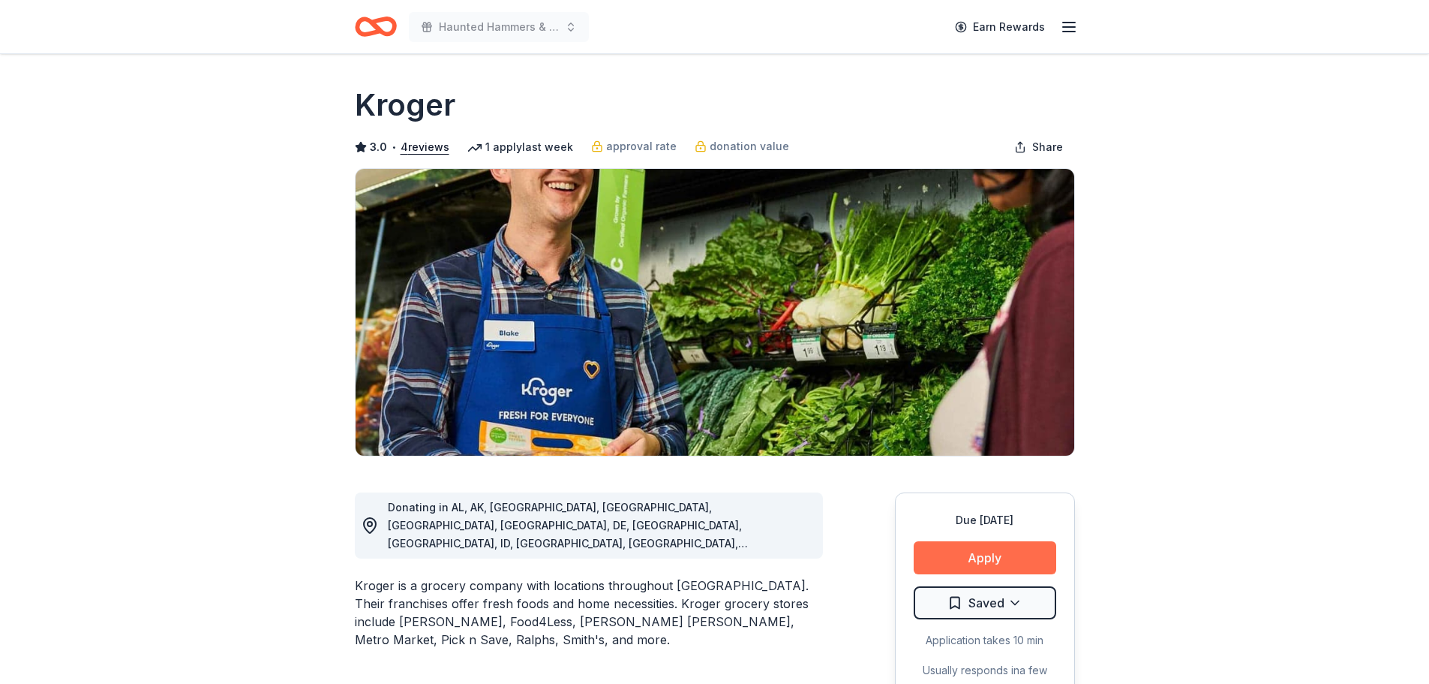
click at [1020, 555] on button "Apply" at bounding box center [985, 557] width 143 height 33
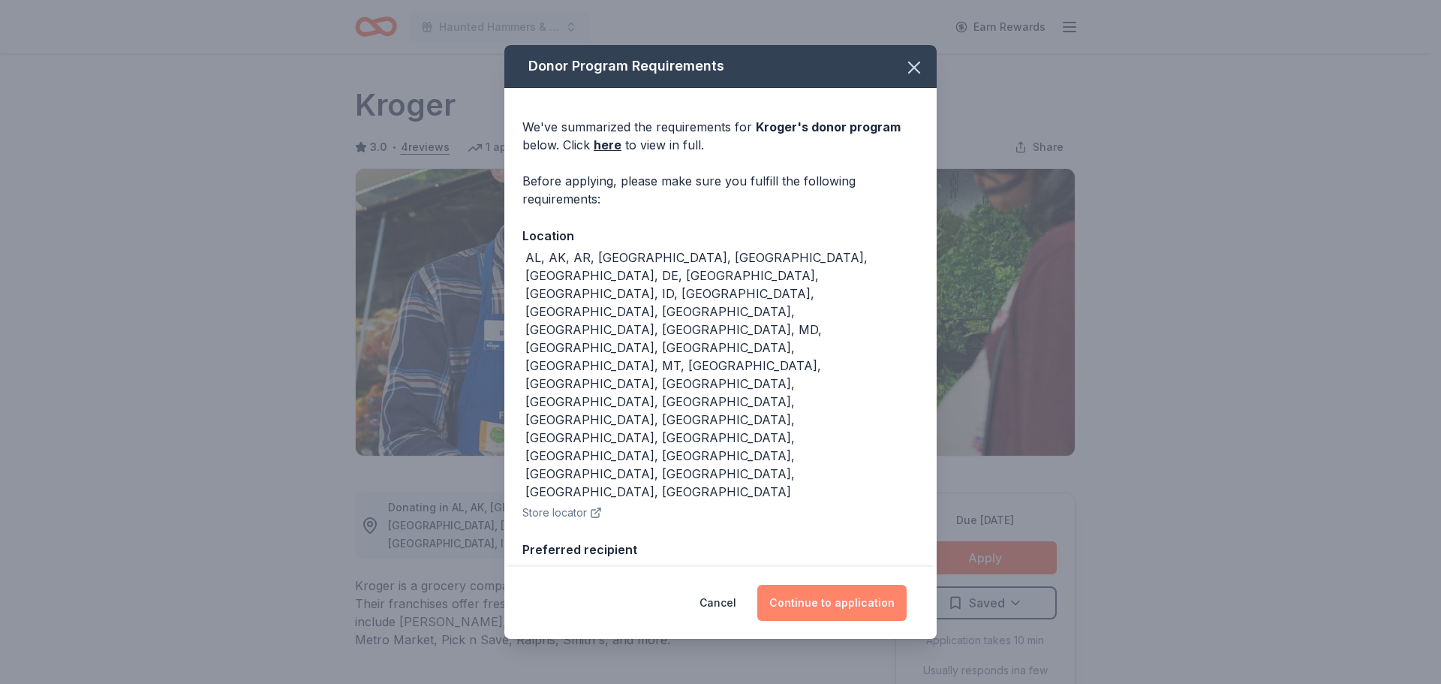
click at [853, 591] on button "Continue to application" at bounding box center [831, 603] width 149 height 36
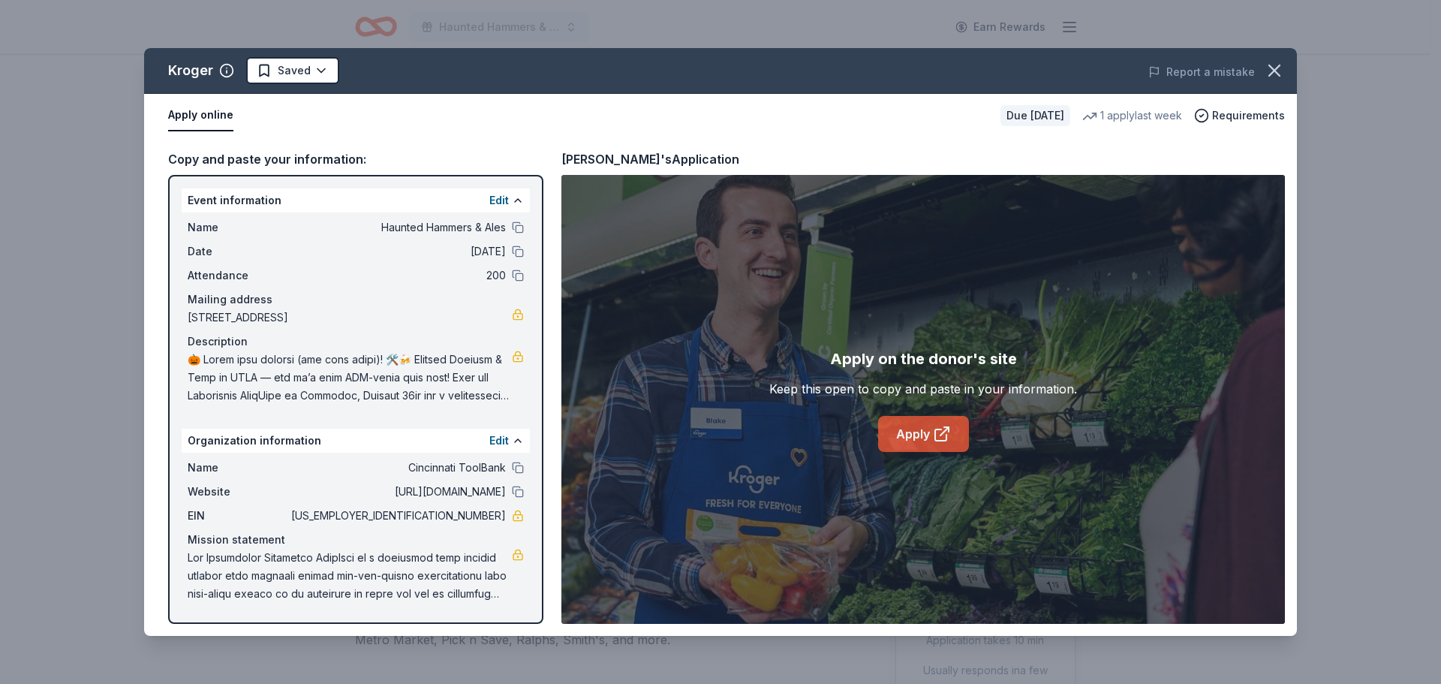
click at [918, 435] on link "Apply" at bounding box center [923, 434] width 91 height 36
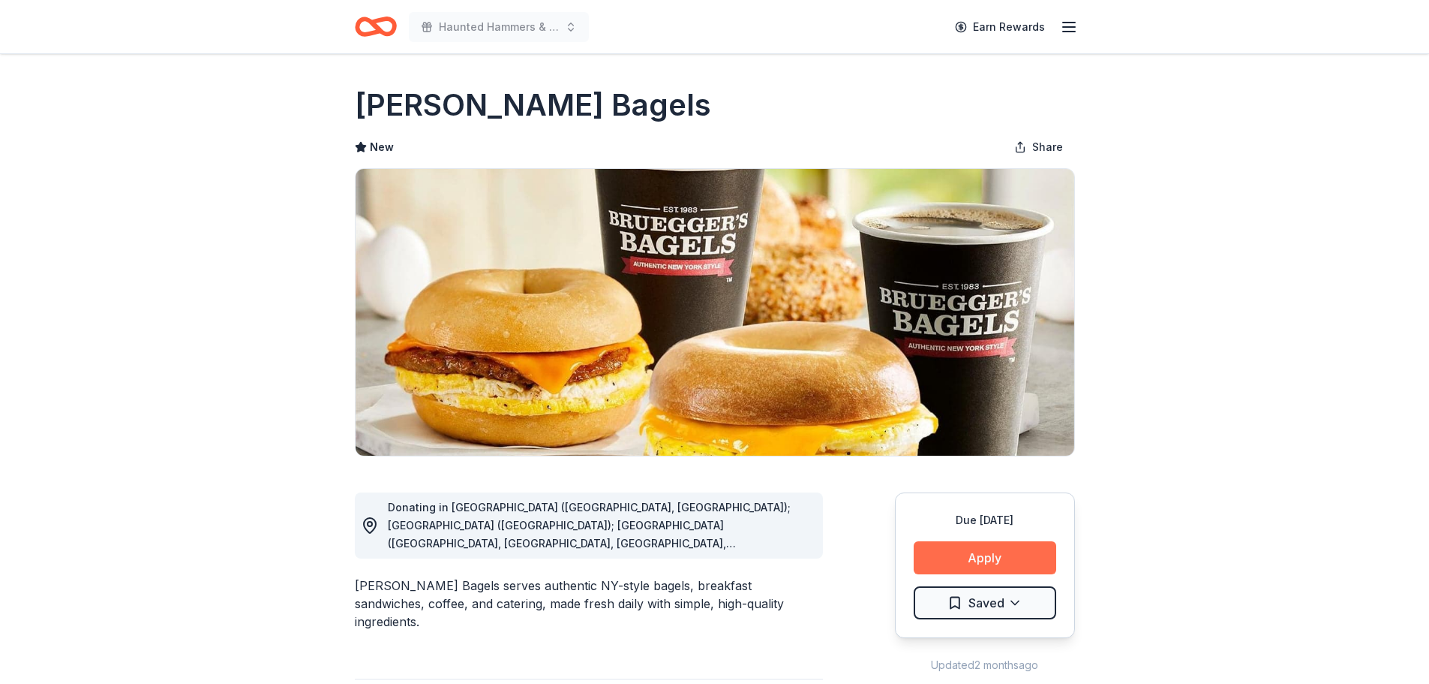
click at [991, 561] on button "Apply" at bounding box center [985, 557] width 143 height 33
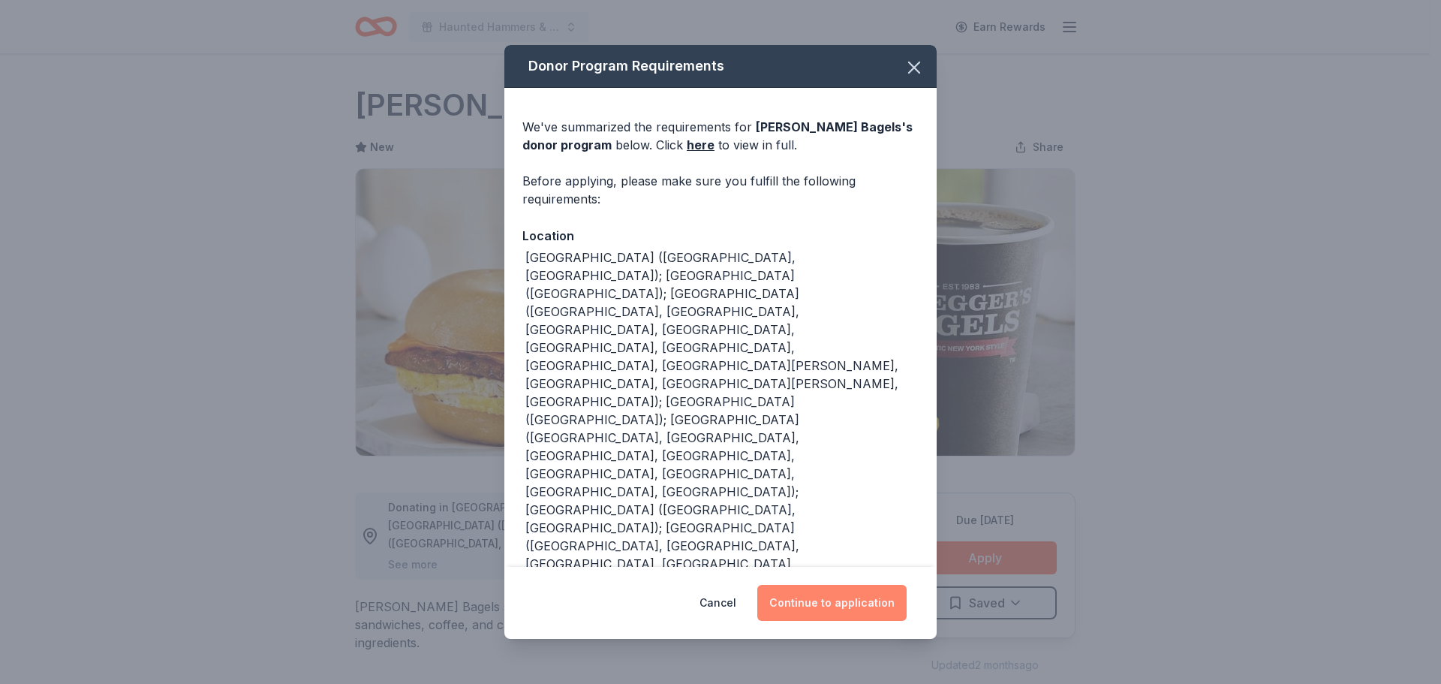
click at [842, 604] on button "Continue to application" at bounding box center [831, 603] width 149 height 36
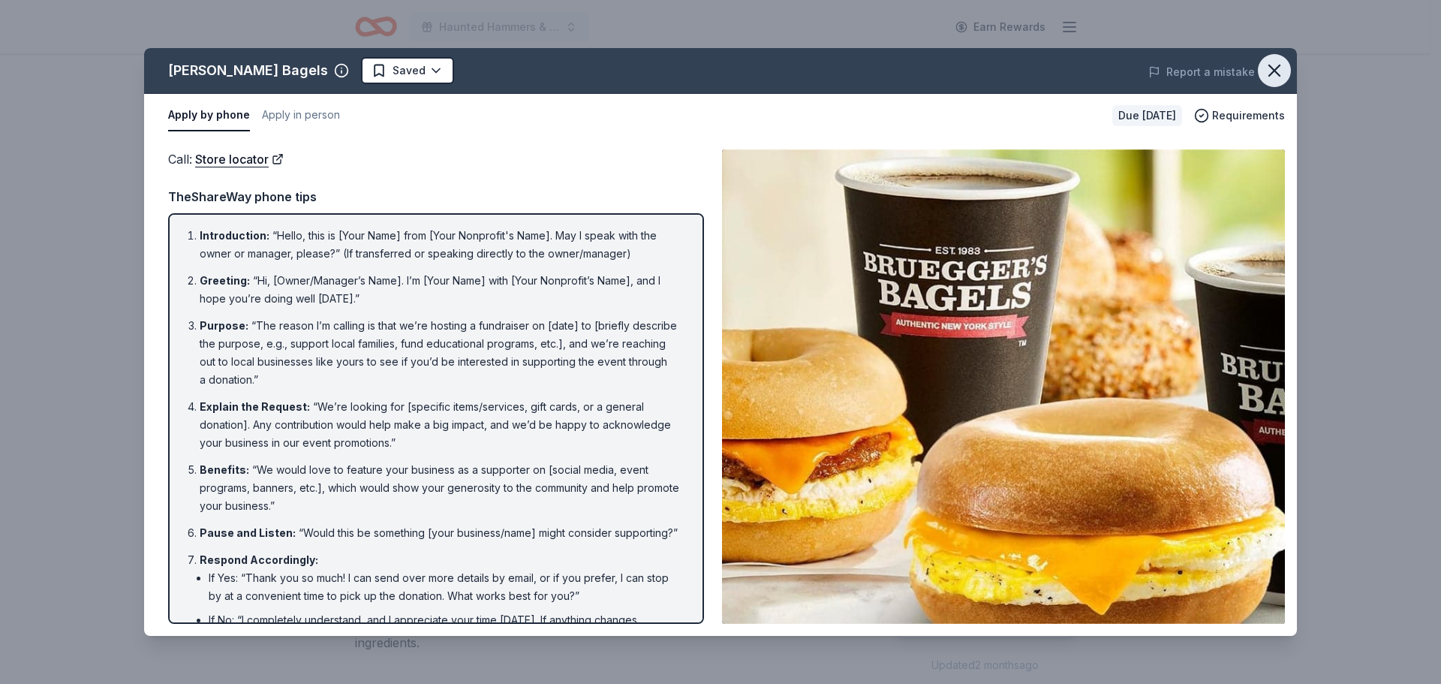
click at [1275, 78] on icon "button" at bounding box center [1274, 70] width 21 height 21
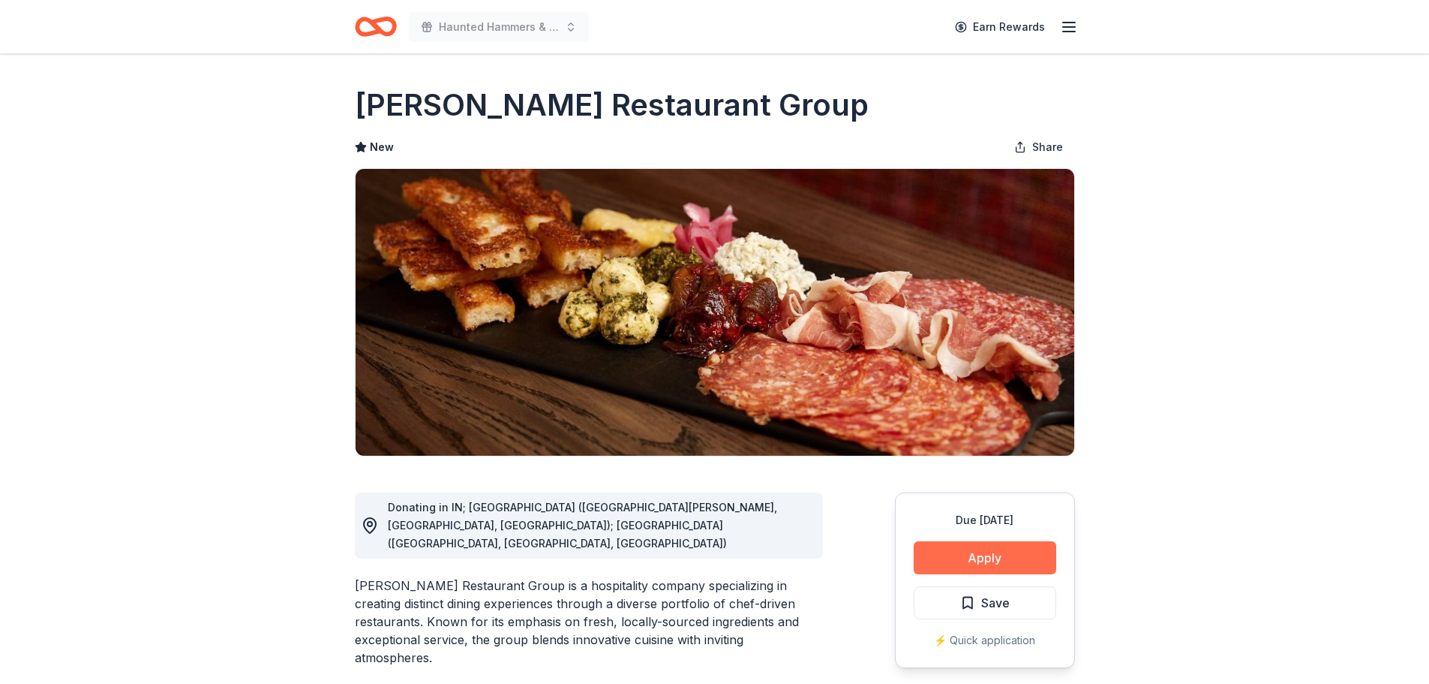
click at [1000, 548] on button "Apply" at bounding box center [985, 557] width 143 height 33
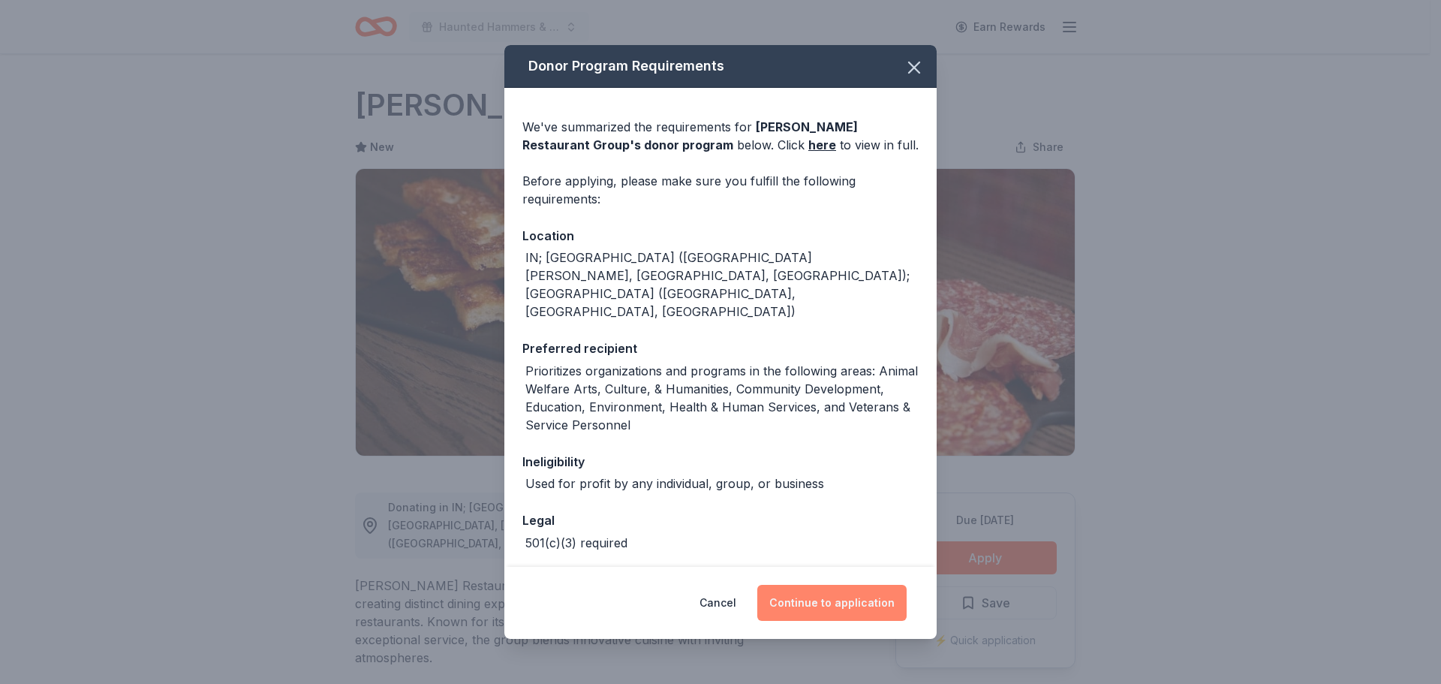
click at [846, 602] on button "Continue to application" at bounding box center [831, 603] width 149 height 36
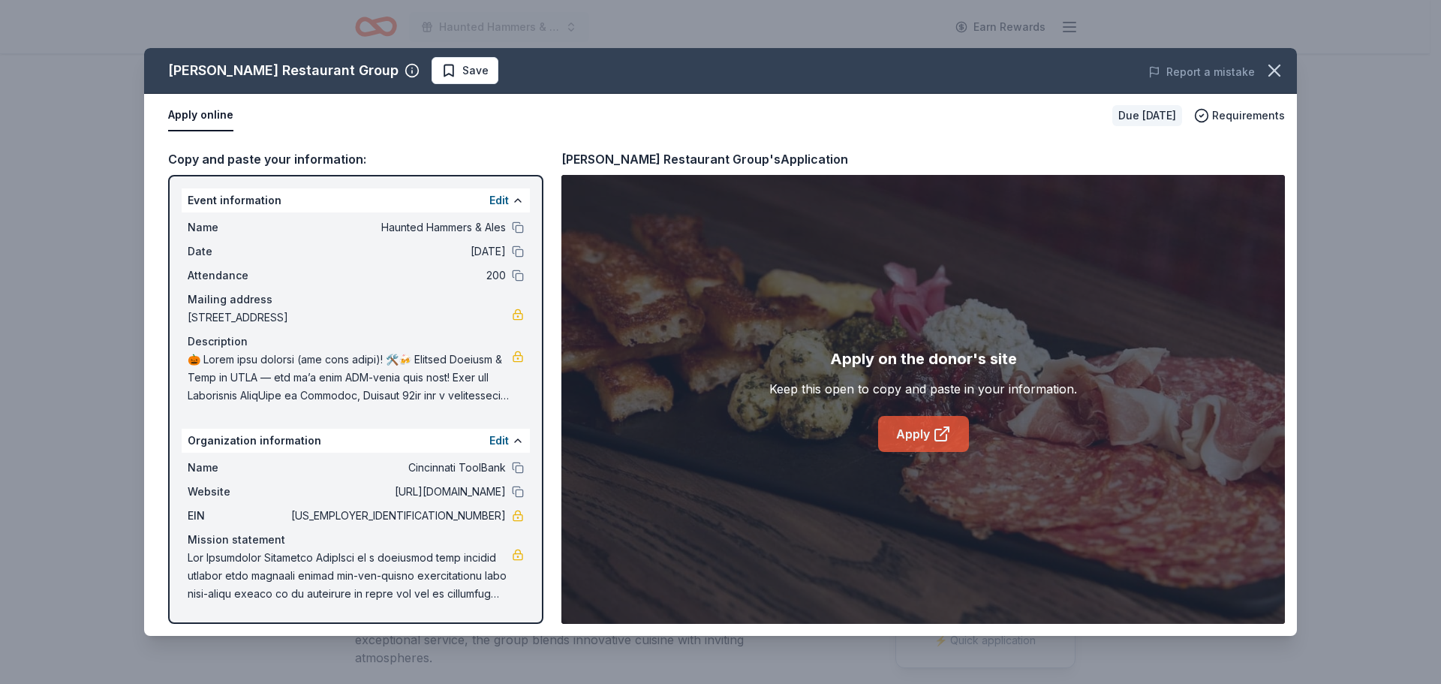
click at [935, 450] on link "Apply" at bounding box center [923, 434] width 91 height 36
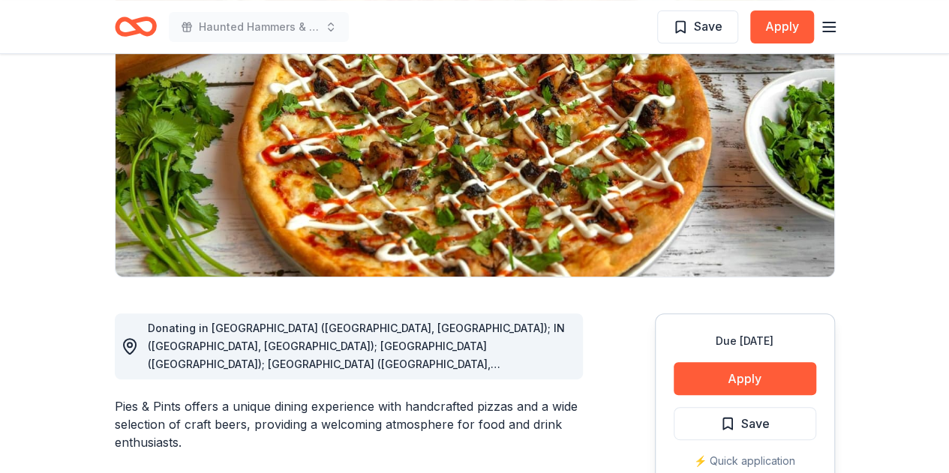
scroll to position [225, 0]
